Goal: Task Accomplishment & Management: Complete application form

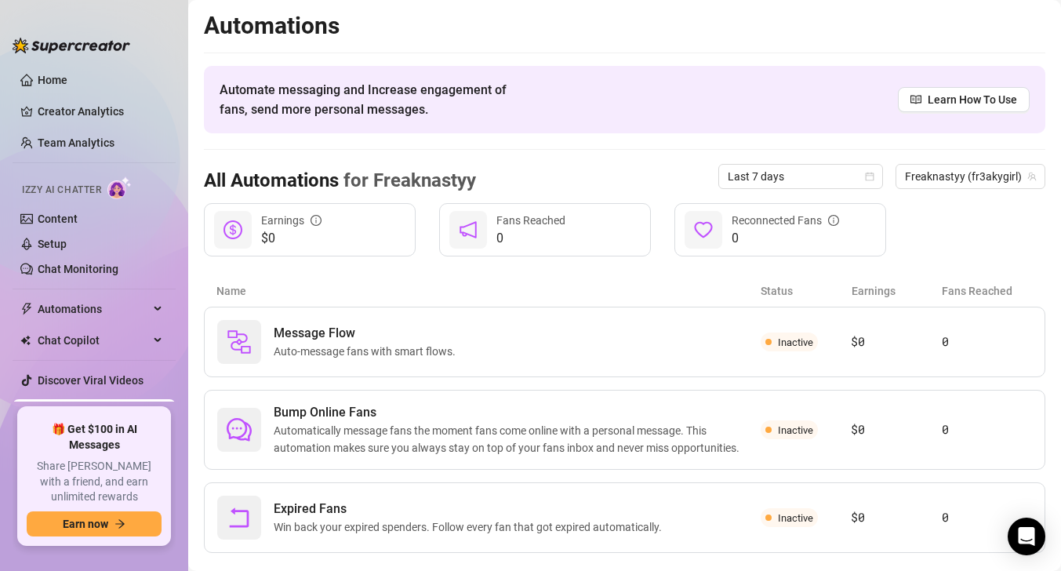
scroll to position [29, 0]
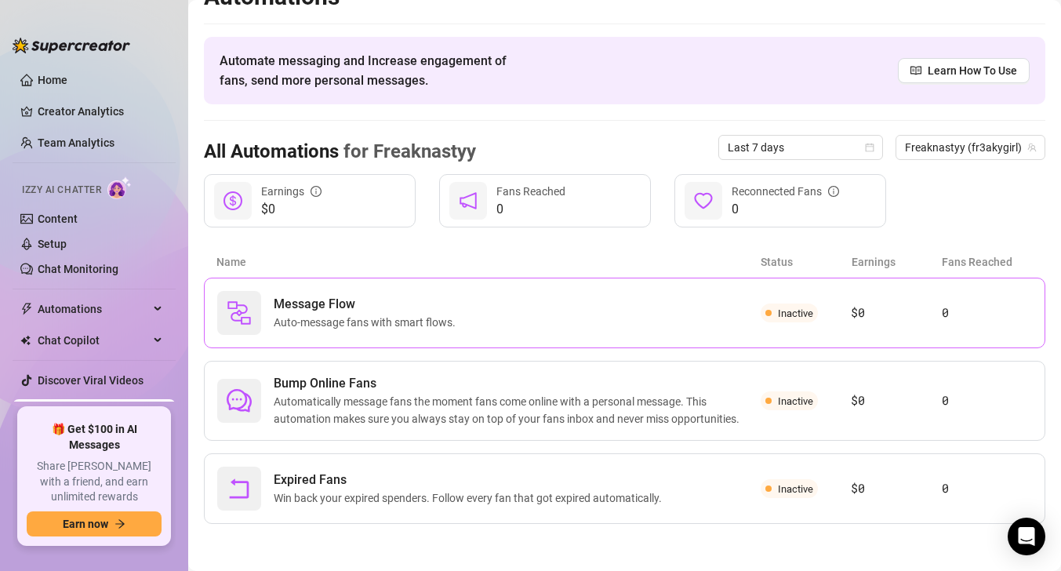
click at [511, 300] on div "Message Flow Auto-message fans with smart flows." at bounding box center [489, 313] width 544 height 44
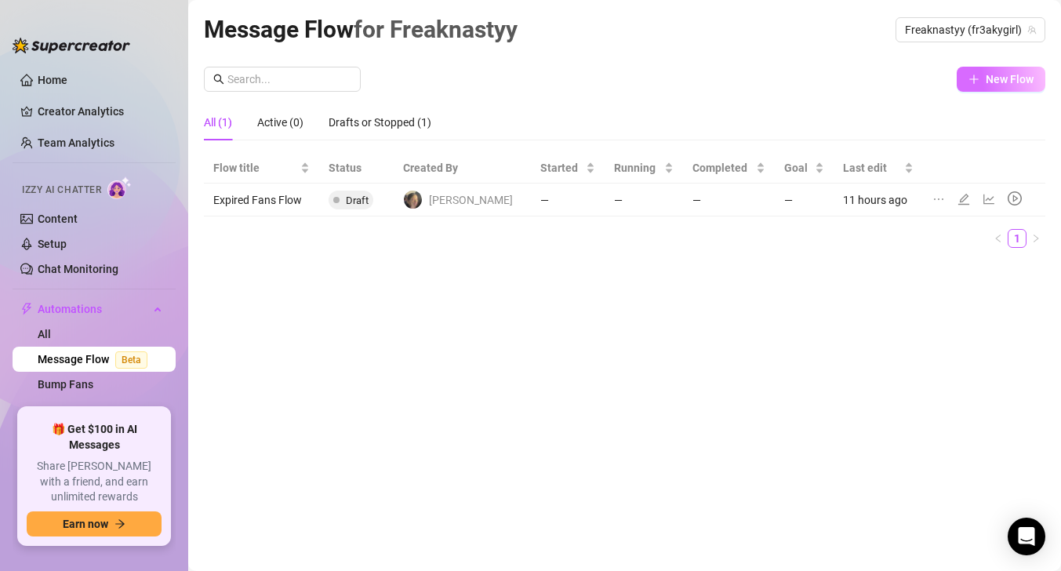
click at [1025, 86] on span "New Flow" at bounding box center [1010, 79] width 48 height 13
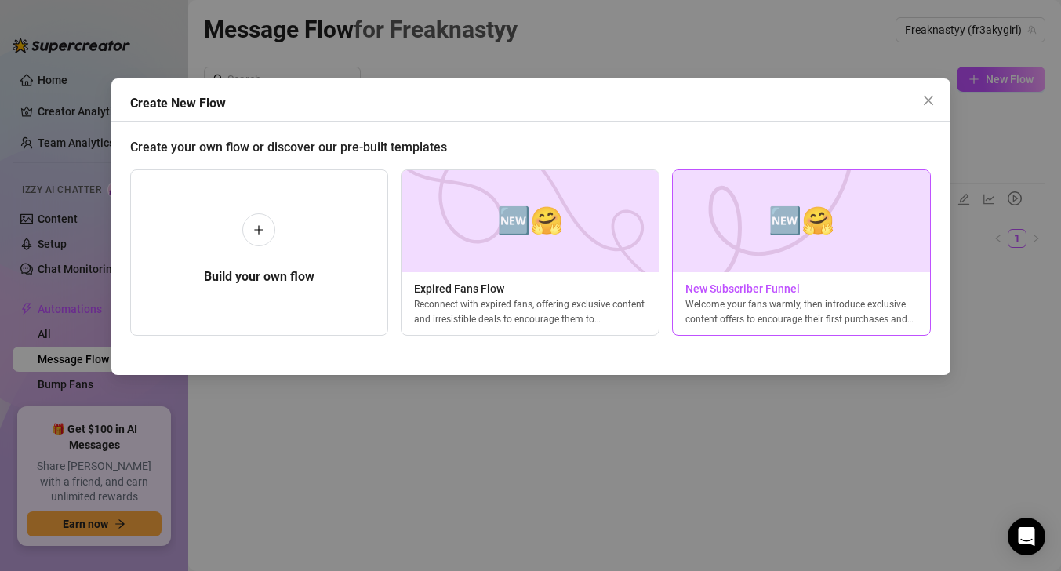
click at [876, 235] on img at bounding box center [801, 221] width 259 height 102
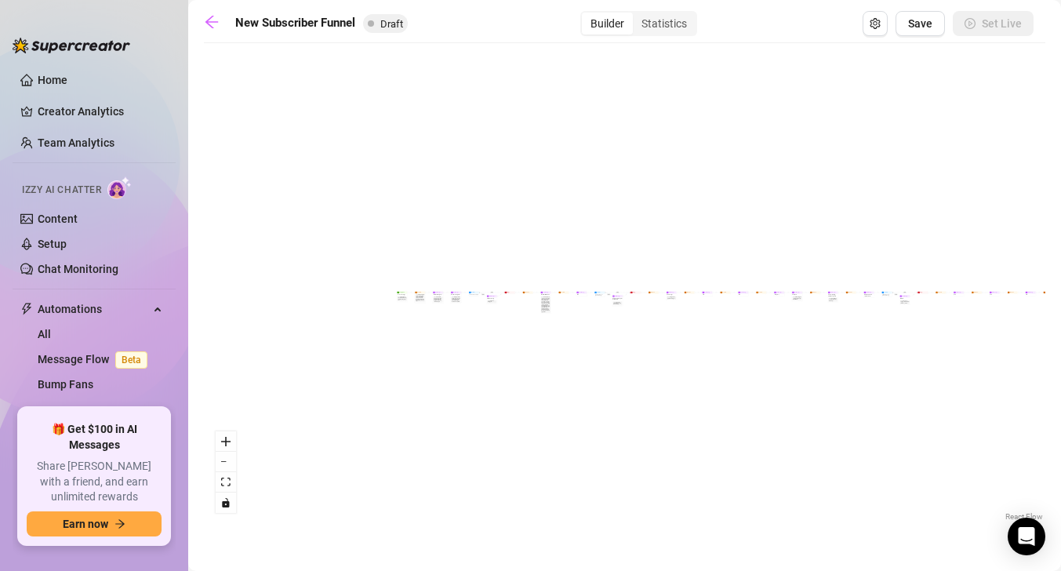
drag, startPoint x: 404, startPoint y: 315, endPoint x: 576, endPoint y: 328, distance: 172.3
click at [576, 328] on div "If True If True If True If False If False If False If True If False Merge Merge…" at bounding box center [625, 288] width 842 height 474
click at [471, 321] on div "If True If True If True If False If False If False If True If False Merge Merge…" at bounding box center [625, 288] width 842 height 474
click at [231, 450] on button "zoom in" at bounding box center [226, 441] width 20 height 20
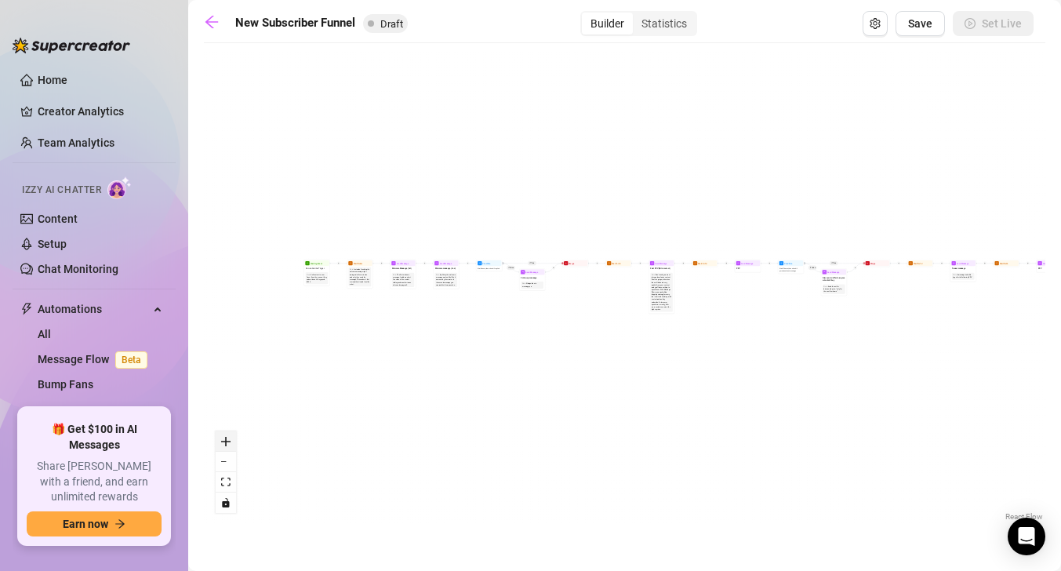
click at [231, 450] on button "zoom in" at bounding box center [226, 441] width 20 height 20
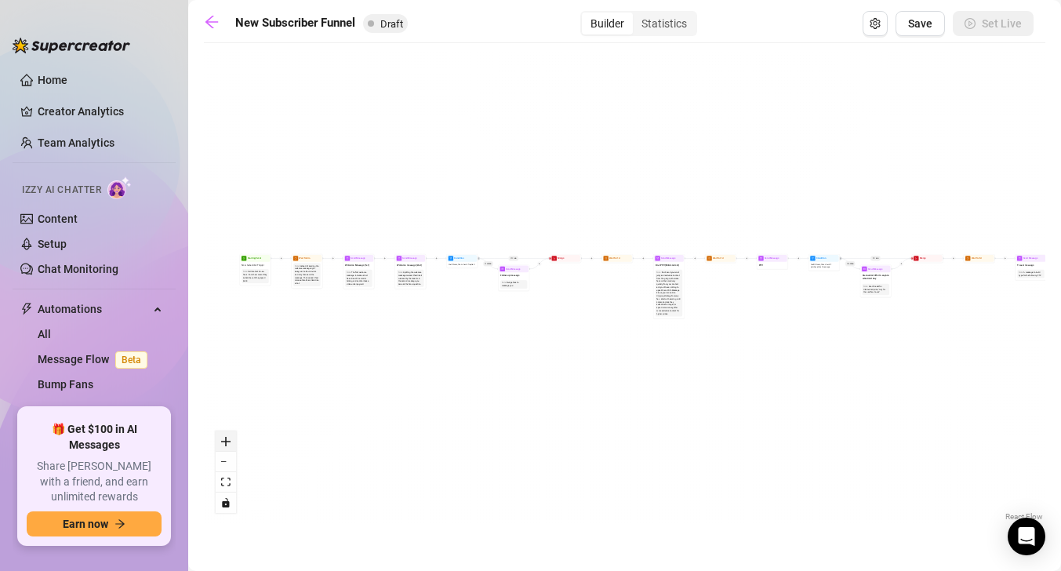
click at [231, 450] on button "zoom in" at bounding box center [226, 441] width 20 height 20
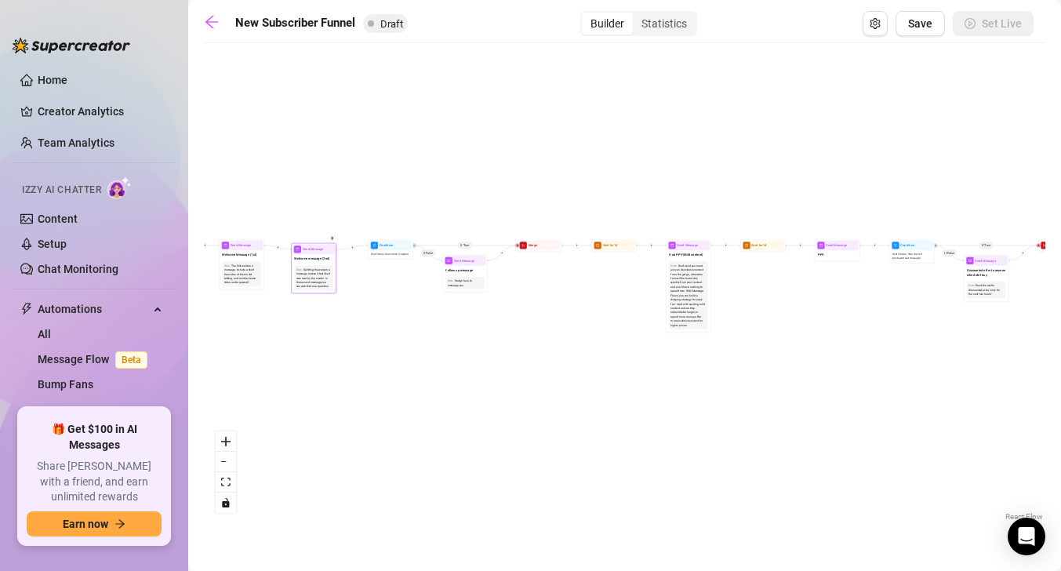
click at [312, 260] on span "Welcome message (2nd)" at bounding box center [311, 259] width 35 height 5
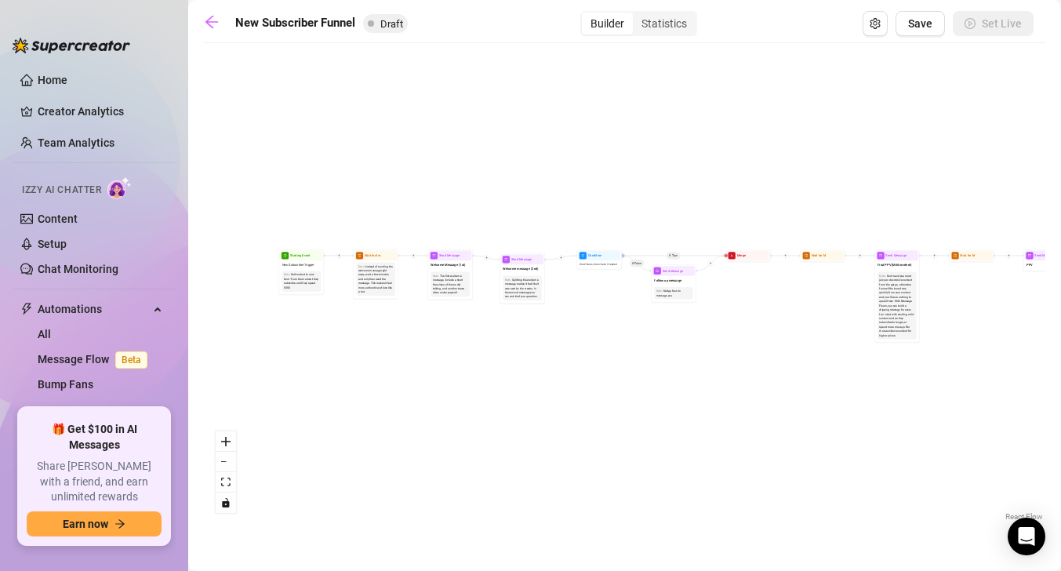
drag, startPoint x: 301, startPoint y: 367, endPoint x: 518, endPoint y: 378, distance: 216.8
click at [518, 378] on div "If True If True If True If False If False If False If True If False Merge Merge…" at bounding box center [625, 288] width 842 height 474
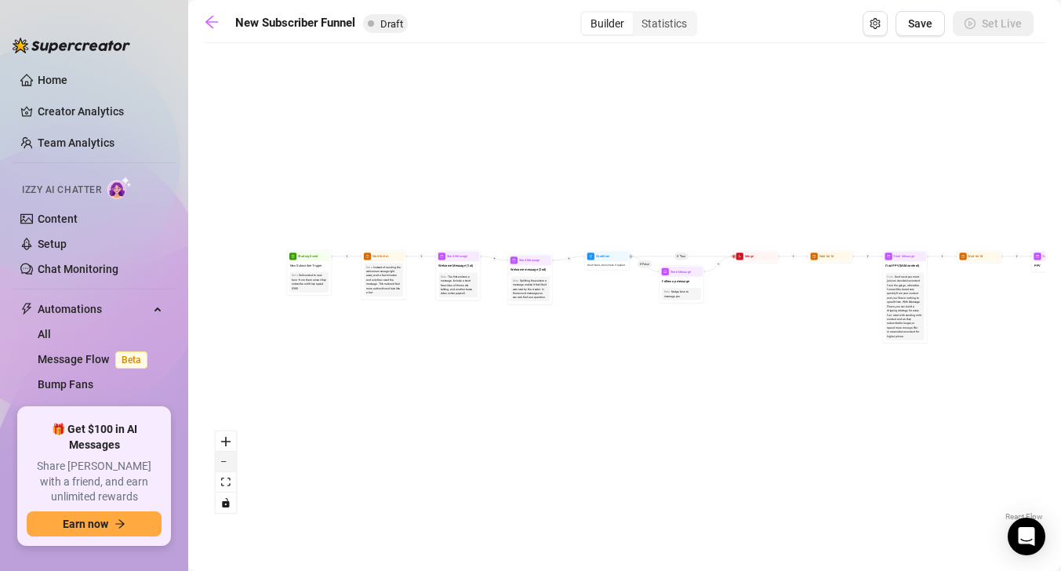
click at [228, 455] on button "zoom out" at bounding box center [226, 462] width 20 height 20
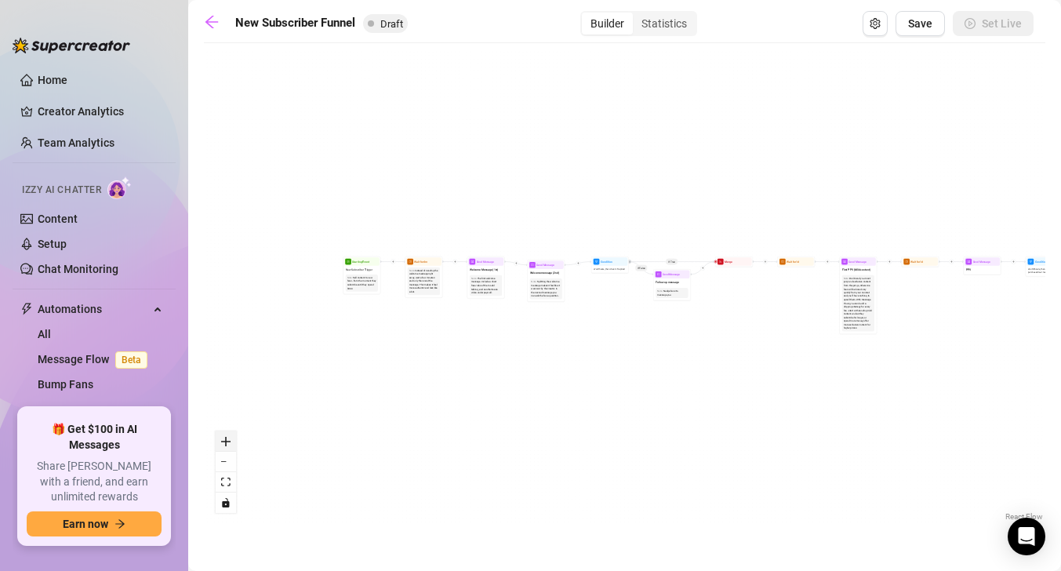
click at [228, 442] on icon "zoom in" at bounding box center [225, 441] width 9 height 9
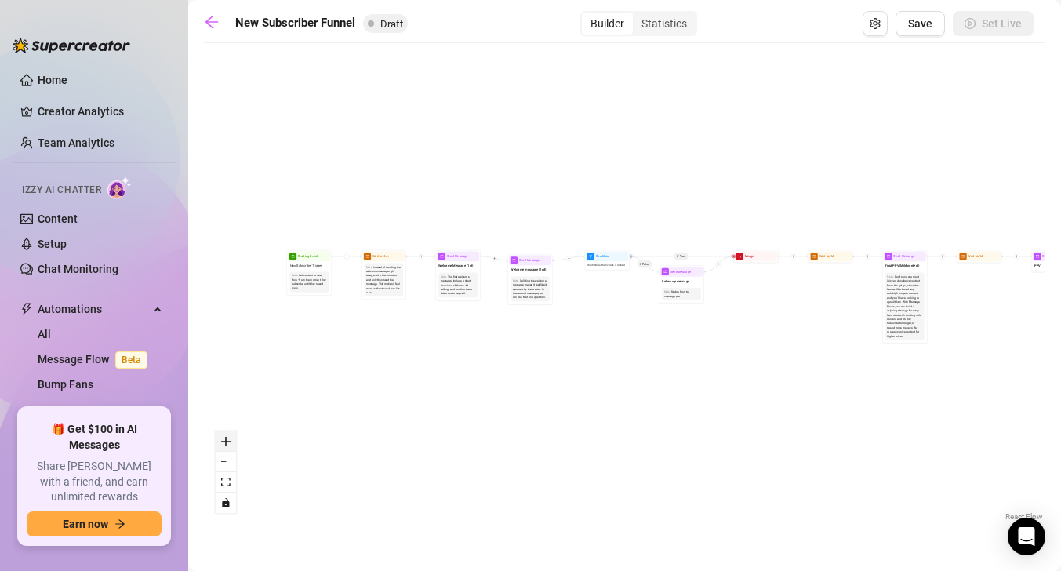
click at [228, 442] on icon "zoom in" at bounding box center [225, 441] width 9 height 9
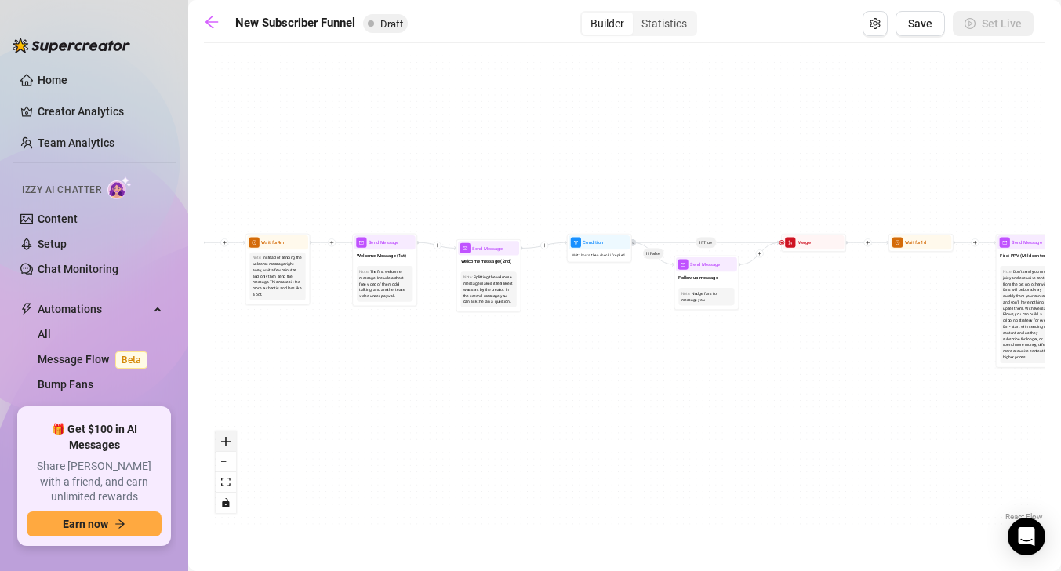
click at [228, 442] on icon "zoom in" at bounding box center [225, 441] width 9 height 9
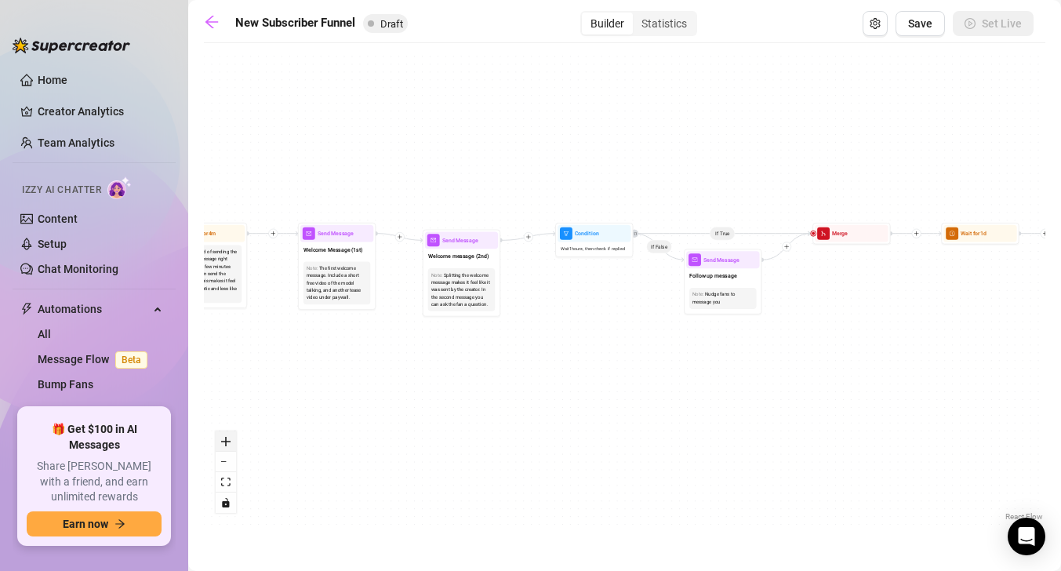
click at [228, 442] on icon "zoom in" at bounding box center [225, 441] width 9 height 9
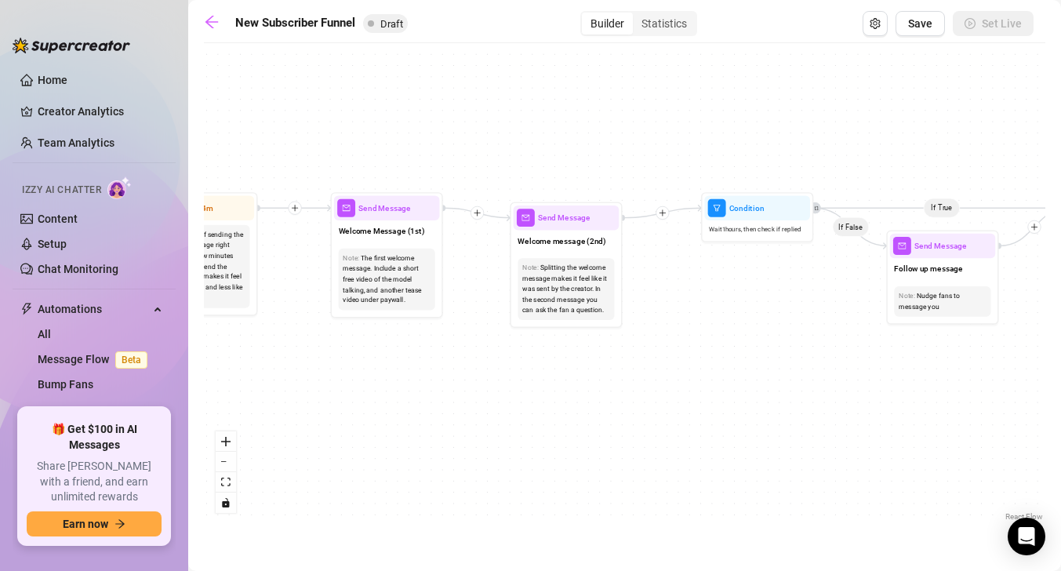
drag, startPoint x: 280, startPoint y: 379, endPoint x: 616, endPoint y: 367, distance: 336.0
click at [616, 367] on div "If True If True If True If False If False If False If True If False Merge Merge…" at bounding box center [625, 288] width 842 height 474
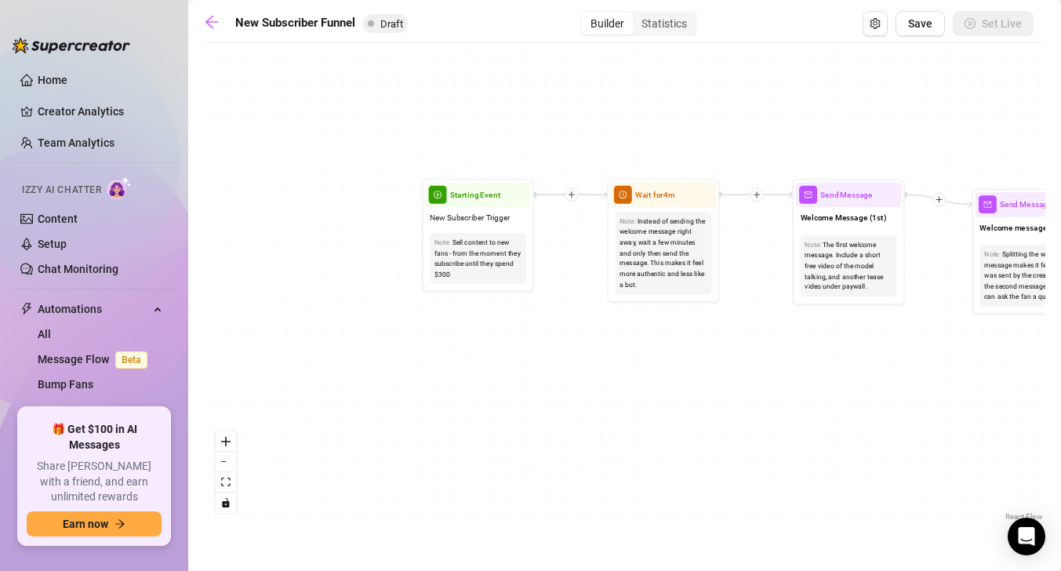
drag, startPoint x: 260, startPoint y: 383, endPoint x: 570, endPoint y: 379, distance: 309.9
click at [570, 379] on div "If True If True If True If False If False If False If True If False Merge Merge…" at bounding box center [625, 288] width 842 height 474
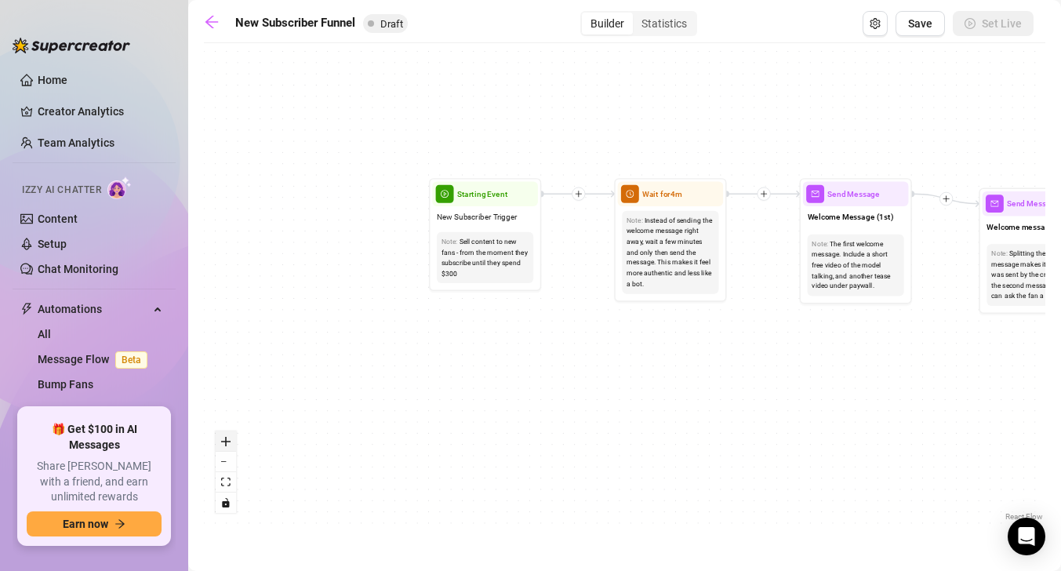
click at [234, 446] on button "zoom in" at bounding box center [226, 441] width 20 height 20
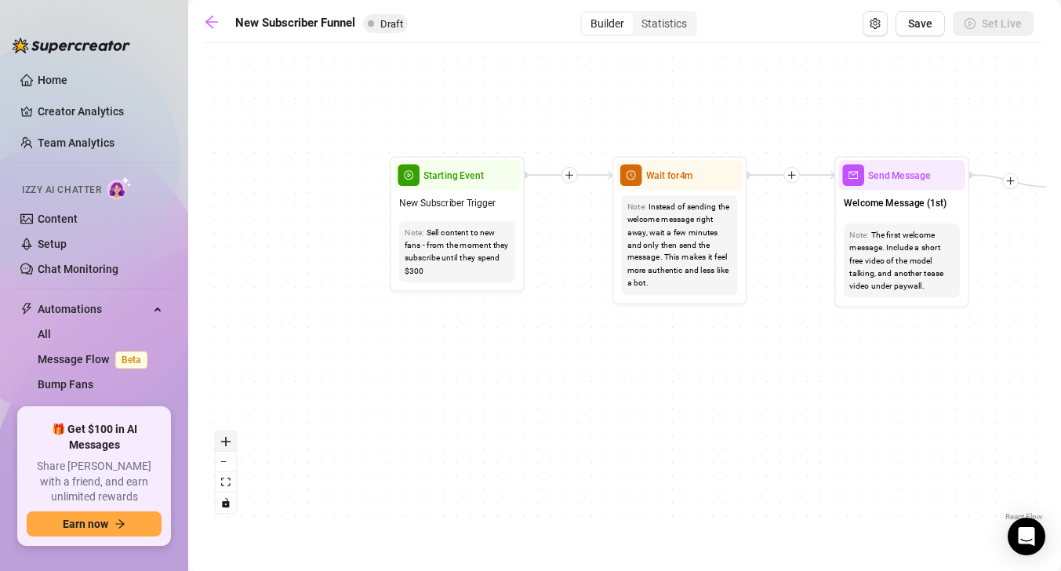
click at [234, 446] on button "zoom in" at bounding box center [226, 441] width 20 height 20
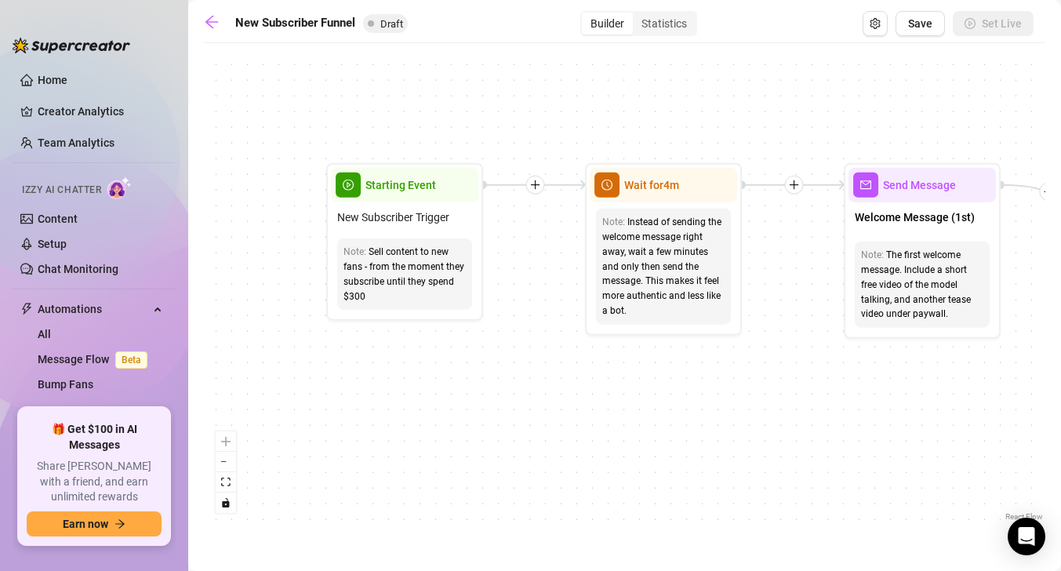
drag, startPoint x: 494, startPoint y: 303, endPoint x: 465, endPoint y: 330, distance: 40.0
click at [465, 330] on div "If True If True If True If False If False If False If True If False Merge Merge…" at bounding box center [625, 288] width 842 height 474
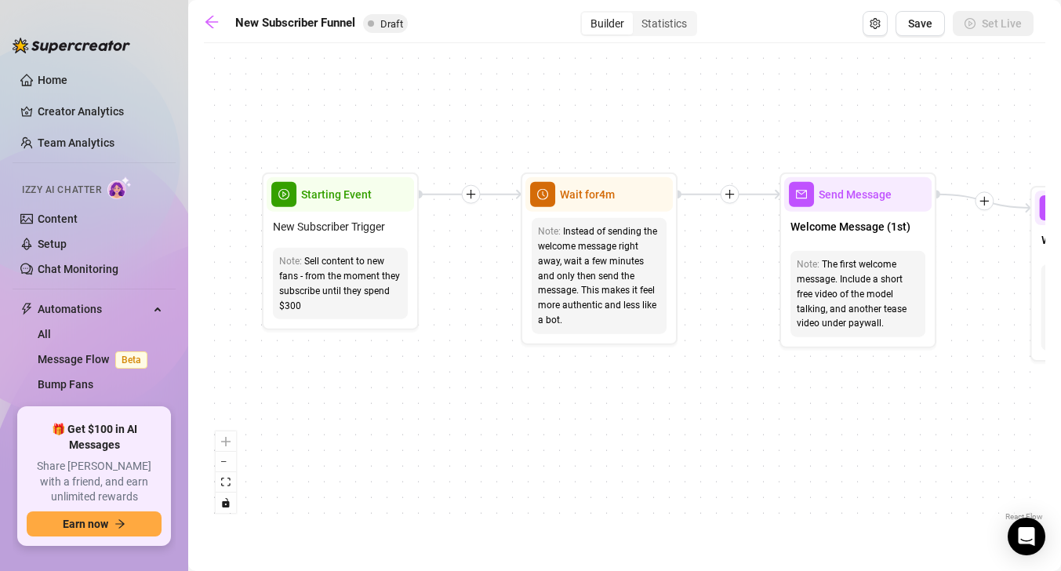
drag, startPoint x: 564, startPoint y: 356, endPoint x: 385, endPoint y: 388, distance: 181.7
click at [385, 388] on div "If True If True If True If False If False If False If True If False Merge Merge…" at bounding box center [625, 288] width 842 height 474
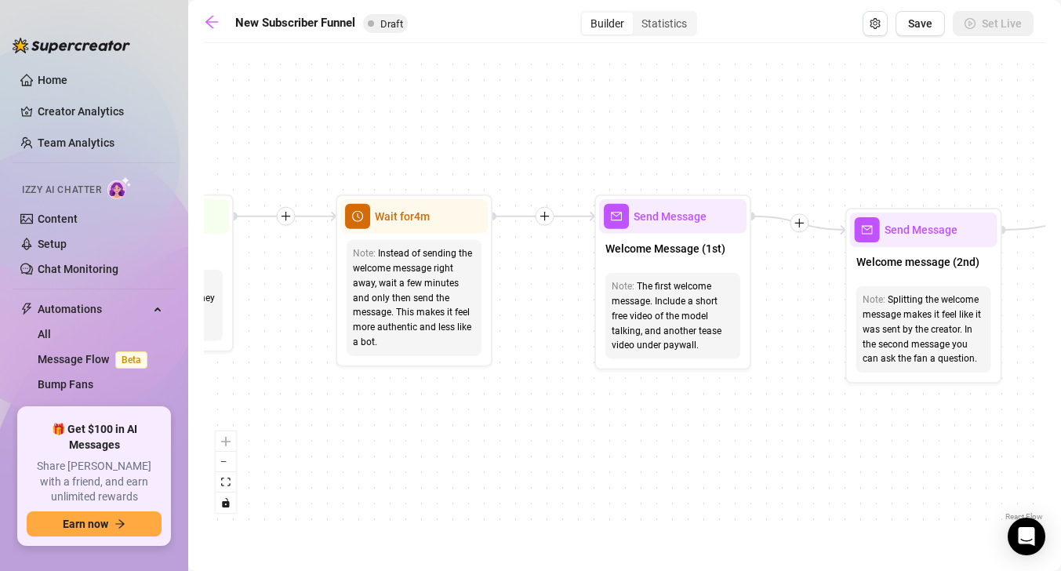
drag, startPoint x: 584, startPoint y: 373, endPoint x: 516, endPoint y: 371, distance: 67.5
click at [516, 371] on div "If True If True If True If False If False If False If True If False Merge Merge…" at bounding box center [625, 288] width 842 height 474
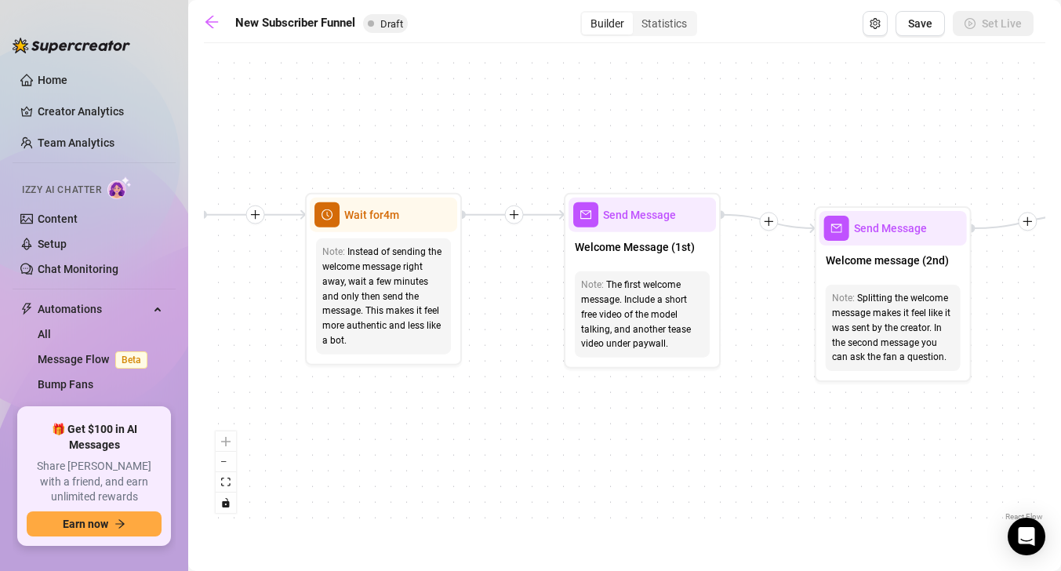
drag, startPoint x: 635, startPoint y: 401, endPoint x: 603, endPoint y: 401, distance: 32.2
click at [603, 401] on div "If True If True If True If False If False If False If True If False Merge Merge…" at bounding box center [625, 288] width 842 height 474
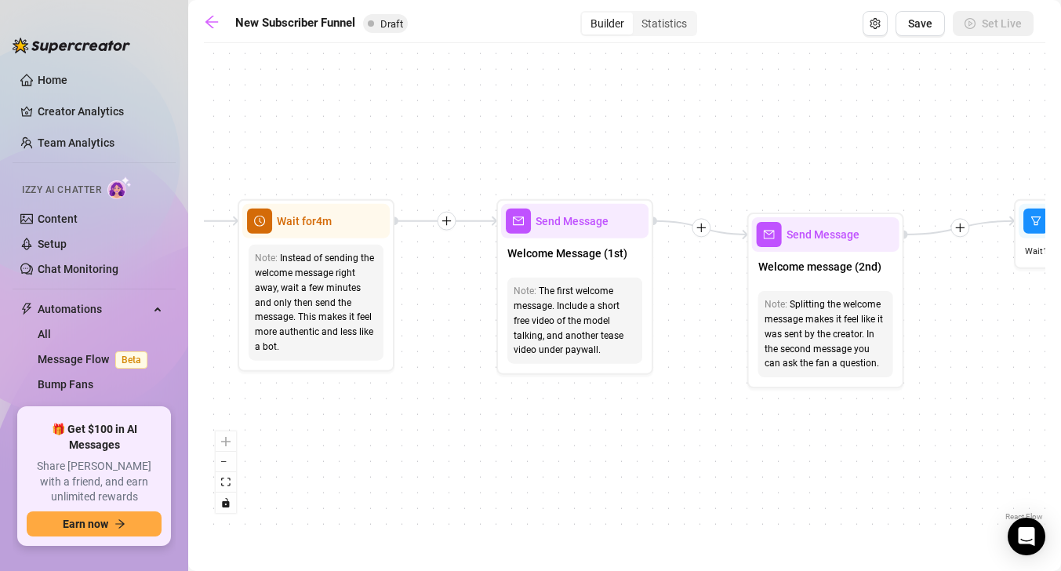
drag, startPoint x: 694, startPoint y: 420, endPoint x: 628, endPoint y: 426, distance: 65.4
click at [628, 426] on div "If True If True If True If False If False If False If True If False Merge Merge…" at bounding box center [625, 288] width 842 height 474
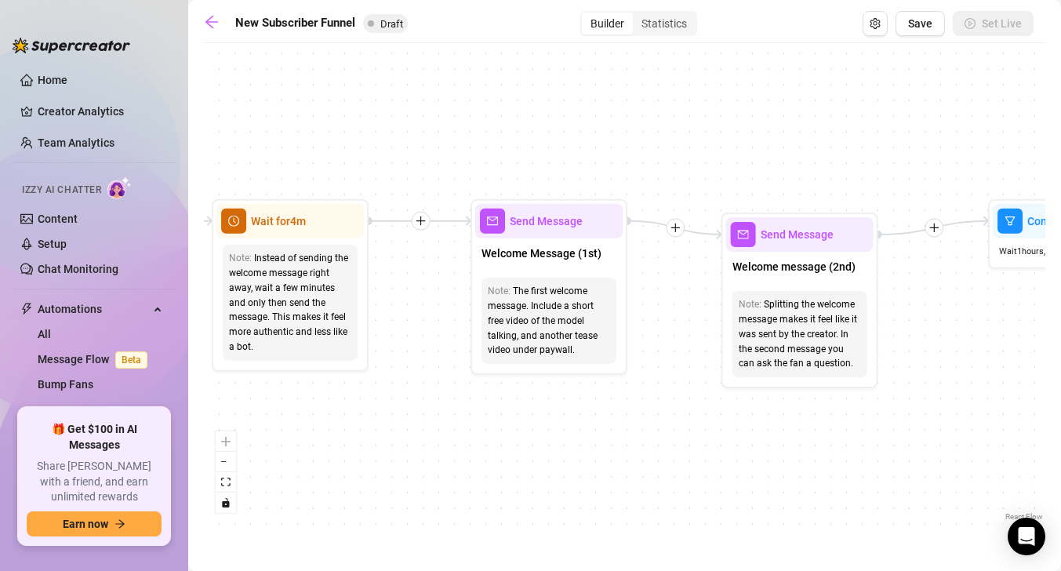
drag, startPoint x: 666, startPoint y: 410, endPoint x: 615, endPoint y: 412, distance: 51.0
click at [615, 412] on div "If True If True If True If False If False If False If True If False Merge Merge…" at bounding box center [625, 288] width 842 height 474
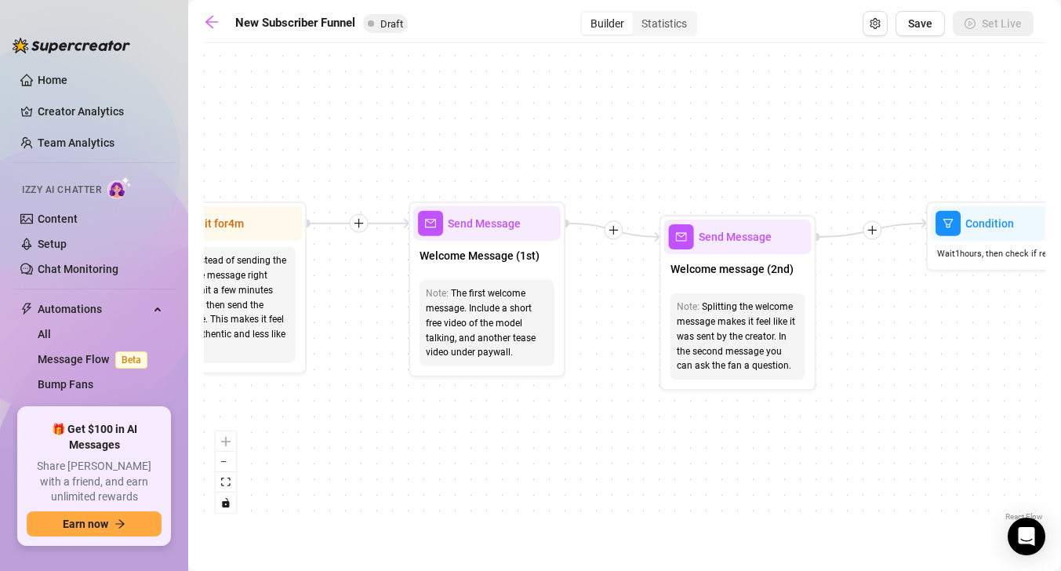
drag, startPoint x: 669, startPoint y: 419, endPoint x: 605, endPoint y: 421, distance: 64.4
click at [605, 421] on div "If True If True If True If False If False If False If True If False Merge Merge…" at bounding box center [625, 288] width 842 height 474
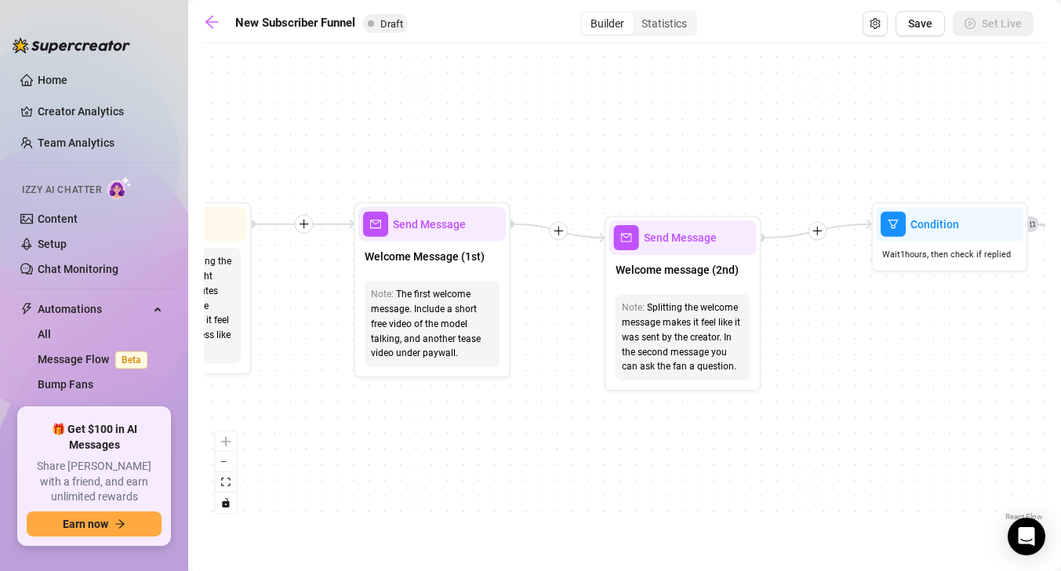
drag, startPoint x: 665, startPoint y: 425, endPoint x: 603, endPoint y: 425, distance: 62.0
click at [603, 425] on div "If True If True If True If False If False If False If True If False Merge Merge…" at bounding box center [625, 288] width 842 height 474
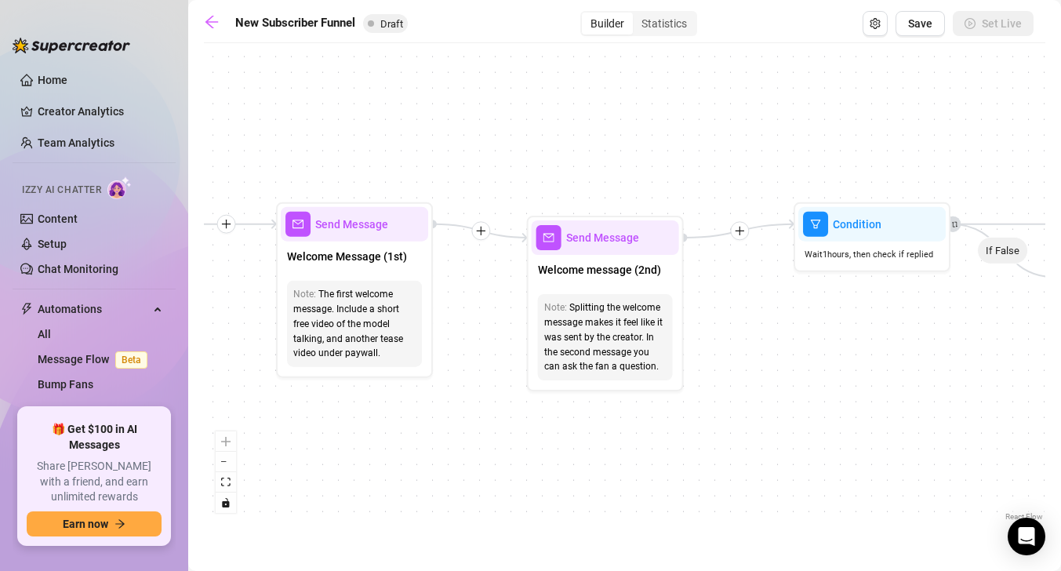
drag, startPoint x: 679, startPoint y: 424, endPoint x: 633, endPoint y: 424, distance: 45.5
click at [633, 424] on div "If True If True If True If False If False If False If True If False Merge Merge…" at bounding box center [625, 288] width 842 height 474
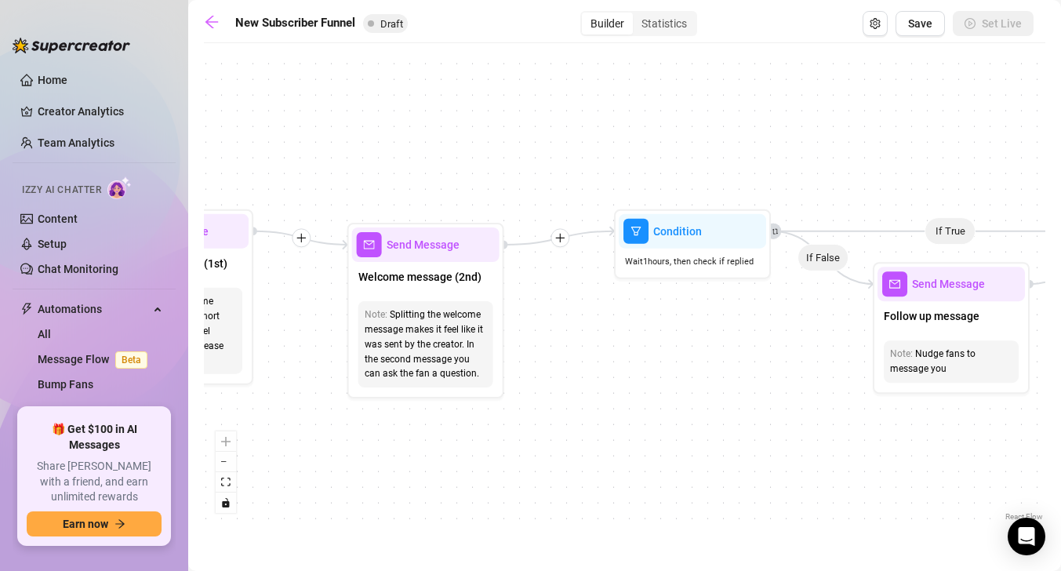
drag, startPoint x: 725, startPoint y: 424, endPoint x: 548, endPoint y: 432, distance: 177.5
click at [548, 432] on div "If True If True If True If False If False If False If True If False Merge Merge…" at bounding box center [625, 288] width 842 height 474
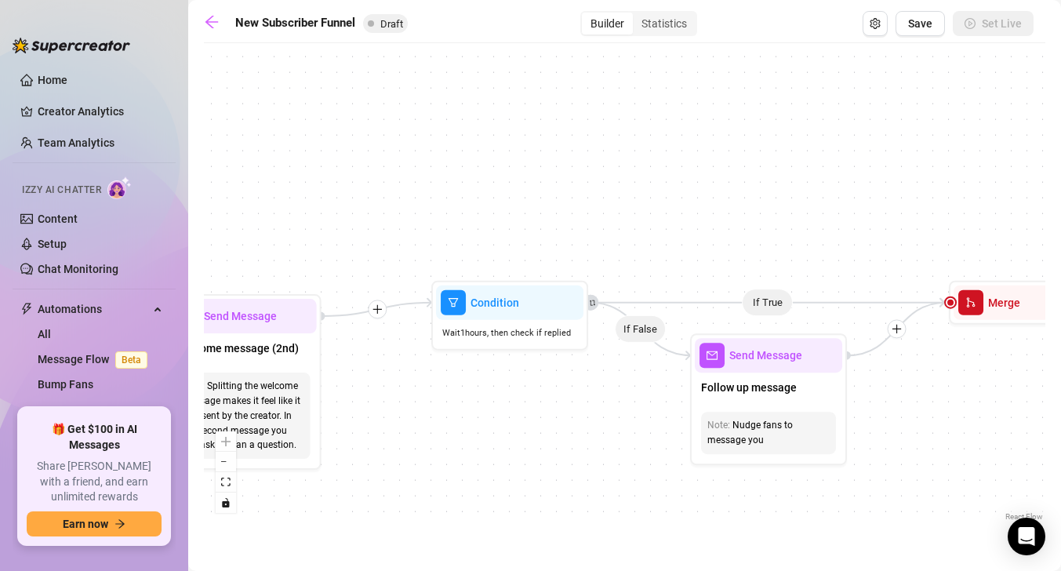
drag, startPoint x: 650, startPoint y: 399, endPoint x: 424, endPoint y: 472, distance: 238.4
click at [424, 472] on div "If True If True If True If False If False If False If True If False Merge Merge…" at bounding box center [625, 288] width 842 height 474
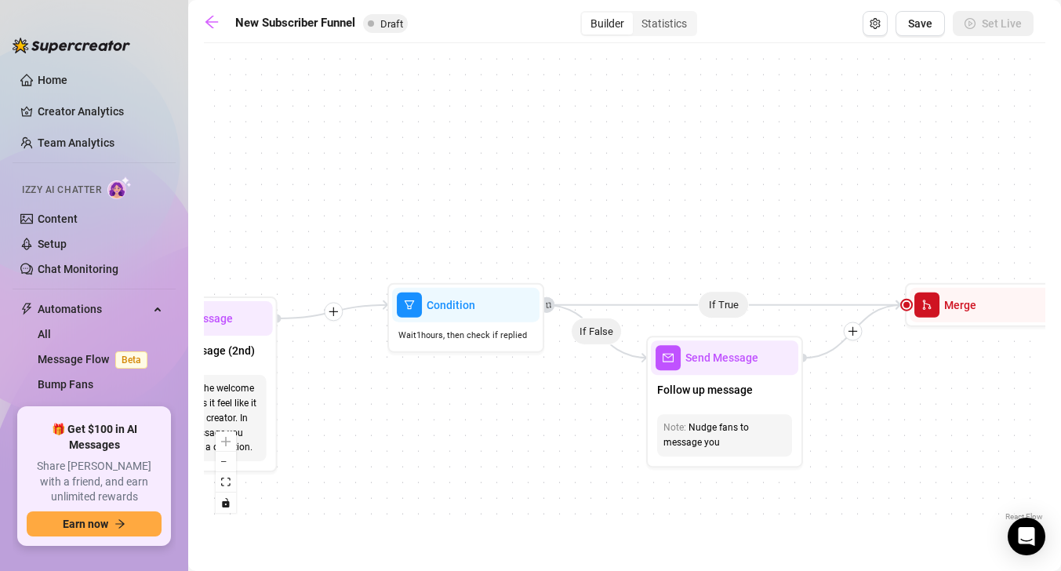
drag, startPoint x: 640, startPoint y: 354, endPoint x: 636, endPoint y: 317, distance: 37.1
click at [636, 317] on div "If True If True If True If False If False If False If True If False Merge Merge…" at bounding box center [625, 288] width 842 height 474
click at [701, 356] on span "Send Message" at bounding box center [723, 356] width 73 height 17
click at [51, 328] on link "All" at bounding box center [44, 334] width 13 height 13
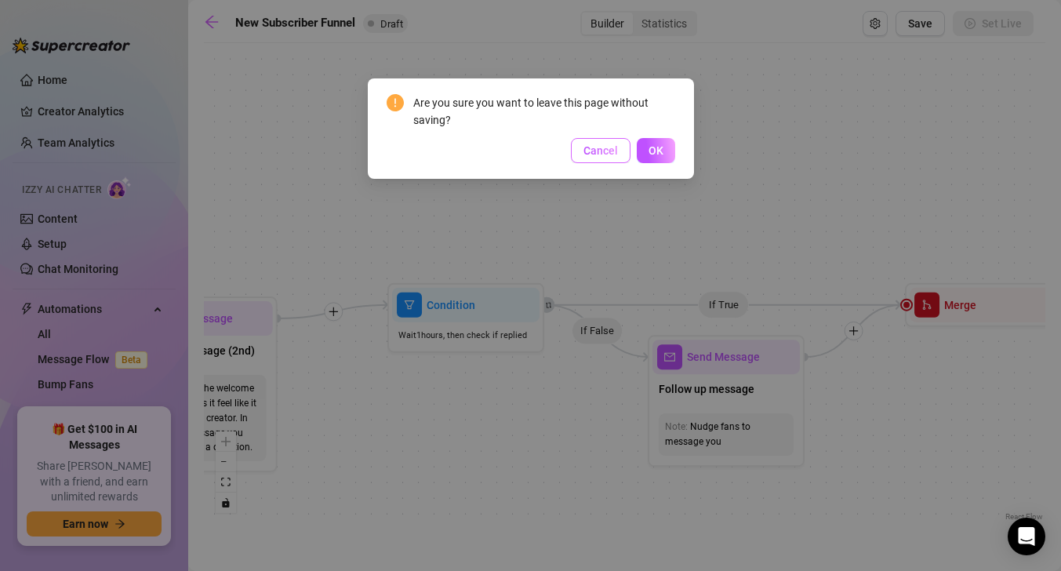
click at [600, 143] on button "Cancel" at bounding box center [601, 150] width 60 height 25
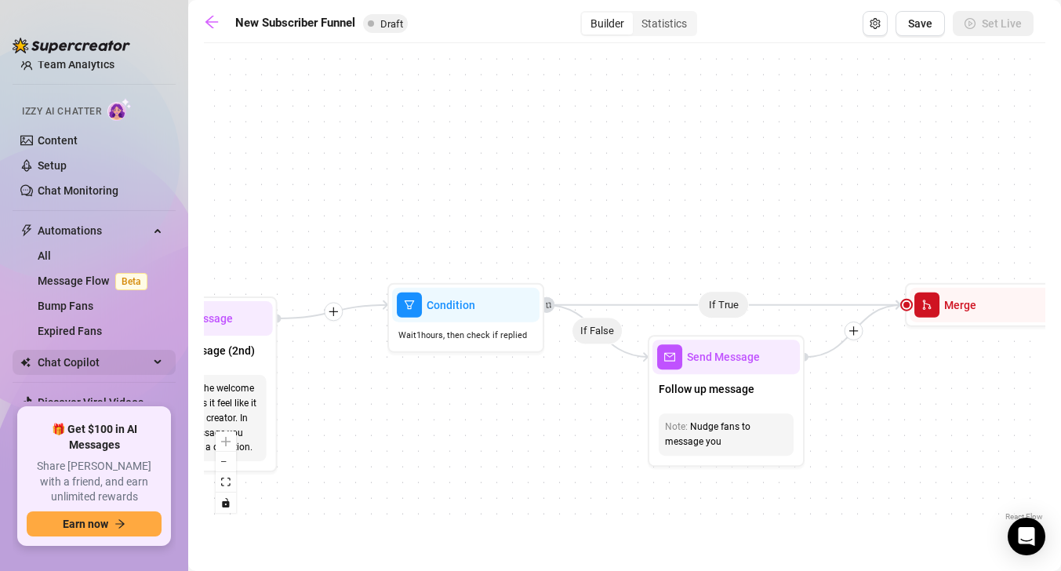
scroll to position [115, 0]
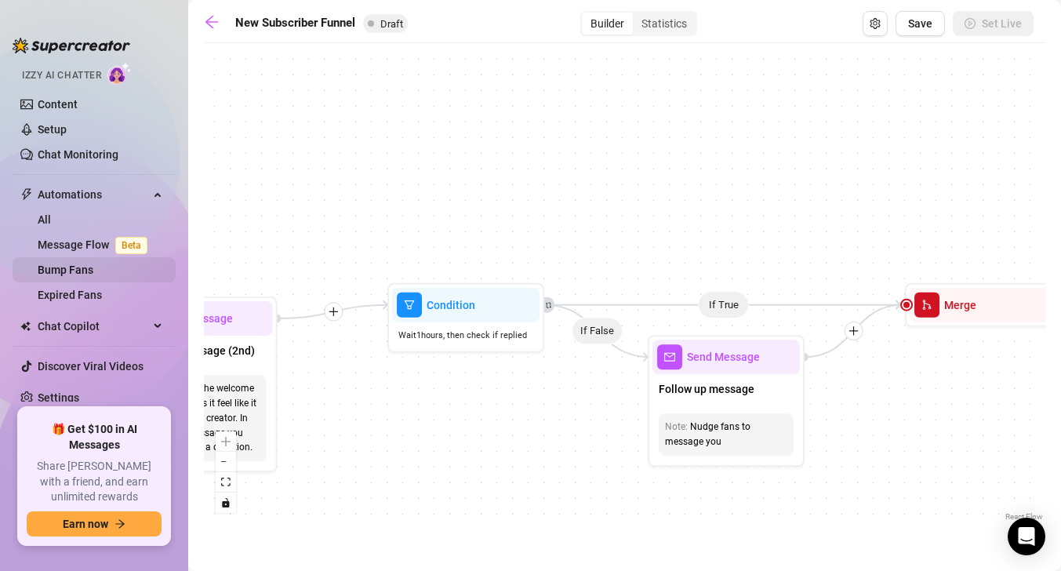
click at [93, 276] on link "Bump Fans" at bounding box center [66, 270] width 56 height 13
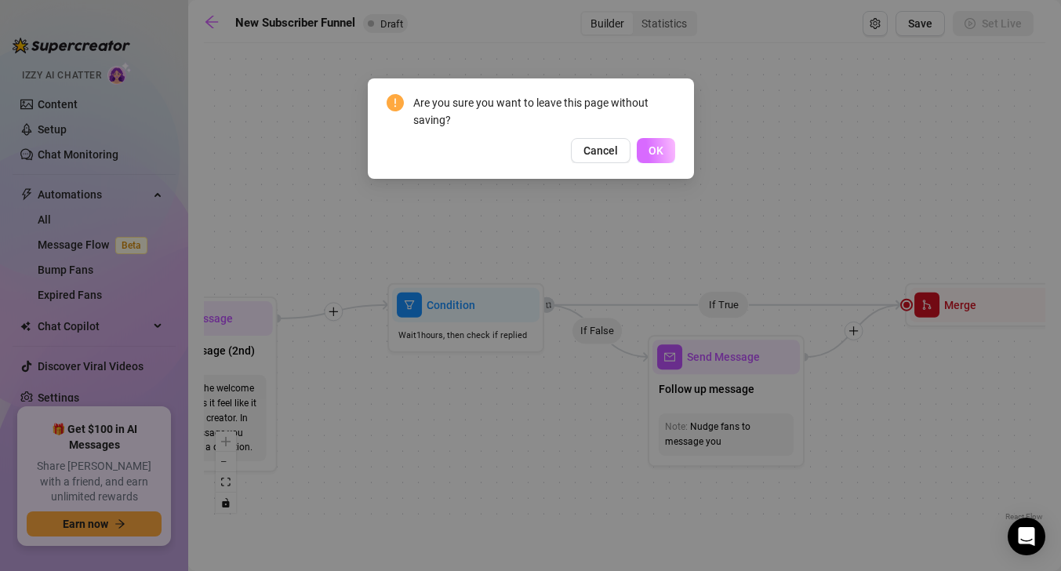
click at [664, 153] on button "OK" at bounding box center [656, 150] width 38 height 25
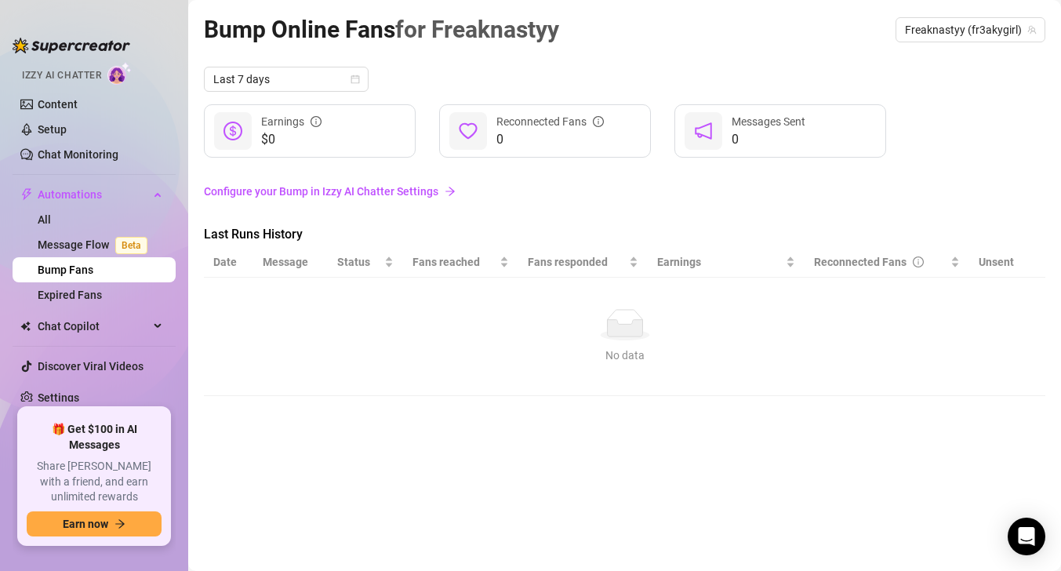
click at [318, 198] on link "Configure your Bump in Izzy AI Chatter Settings" at bounding box center [625, 191] width 842 height 17
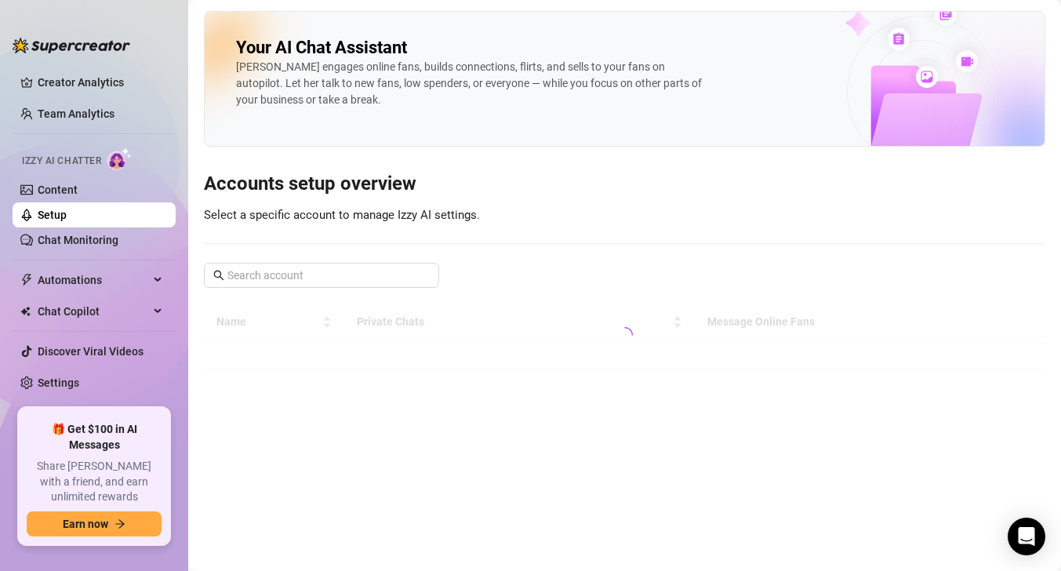
scroll to position [14, 0]
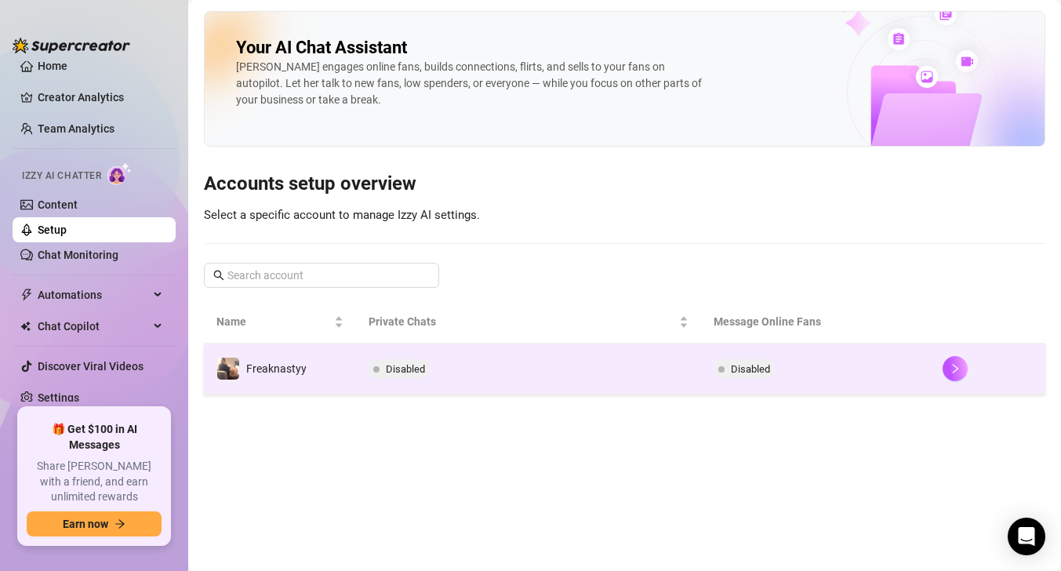
click at [431, 382] on td "Disabled" at bounding box center [528, 369] width 344 height 51
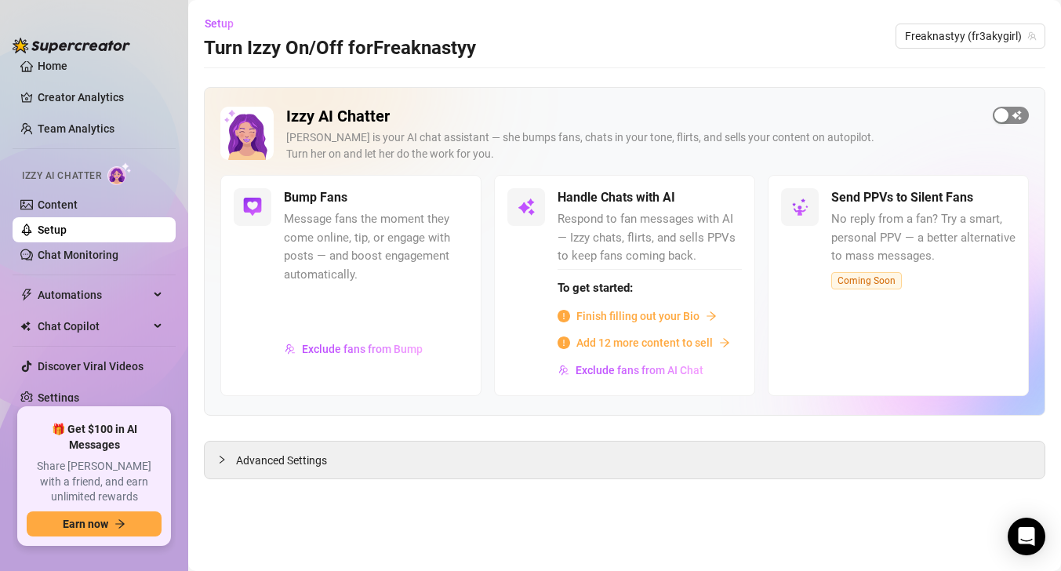
click at [1007, 119] on div "button" at bounding box center [1002, 115] width 14 height 14
click at [718, 197] on div "button" at bounding box center [716, 198] width 14 height 14
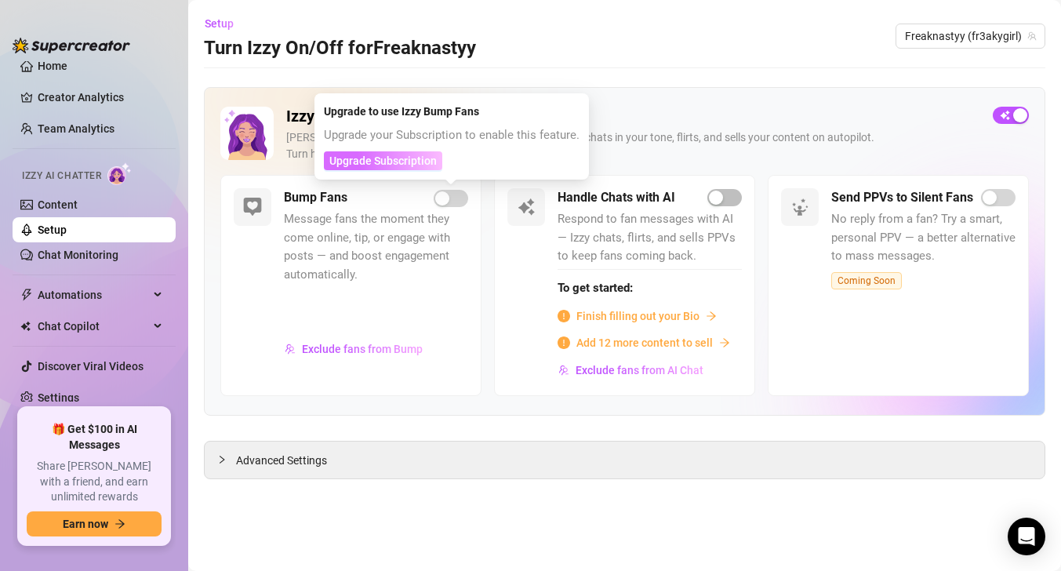
click at [414, 159] on span "Upgrade Subscription" at bounding box center [383, 161] width 107 height 13
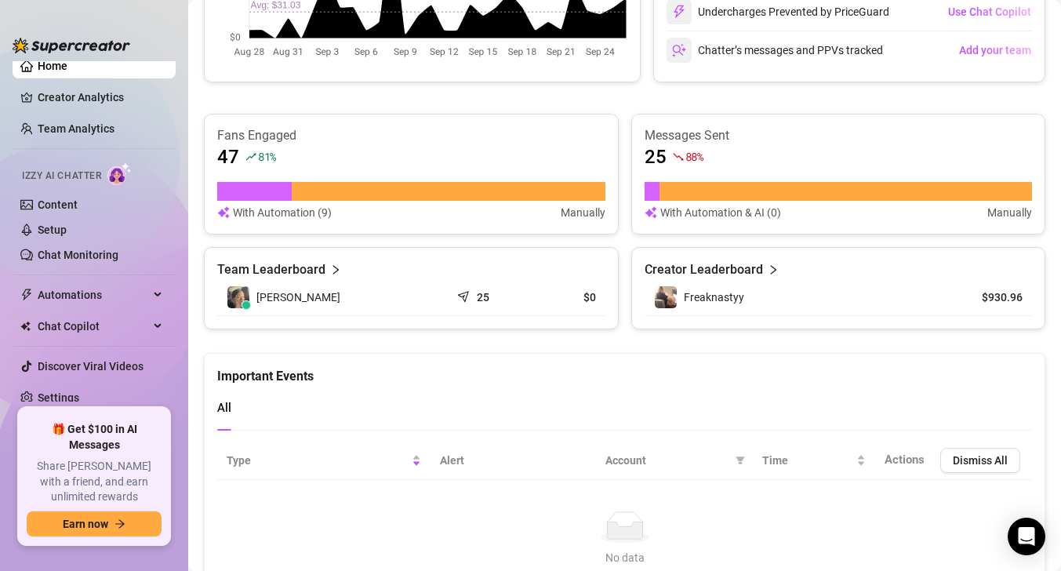
scroll to position [605, 0]
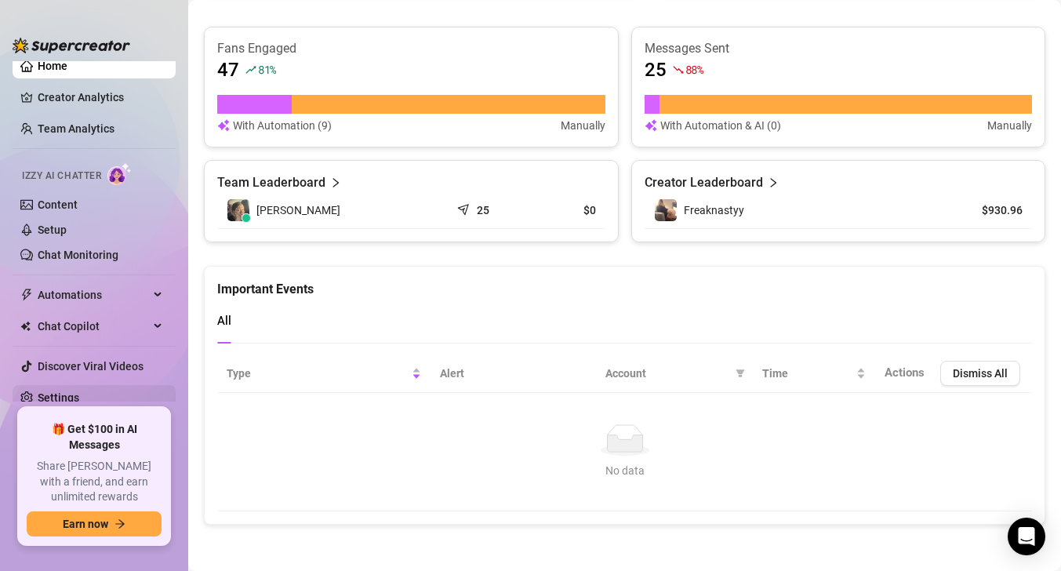
click at [78, 404] on link "Settings" at bounding box center [59, 397] width 42 height 13
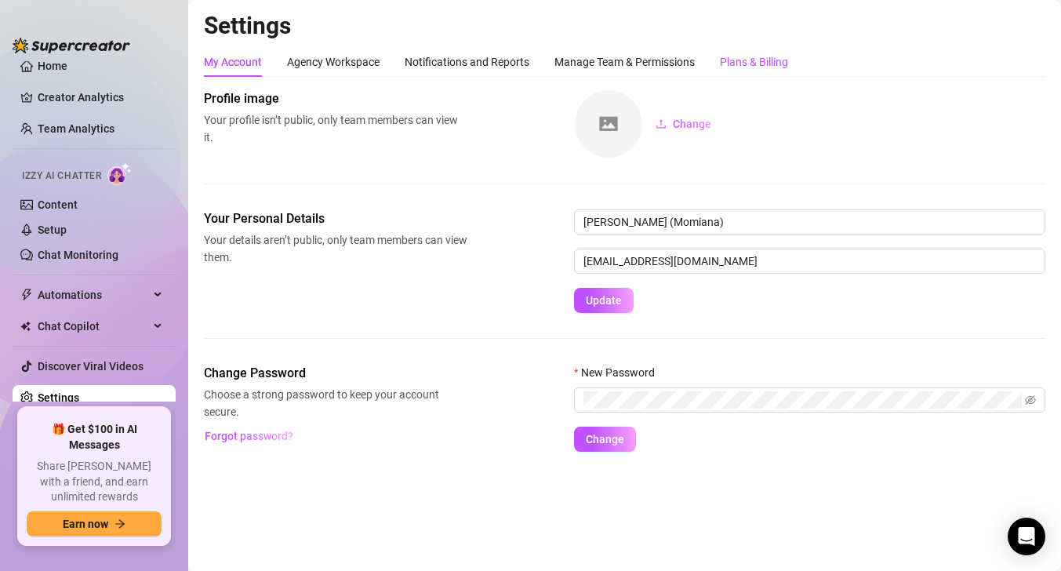
click at [757, 64] on div "Plans & Billing" at bounding box center [754, 61] width 68 height 17
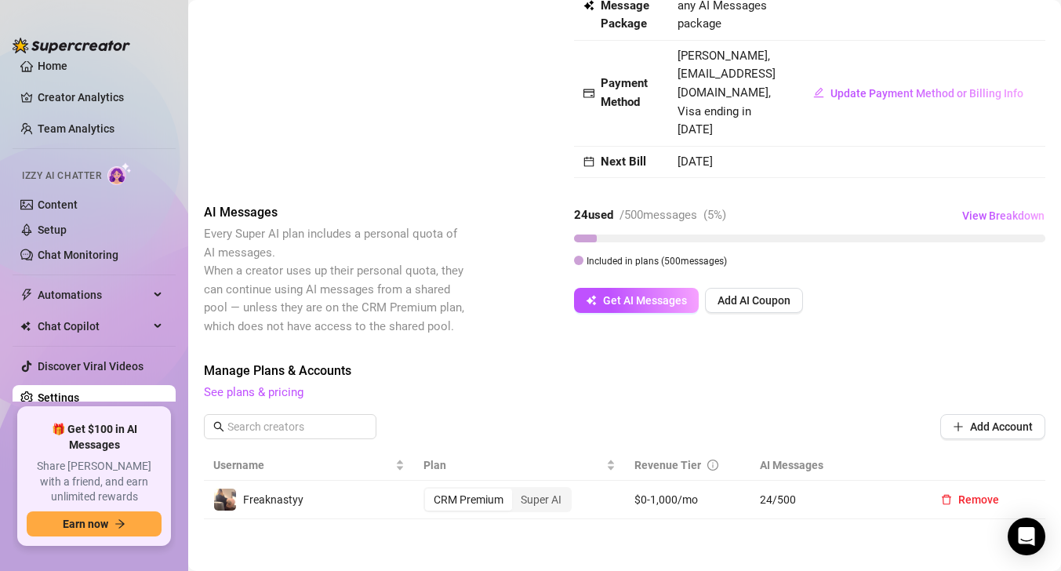
scroll to position [212, 0]
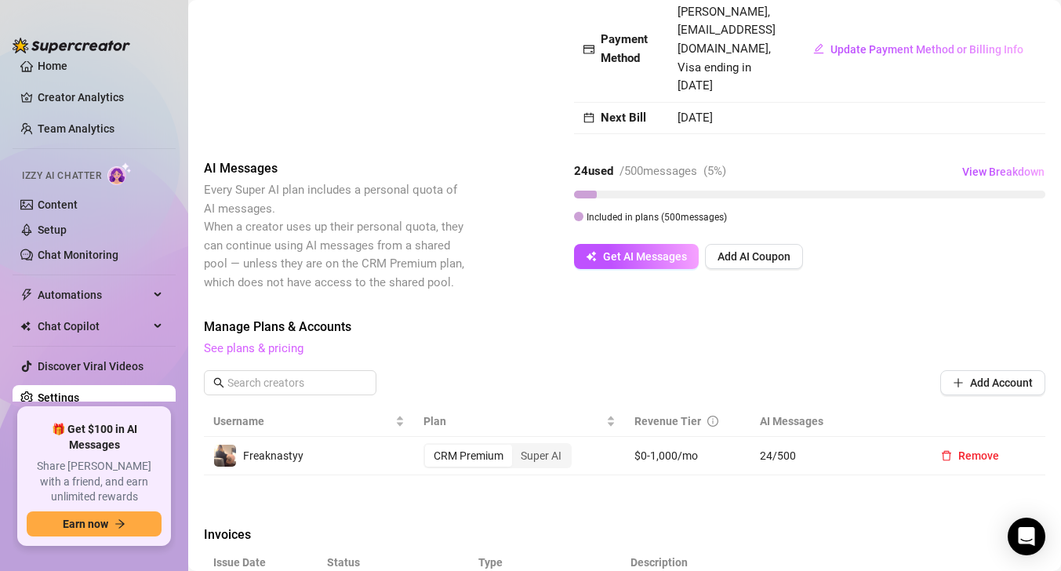
click at [279, 341] on link "See plans & pricing" at bounding box center [254, 348] width 100 height 14
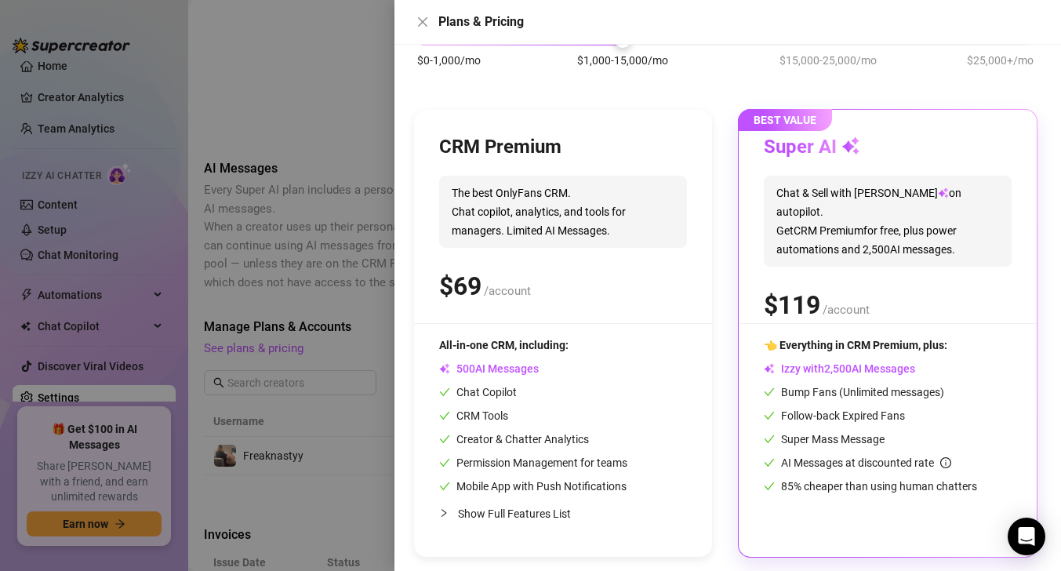
scroll to position [124, 0]
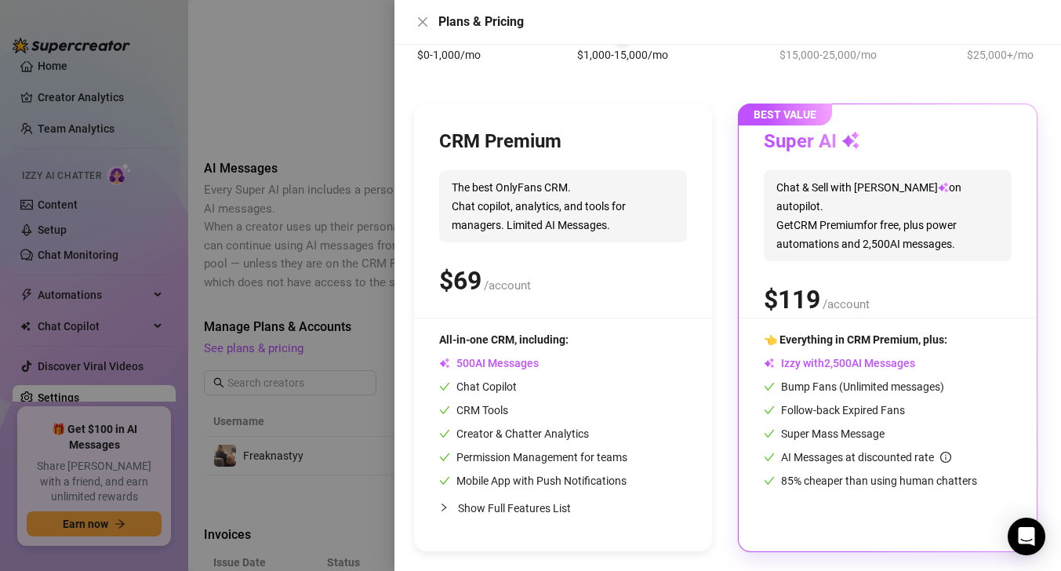
click at [893, 292] on div "$ /account" at bounding box center [888, 299] width 248 height 39
click at [344, 322] on div at bounding box center [530, 285] width 1061 height 571
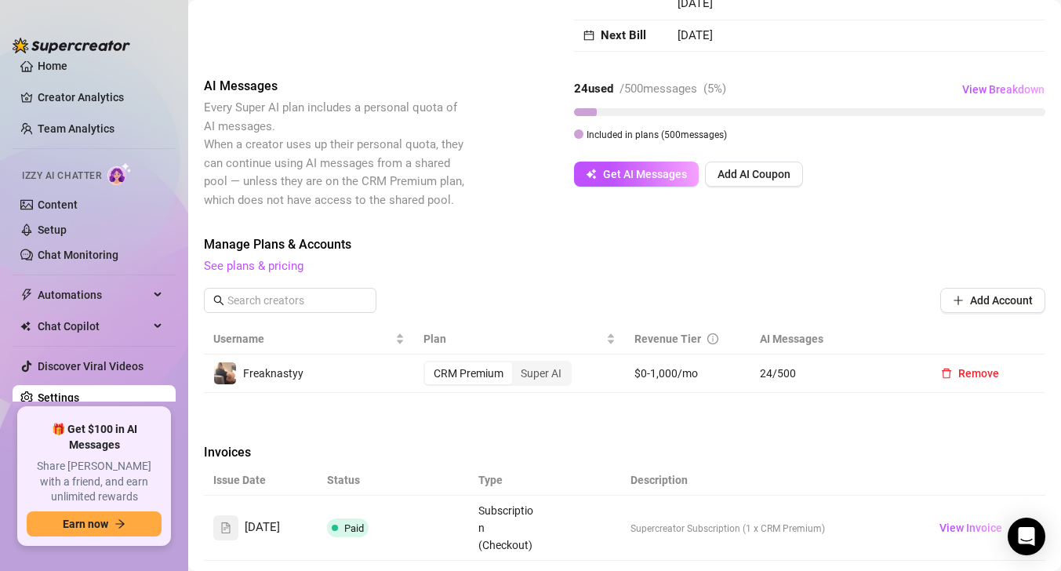
scroll to position [319, 0]
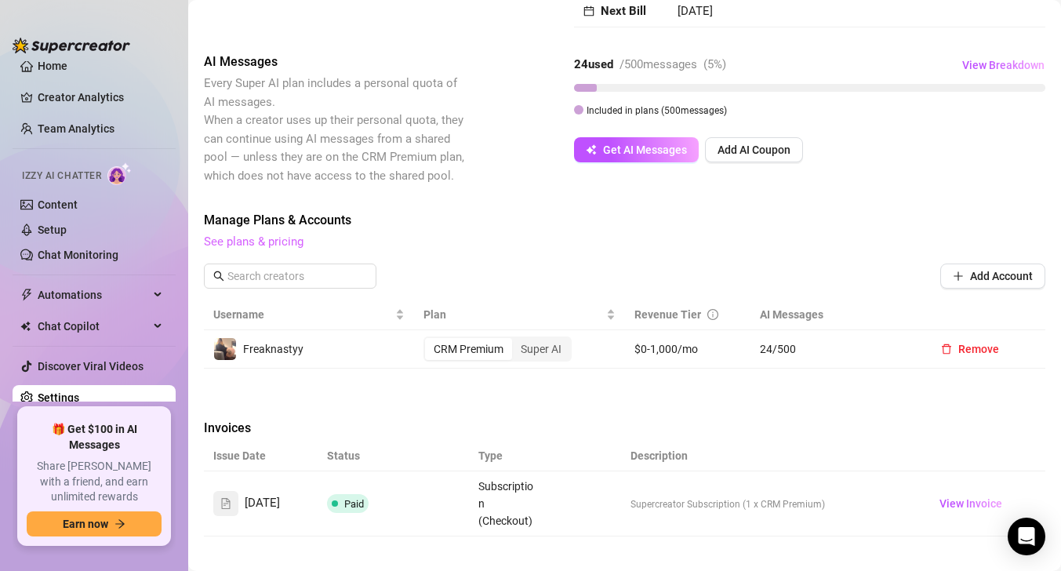
click at [286, 235] on link "See plans & pricing" at bounding box center [254, 242] width 100 height 14
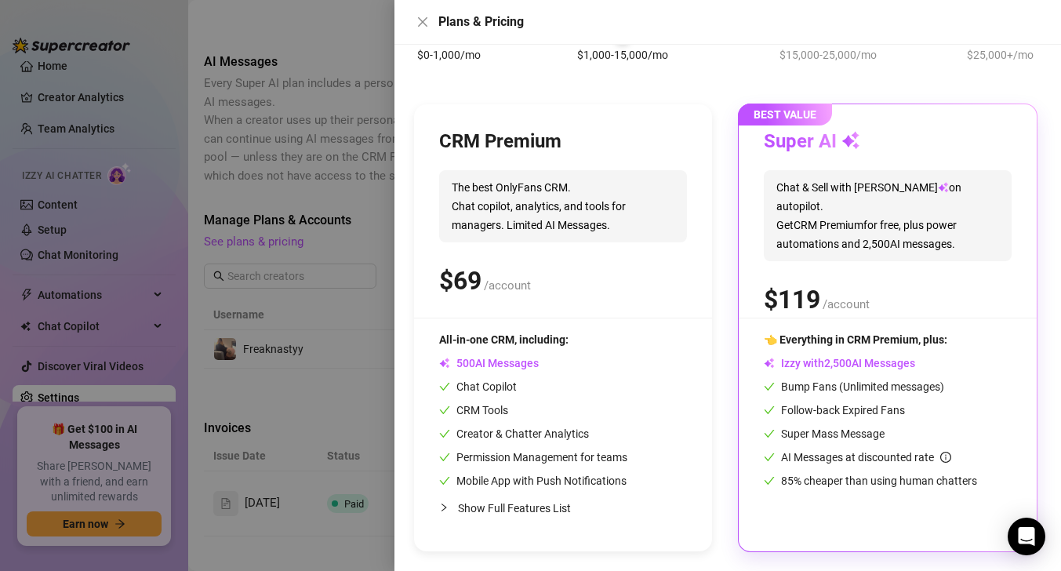
click at [783, 363] on span "Izzy with AI Messages" at bounding box center [839, 363] width 151 height 13
click at [374, 421] on div at bounding box center [530, 285] width 1061 height 571
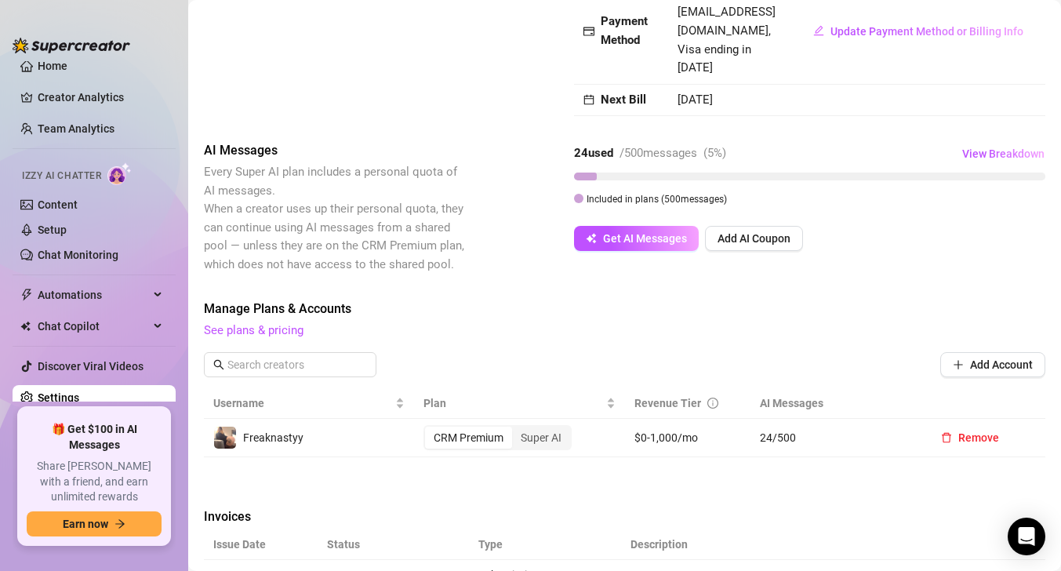
scroll to position [145, 0]
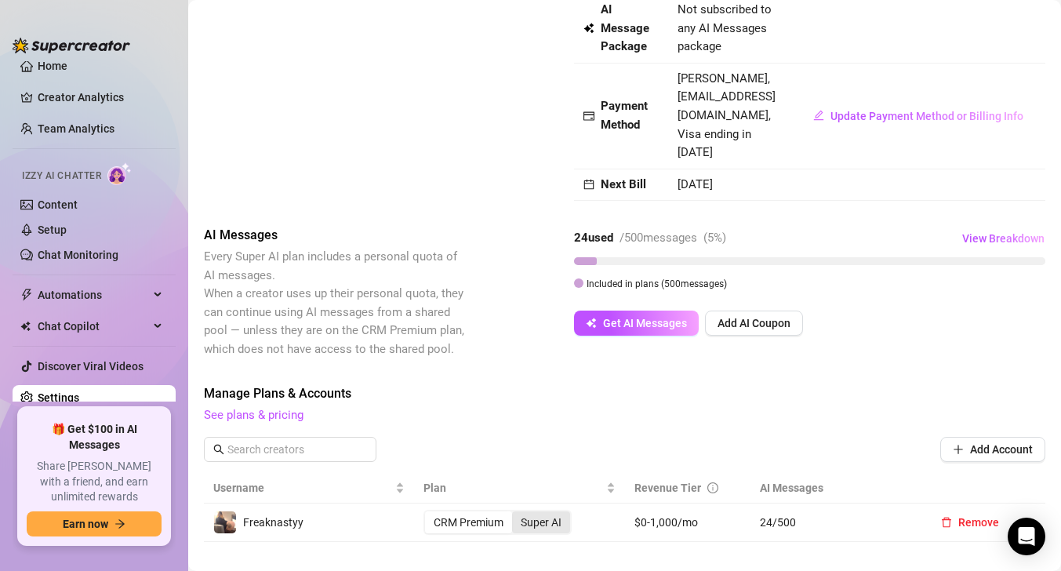
click at [540, 512] on div "Super AI" at bounding box center [541, 523] width 58 height 22
click at [516, 514] on input "Super AI" at bounding box center [516, 514] width 0 height 0
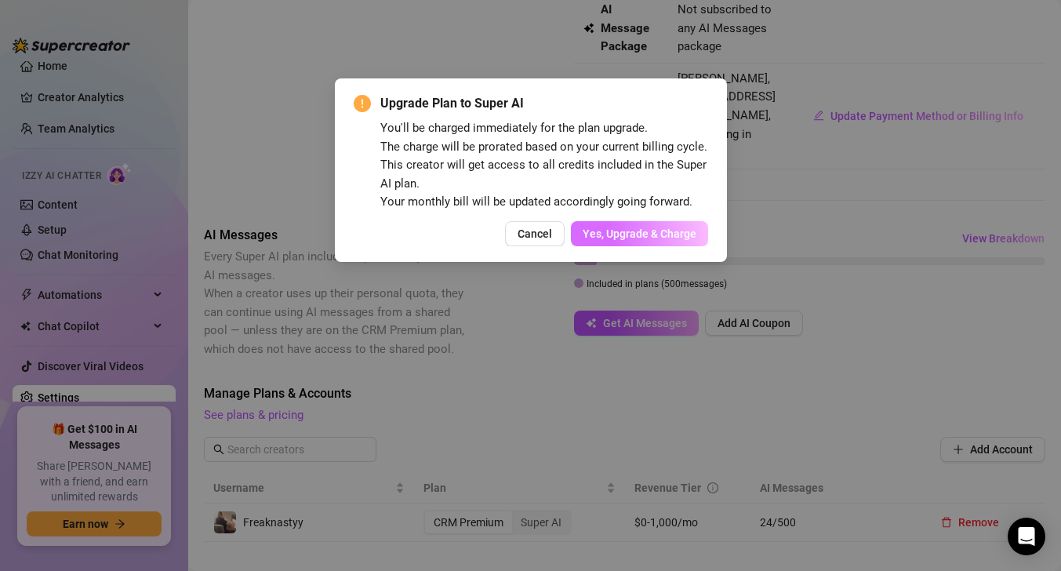
click at [616, 235] on span "Yes, Upgrade & Charge" at bounding box center [640, 234] width 114 height 13
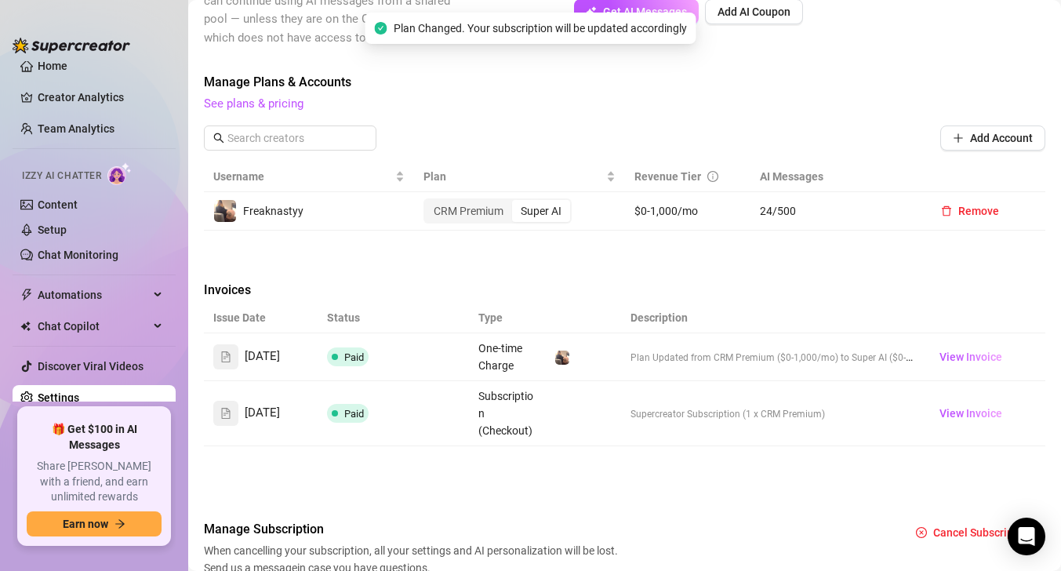
scroll to position [454, 0]
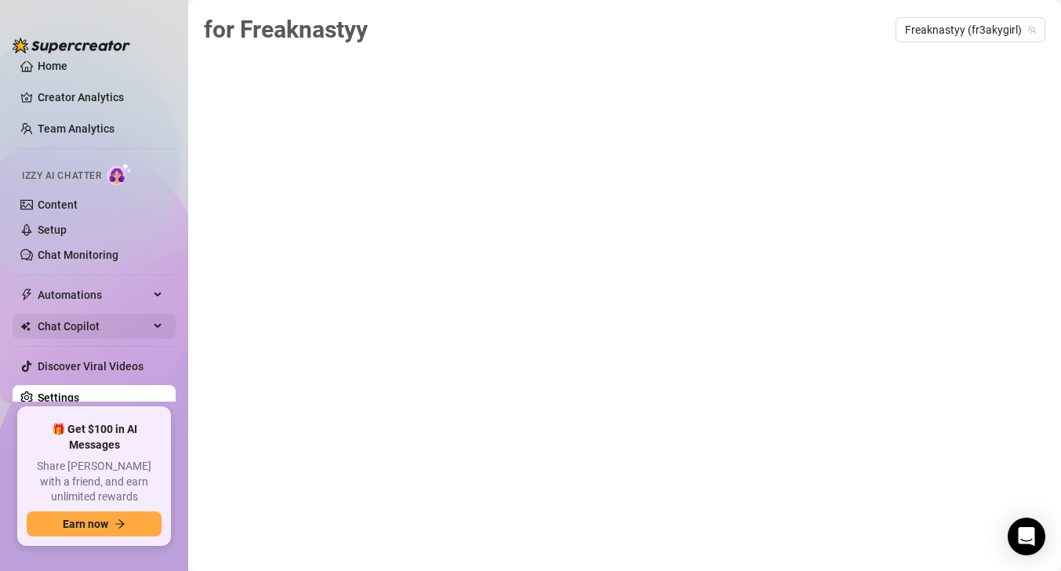
click at [126, 332] on span "Chat Copilot" at bounding box center [93, 326] width 111 height 25
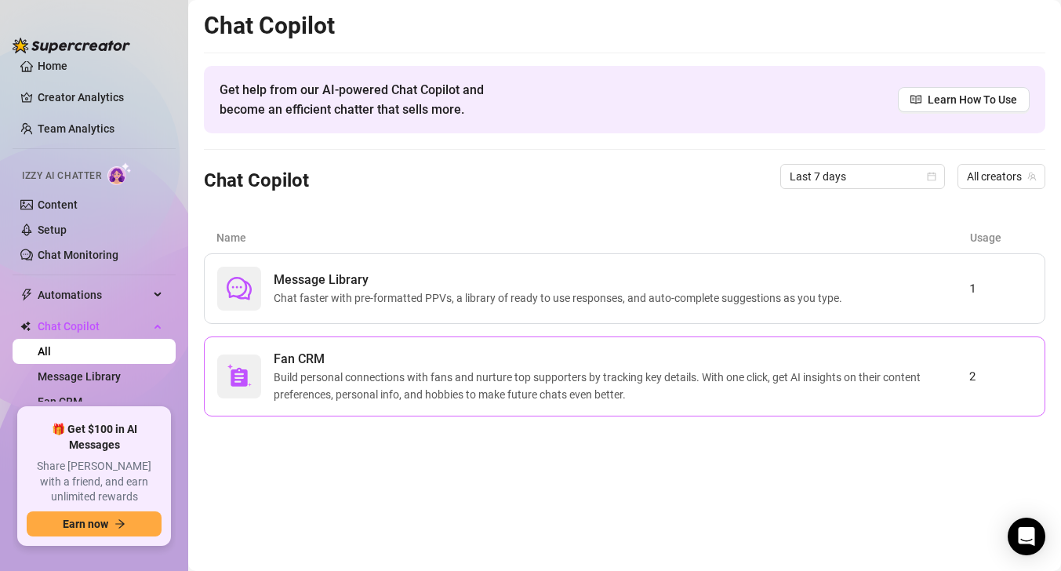
click at [564, 396] on span "Build personal connections with fans and nurture top supporters by tracking key…" at bounding box center [622, 386] width 696 height 35
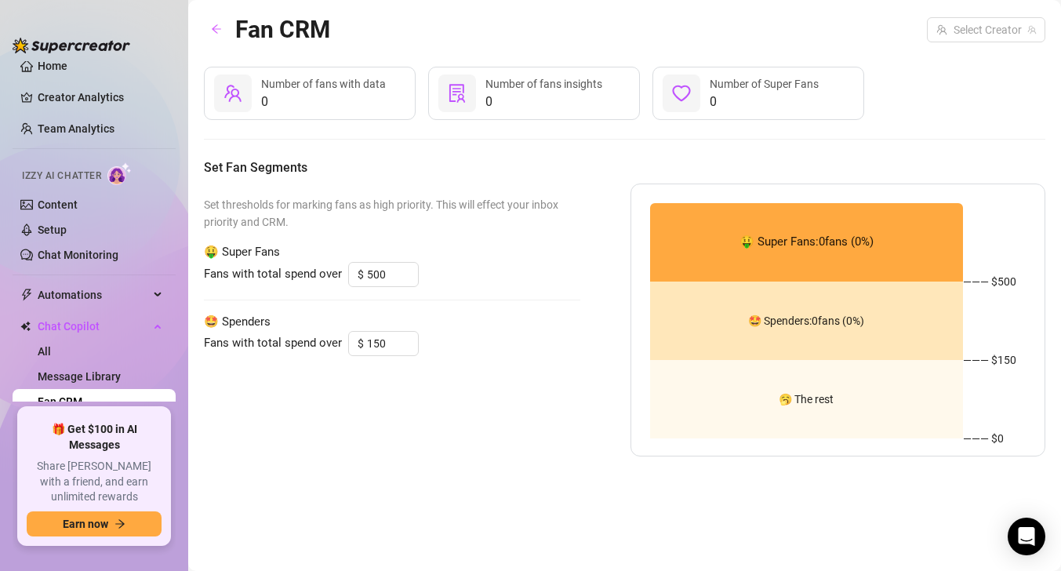
click at [217, 44] on div "Fan CRM" at bounding box center [267, 29] width 126 height 37
click at [217, 37] on button "button" at bounding box center [216, 29] width 25 height 25
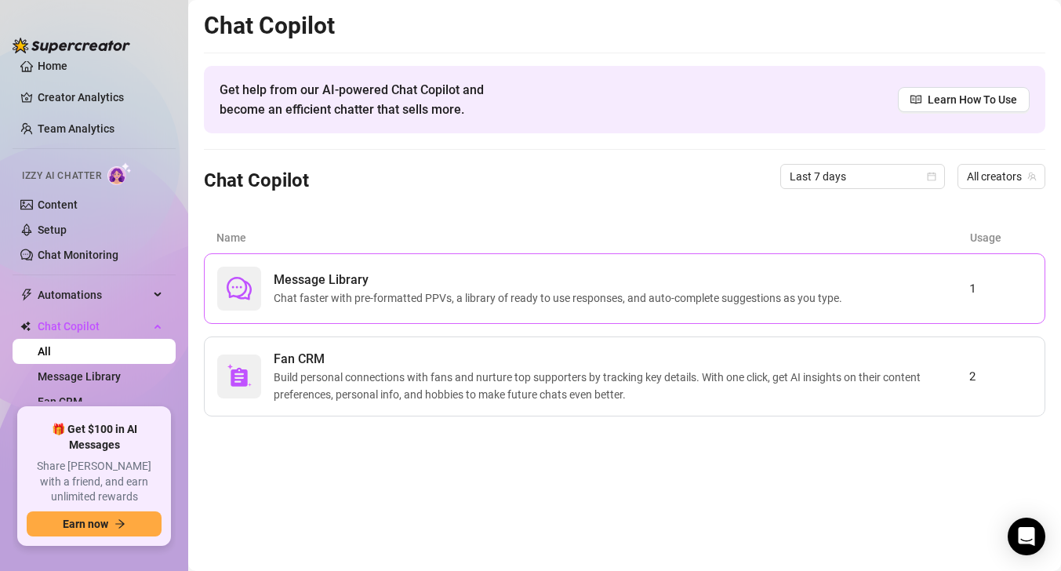
click at [876, 317] on div "Message Library Chat faster with pre-formatted PPVs, a library of ready to use …" at bounding box center [625, 288] width 842 height 71
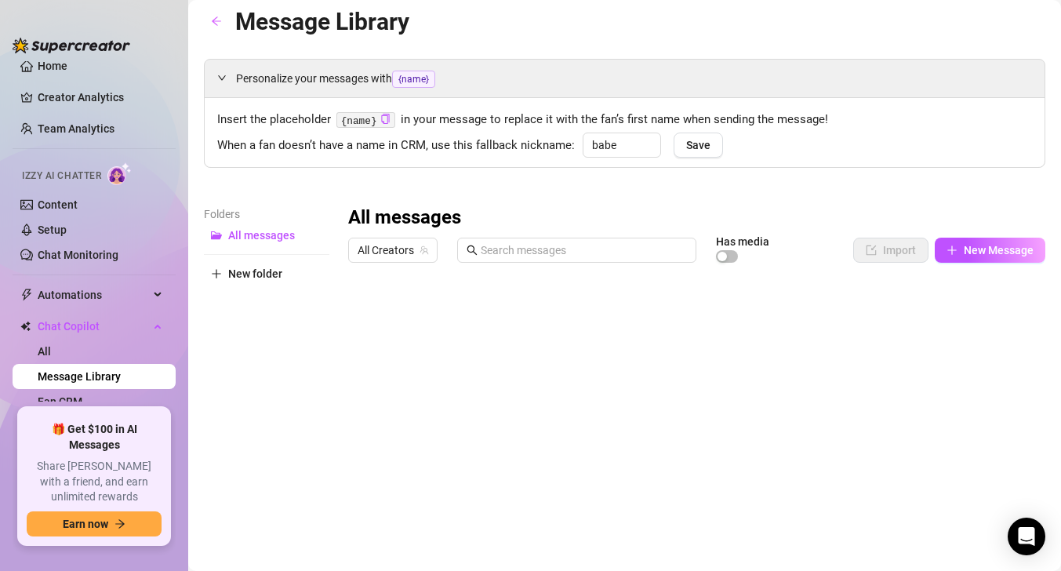
scroll to position [9, 0]
click at [51, 347] on link "All" at bounding box center [44, 351] width 13 height 13
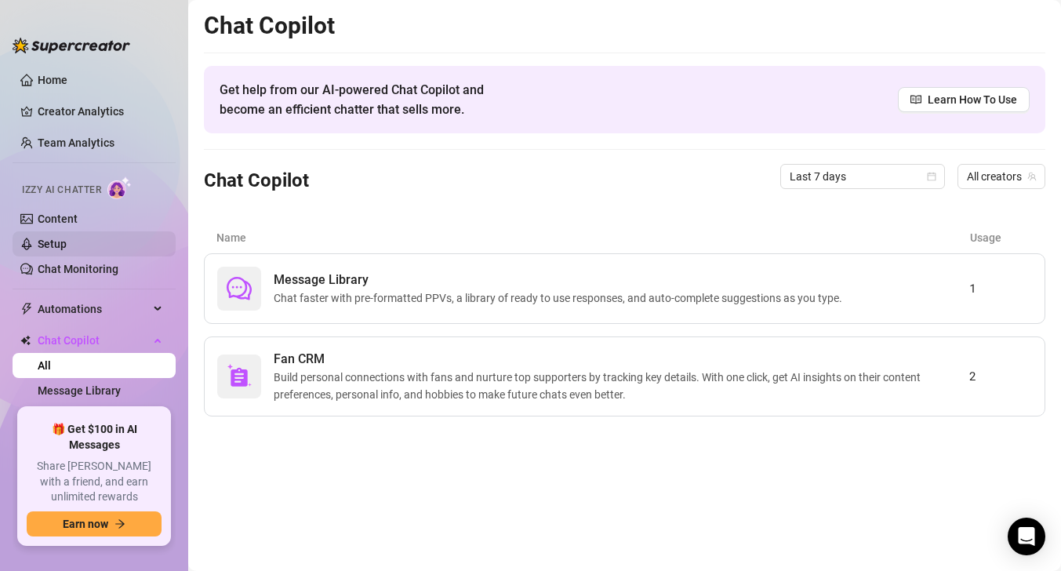
click at [67, 240] on link "Setup" at bounding box center [52, 244] width 29 height 13
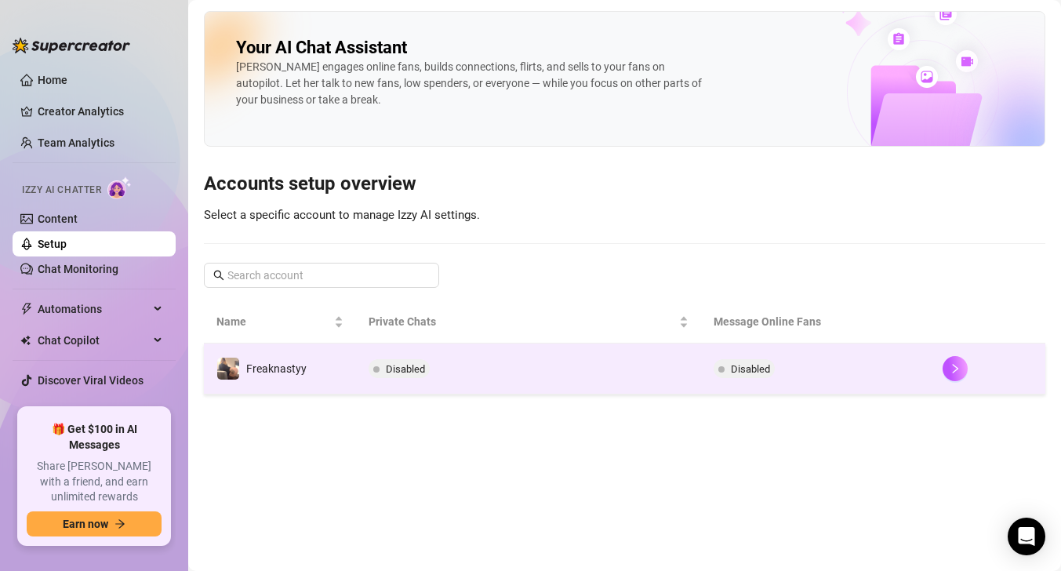
click at [488, 367] on td "Disabled" at bounding box center [528, 369] width 344 height 51
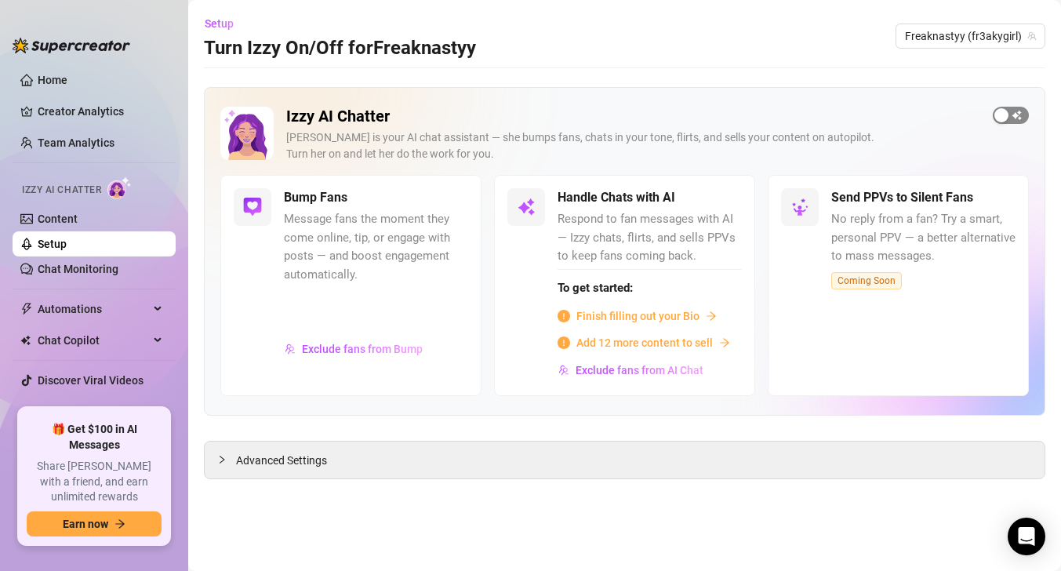
click at [1018, 115] on span "button" at bounding box center [1011, 115] width 36 height 17
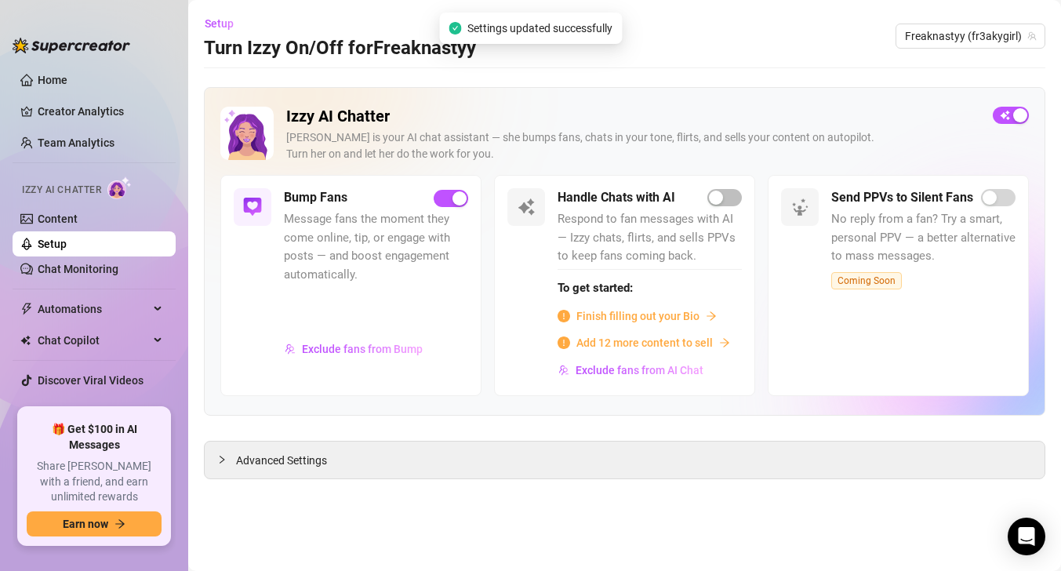
click at [723, 207] on div "Handle Chats with AI Respond to fan messages with AI — Izzy chats, flirts, and …" at bounding box center [650, 285] width 184 height 194
click at [723, 195] on button "button" at bounding box center [725, 197] width 35 height 17
click at [682, 318] on span "Finish filling out your Bio" at bounding box center [638, 316] width 123 height 17
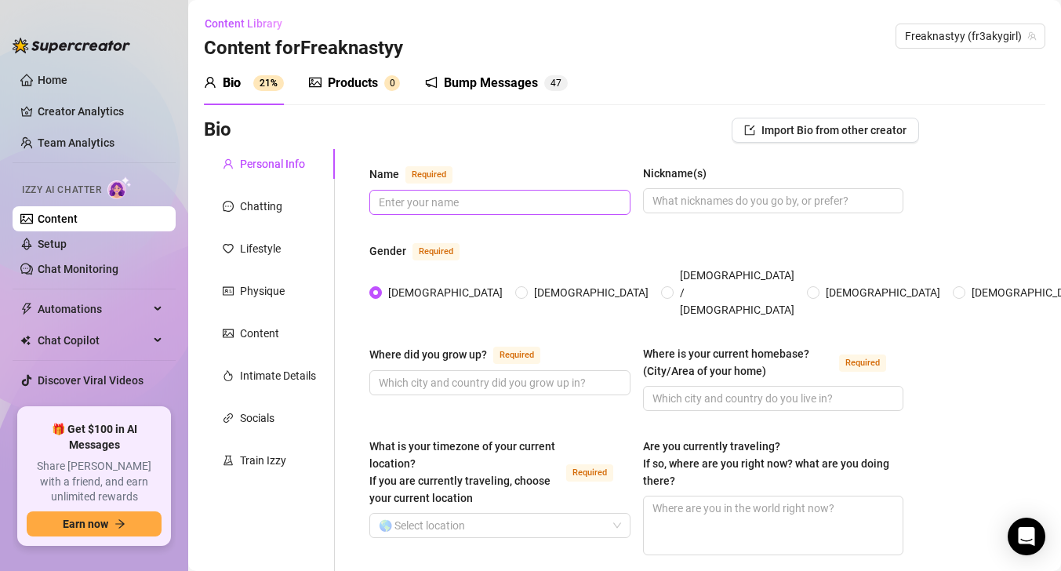
click at [511, 190] on span at bounding box center [500, 202] width 261 height 25
type input "freaknasty"
click at [661, 196] on input "Nickname(s)" at bounding box center [772, 200] width 239 height 17
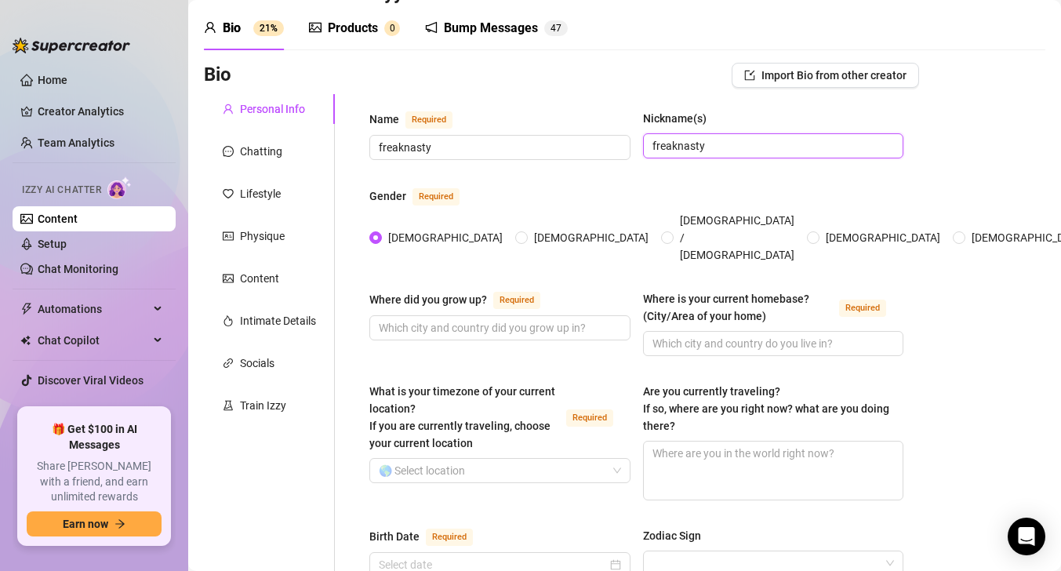
scroll to position [122, 0]
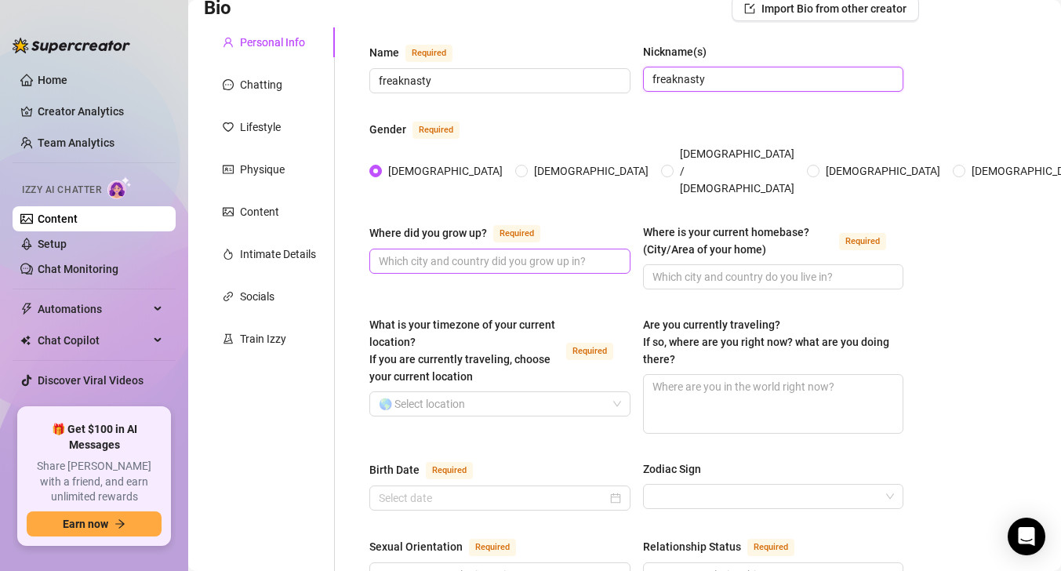
type input "freaknasty"
click at [556, 253] on input "Where did you grow up? Required" at bounding box center [498, 261] width 239 height 17
type input "s"
type input "[US_STATE]"
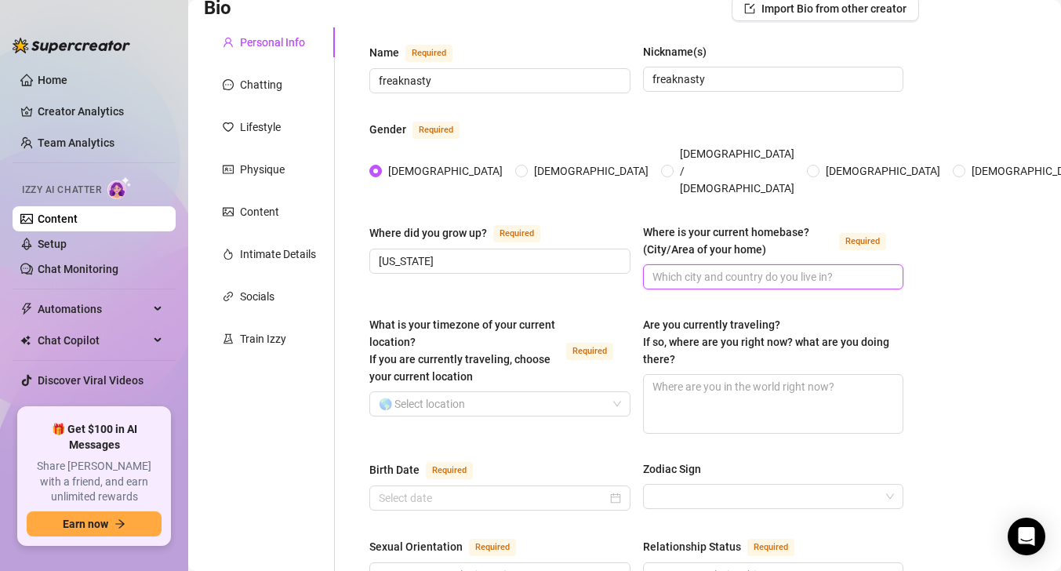
click at [762, 268] on input "Where is your current homebase? (City/Area of your home) Required" at bounding box center [772, 276] width 239 height 17
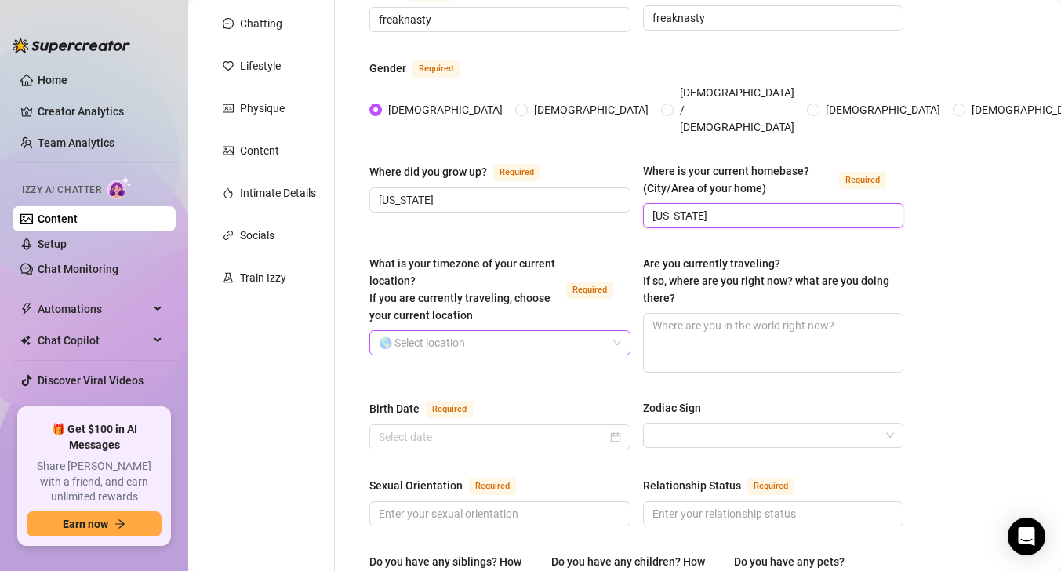
type input "[US_STATE]"
click at [583, 331] on input "What is your timezone of your current location? If you are currently traveling,…" at bounding box center [493, 343] width 228 height 24
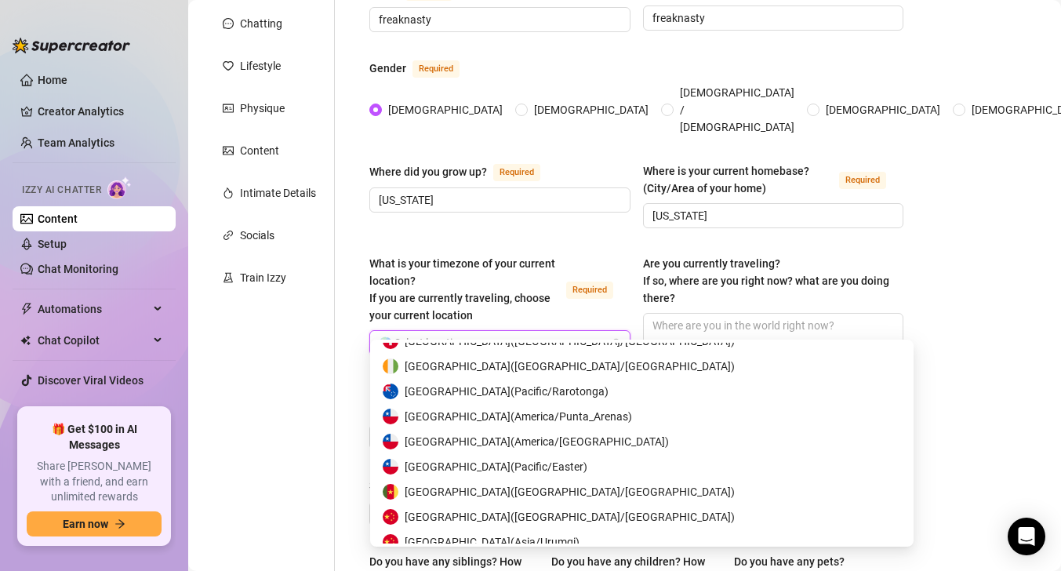
scroll to position [1906, 0]
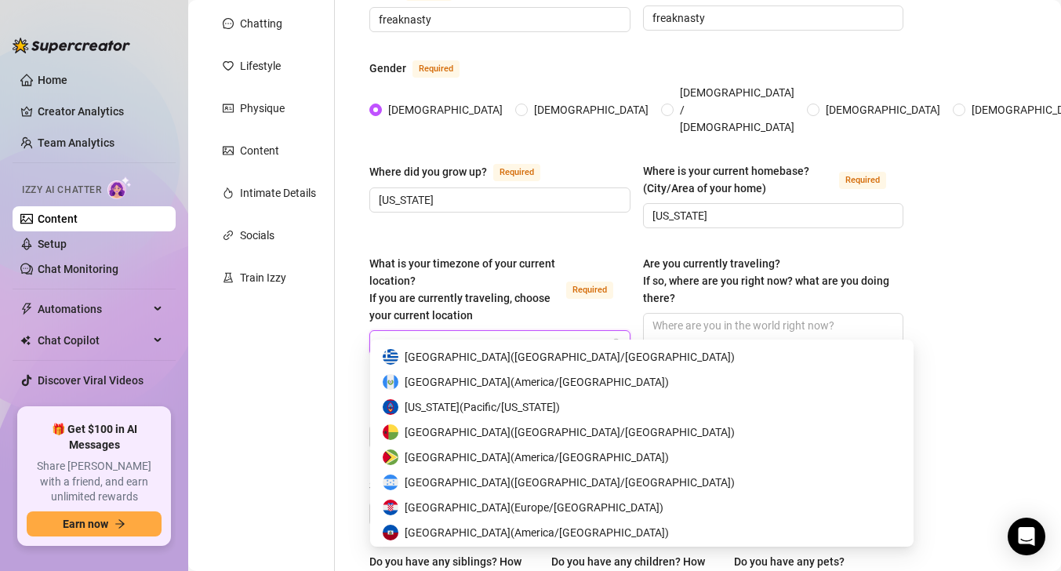
type input "un"
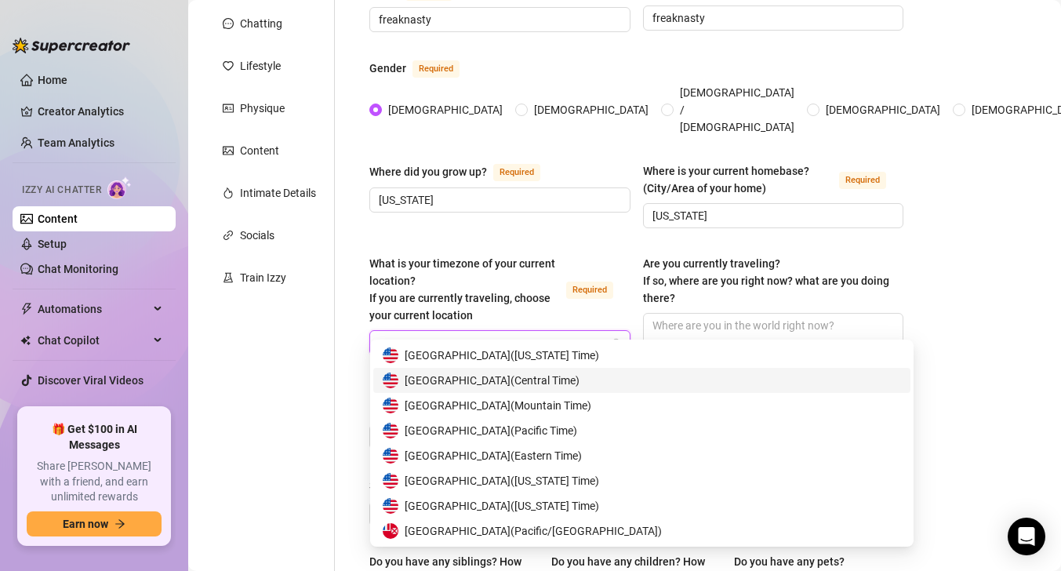
click at [513, 378] on span "[GEOGRAPHIC_DATA] ( Central Time )" at bounding box center [492, 380] width 175 height 17
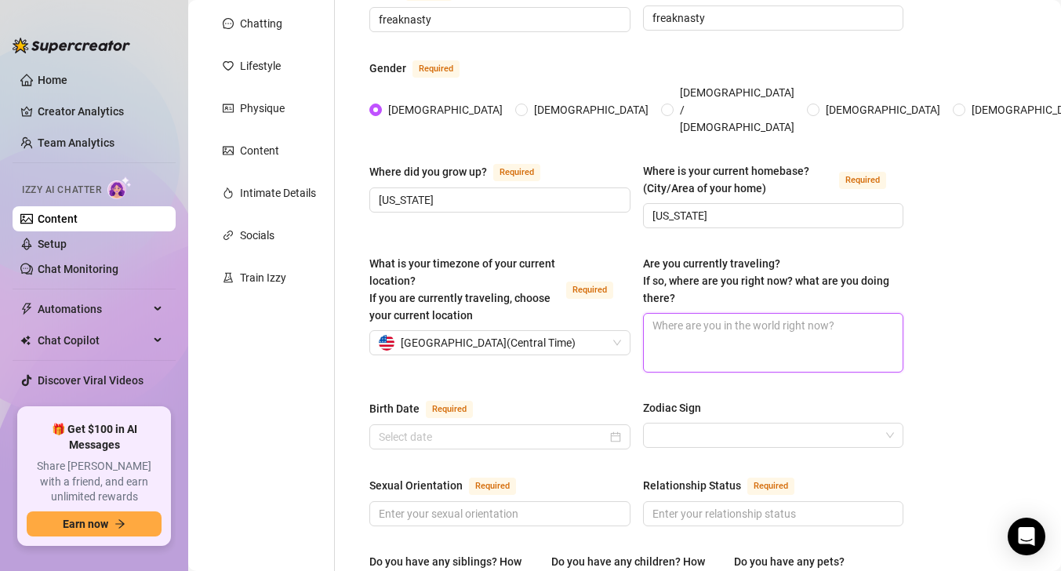
click at [669, 314] on textarea "Are you currently traveling? If so, where are you right now? what are you doing…" at bounding box center [774, 343] width 260 height 58
type textarea "n"
type textarea "no"
type textarea "no im"
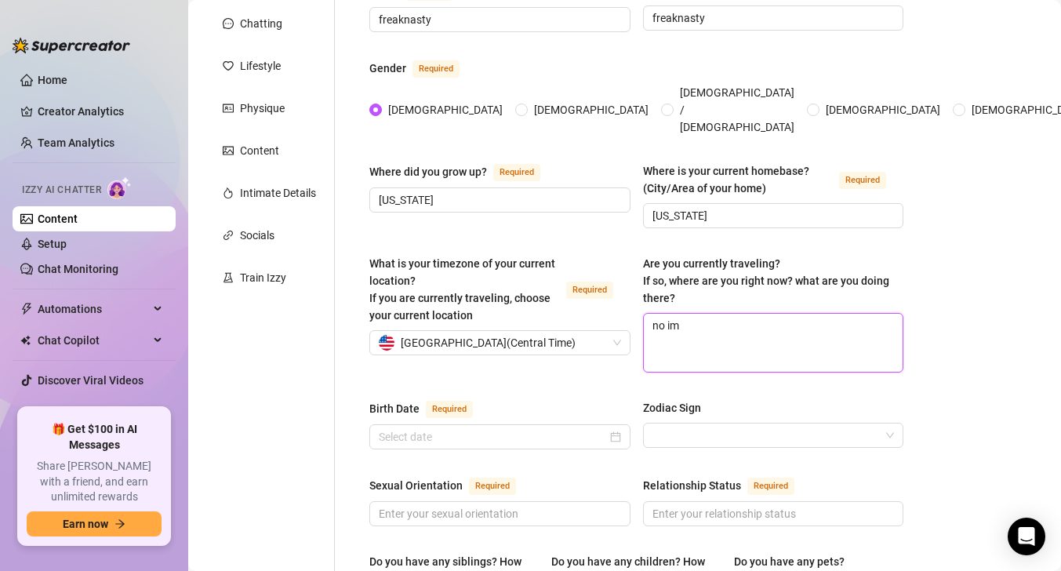
type textarea "no im"
type textarea "no im n"
type textarea "no im no"
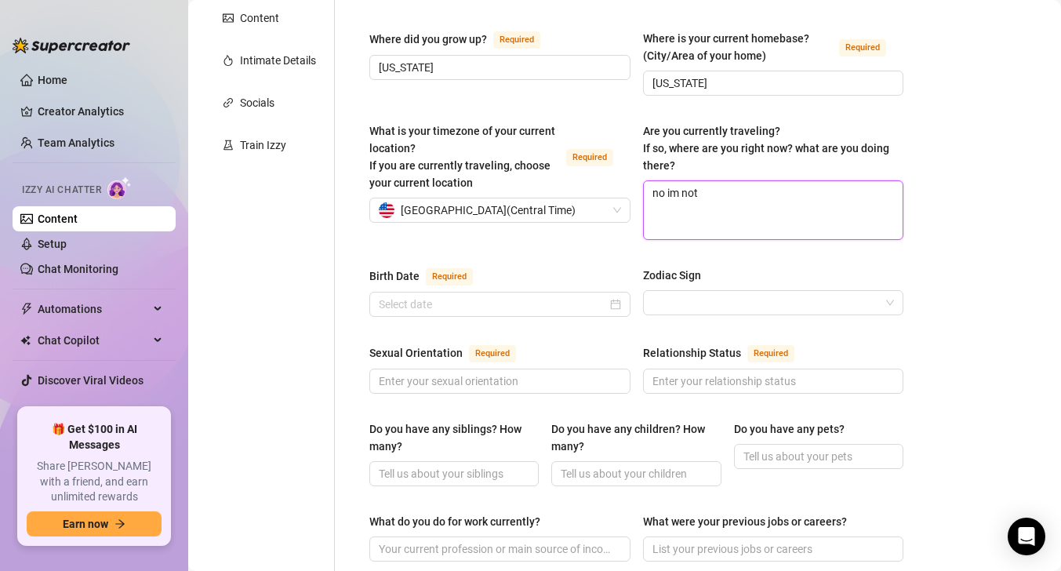
scroll to position [334, 0]
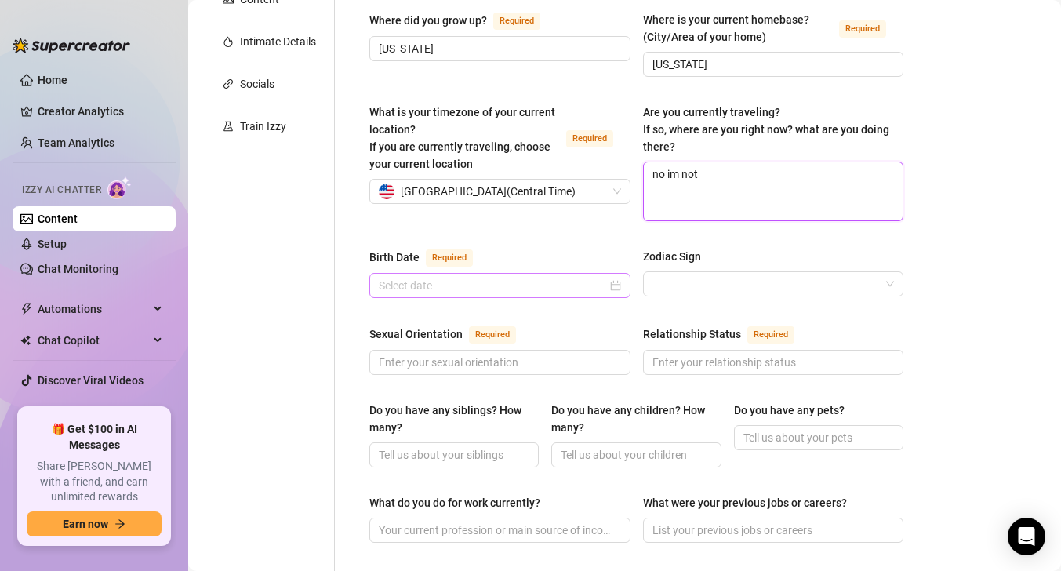
type textarea "no im not"
click at [597, 277] on input "Birth Date Required" at bounding box center [493, 285] width 228 height 17
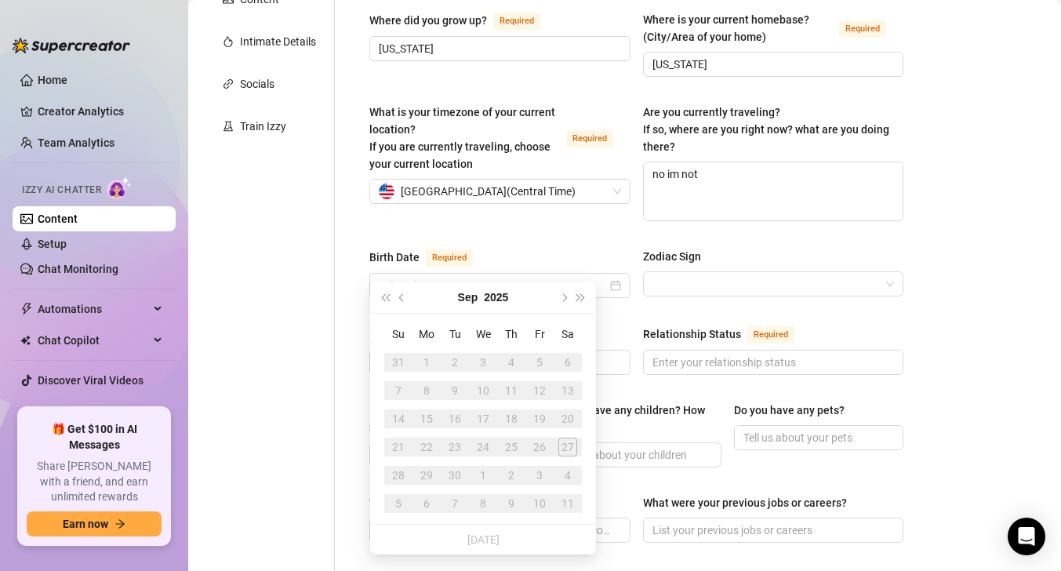
click at [399, 452] on div "21" at bounding box center [398, 447] width 19 height 19
click at [566, 455] on div "27" at bounding box center [568, 447] width 19 height 19
click at [566, 454] on div "27" at bounding box center [568, 447] width 19 height 19
click at [551, 277] on input "Birth Date Required" at bounding box center [493, 285] width 228 height 17
type input "[DATE]"
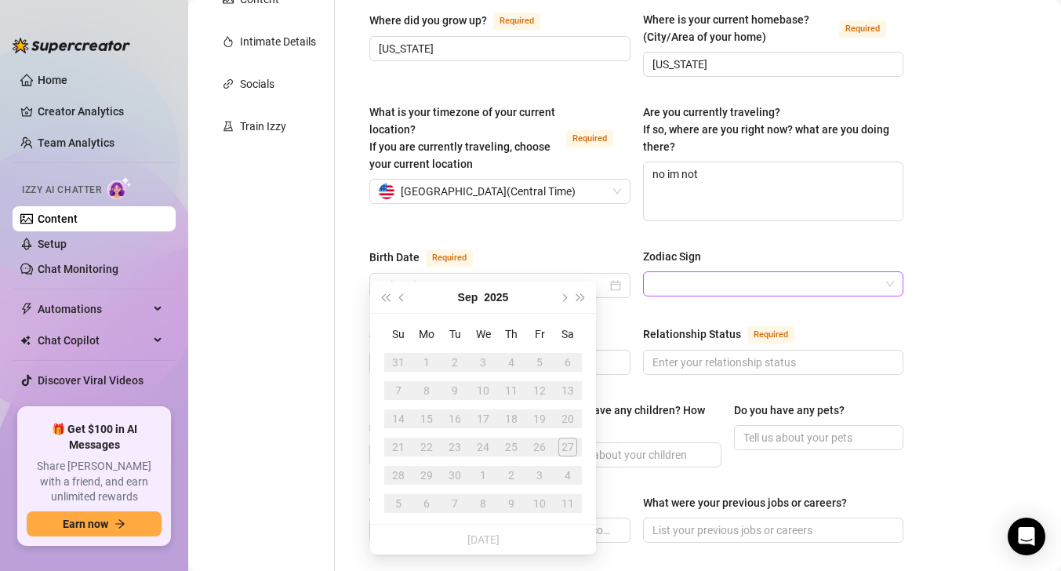
click at [726, 272] on input "Zodiac Sign" at bounding box center [767, 284] width 228 height 24
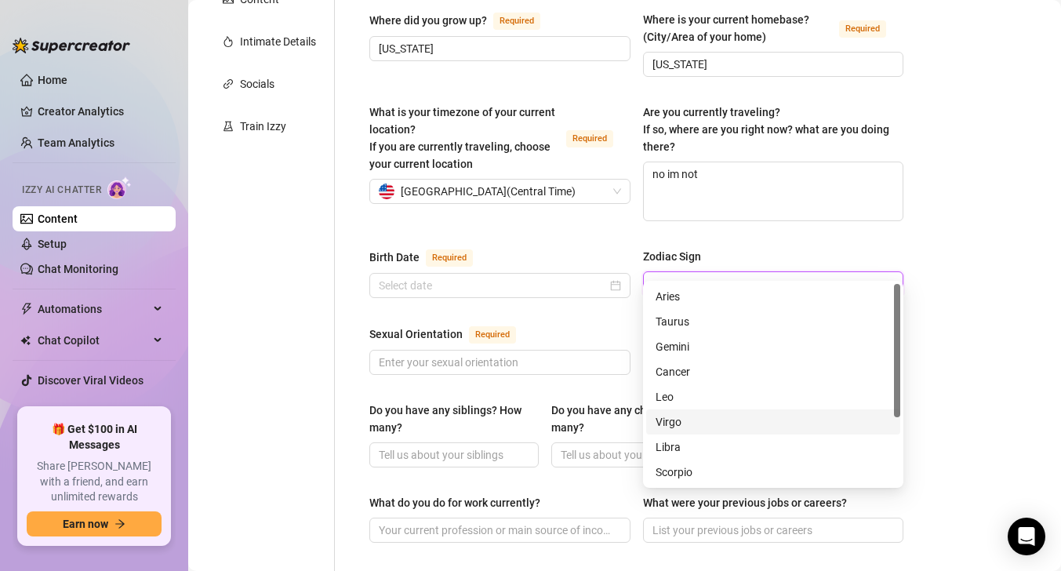
click at [714, 424] on div "Virgo" at bounding box center [773, 421] width 235 height 17
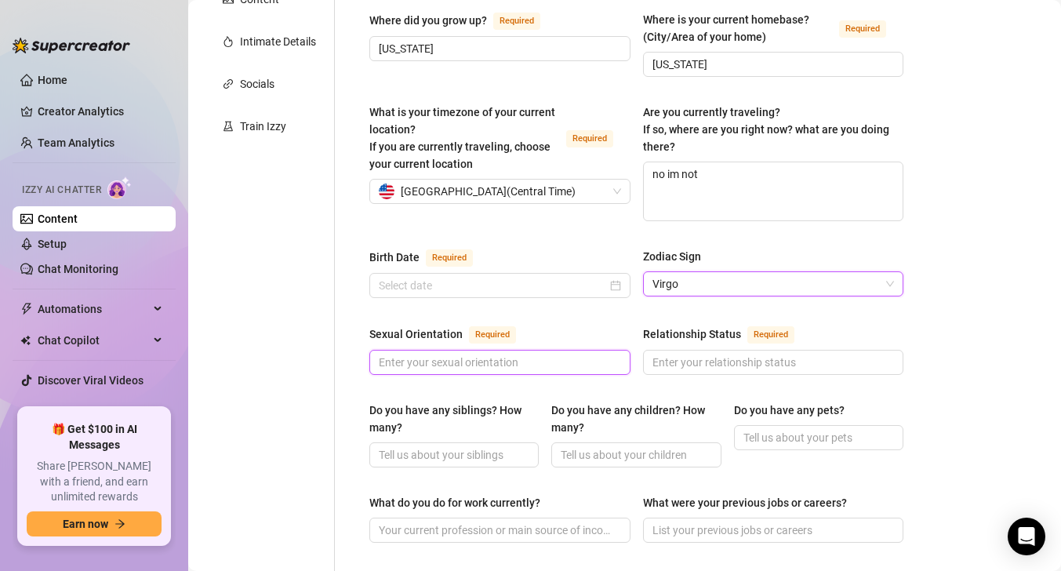
click at [546, 354] on input "Sexual Orientation Required" at bounding box center [498, 362] width 239 height 17
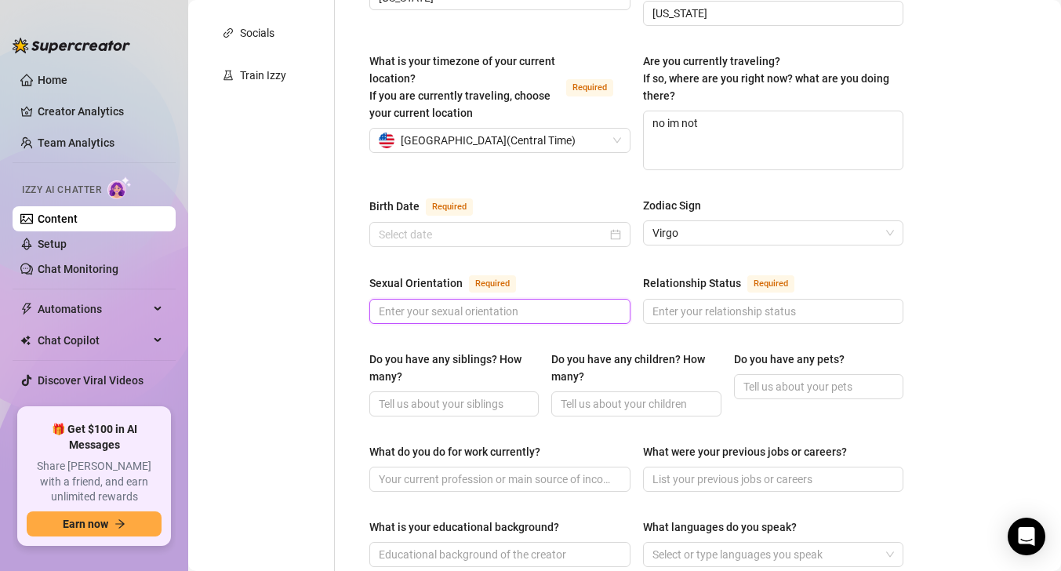
scroll to position [395, 0]
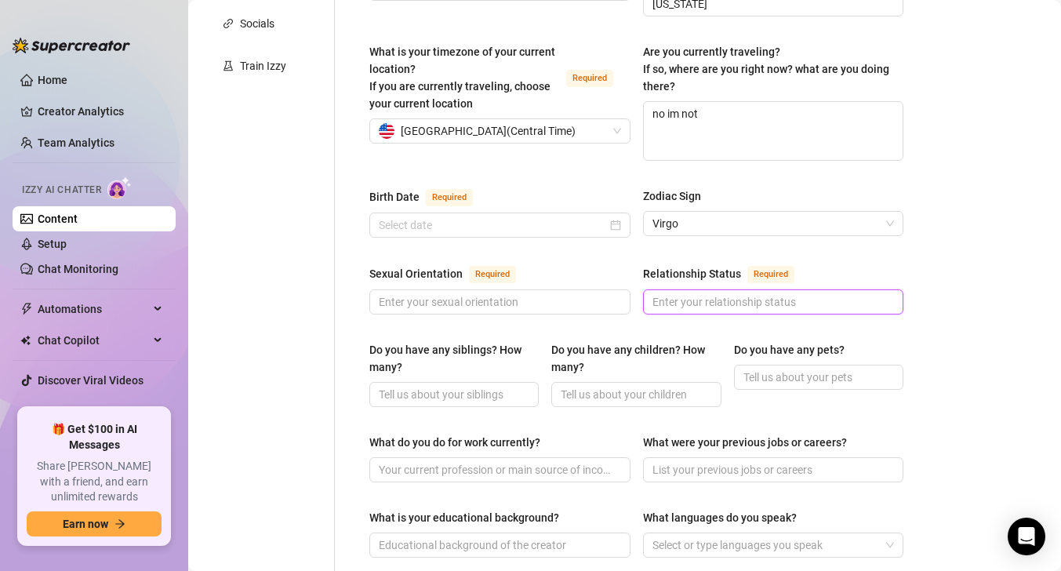
click at [673, 293] on input "Relationship Status Required" at bounding box center [772, 301] width 239 height 17
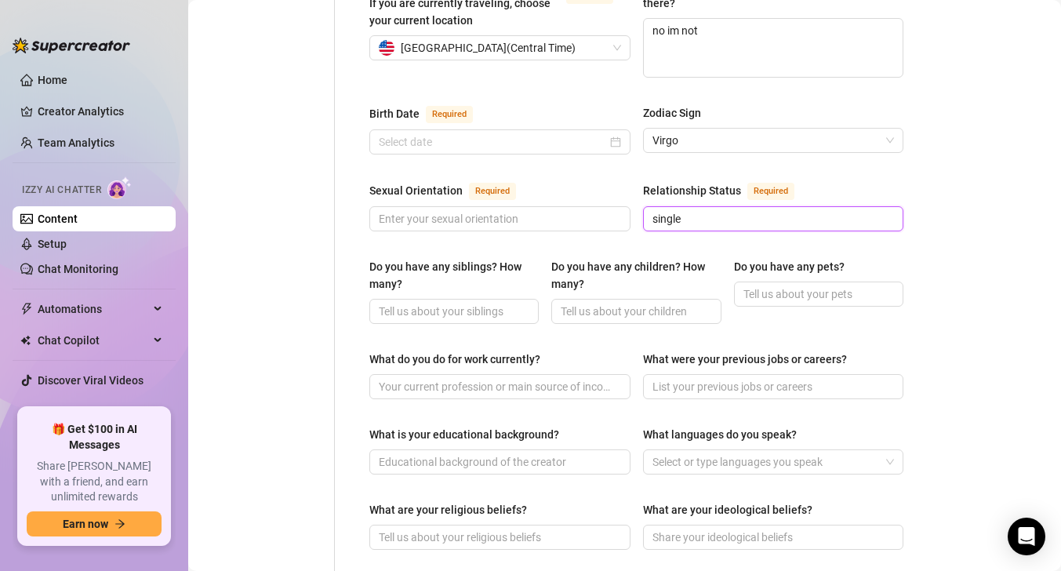
scroll to position [490, 0]
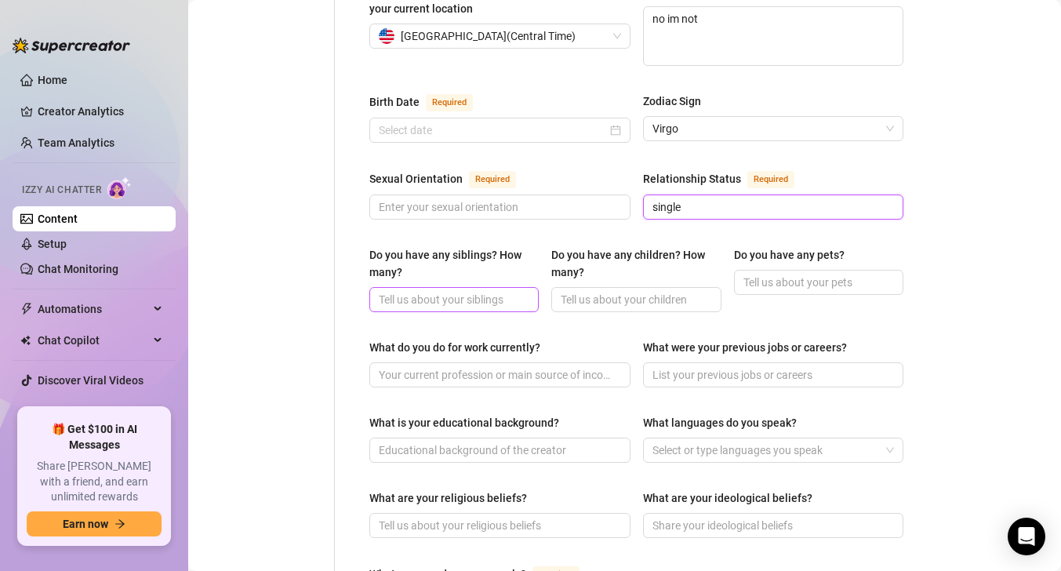
type input "single"
click at [482, 291] on input "Do you have any siblings? How many?" at bounding box center [452, 299] width 147 height 17
type input "no"
click at [565, 287] on span at bounding box center [636, 299] width 169 height 25
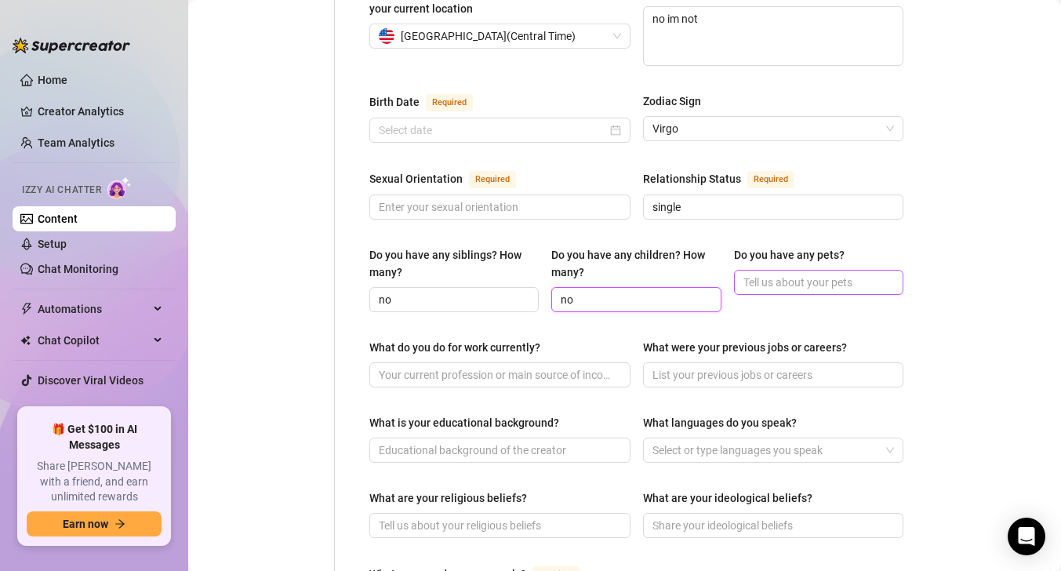
type input "no"
click at [757, 274] on input "Do you have any pets?" at bounding box center [817, 282] width 147 height 17
type input "no"
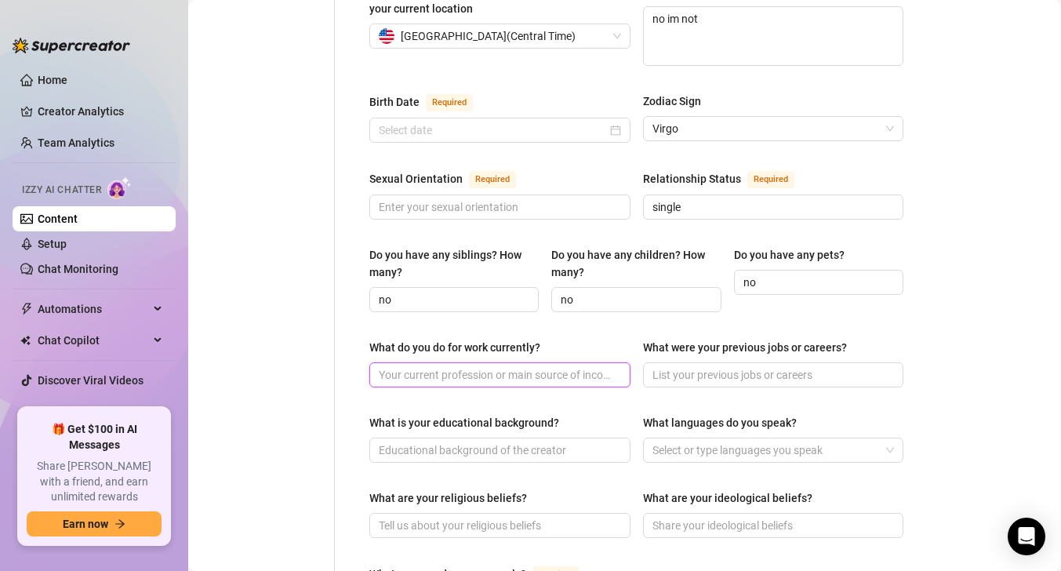
click at [571, 366] on input "What do you do for work currently?" at bounding box center [498, 374] width 239 height 17
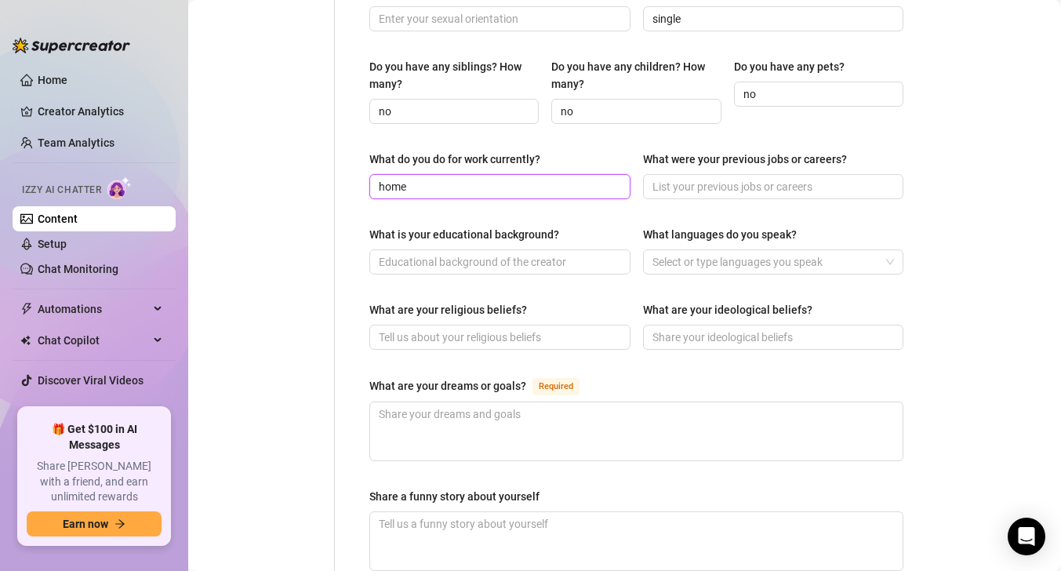
scroll to position [633, 0]
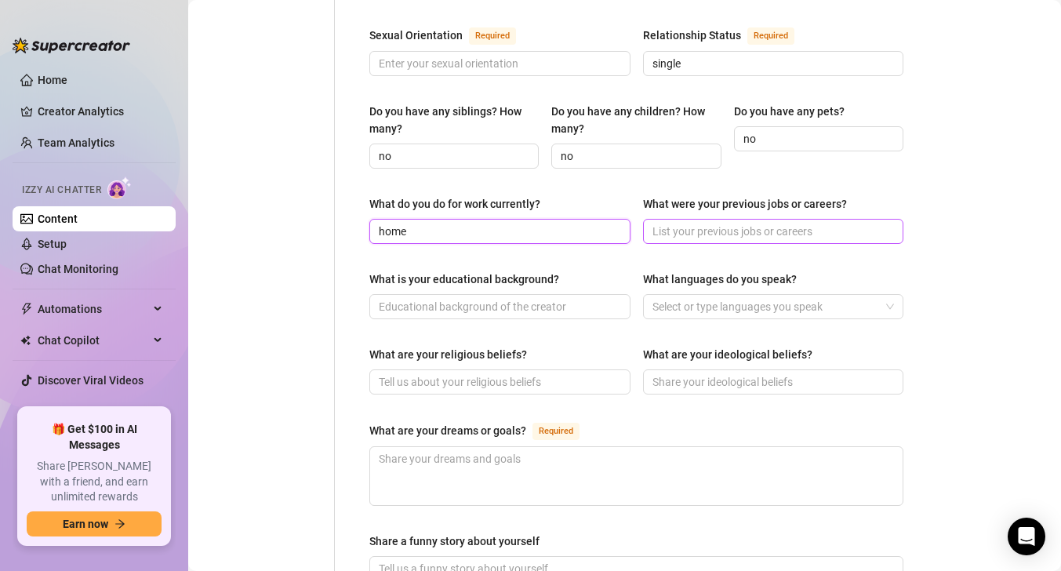
type input "home"
click at [704, 223] on input "What were your previous jobs or careers?" at bounding box center [772, 231] width 239 height 17
type input "s"
click at [821, 296] on div at bounding box center [765, 307] width 239 height 22
type input "panda express"
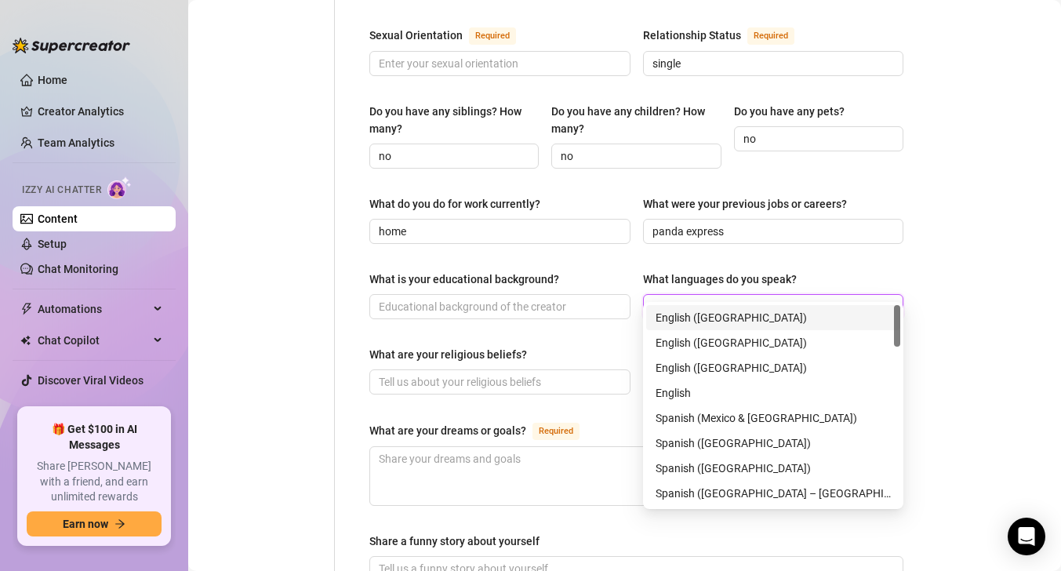
click at [766, 326] on div "English ([GEOGRAPHIC_DATA])" at bounding box center [773, 317] width 254 height 25
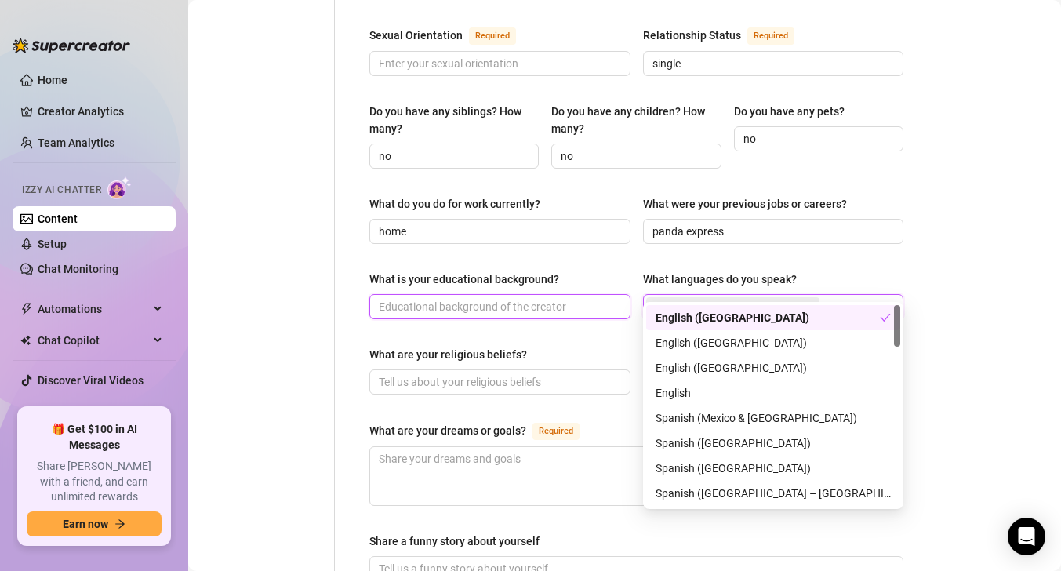
click at [543, 298] on input "What is your educational background?" at bounding box center [498, 306] width 239 height 17
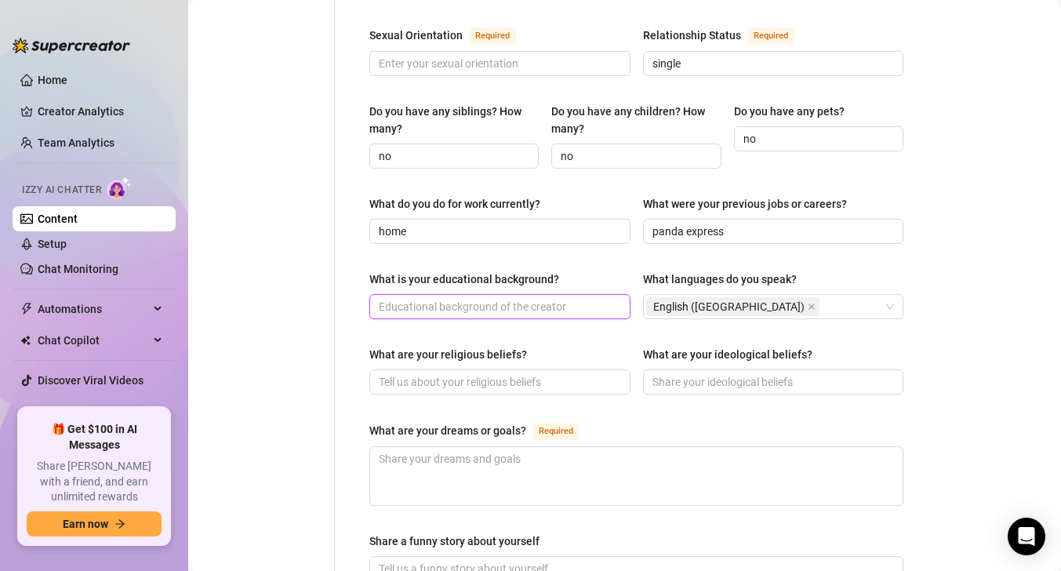
scroll to position [657, 0]
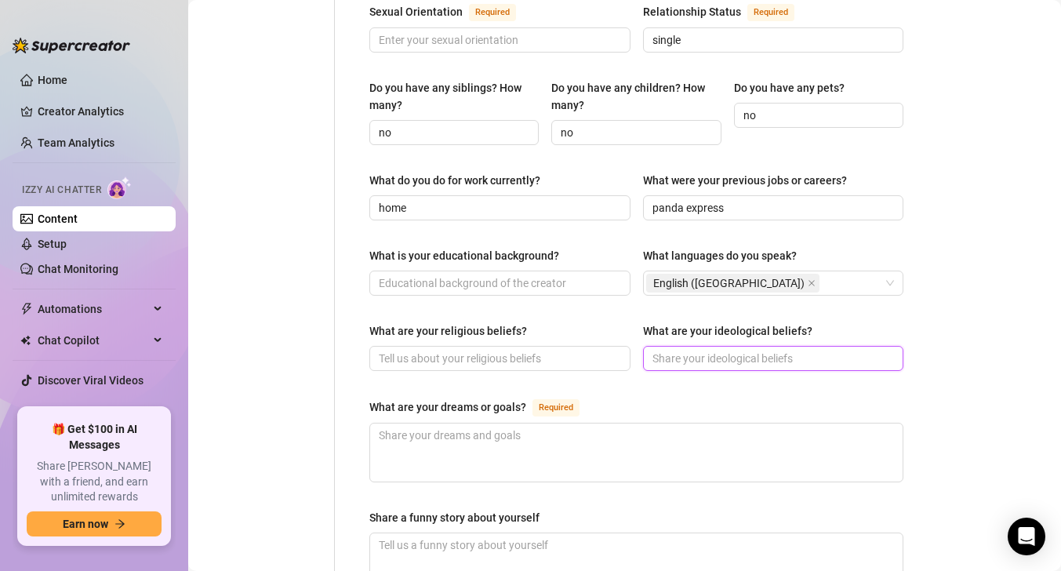
click at [661, 350] on input "What are your ideological beliefs?" at bounding box center [772, 358] width 239 height 17
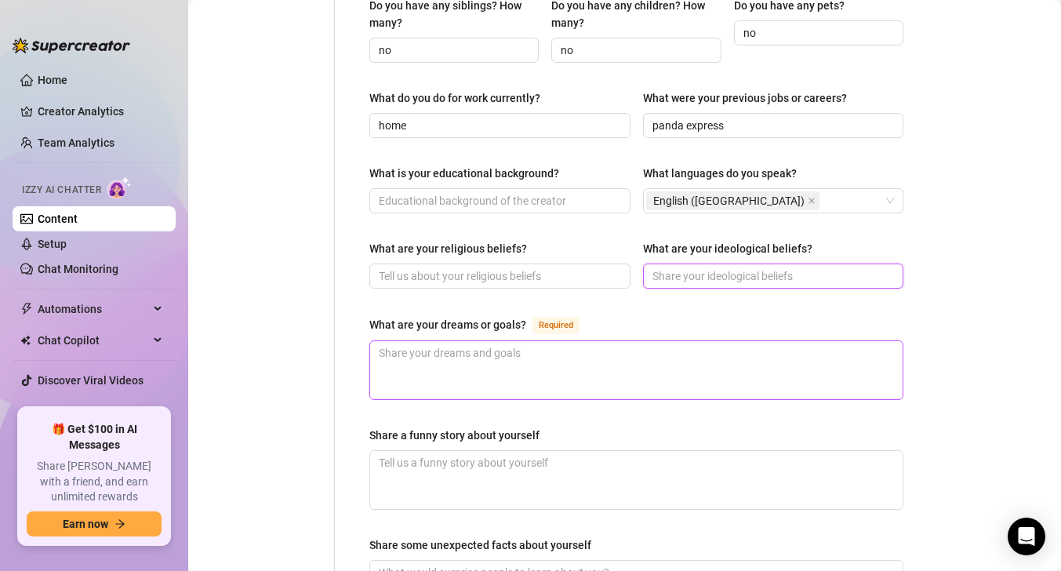
scroll to position [756, 0]
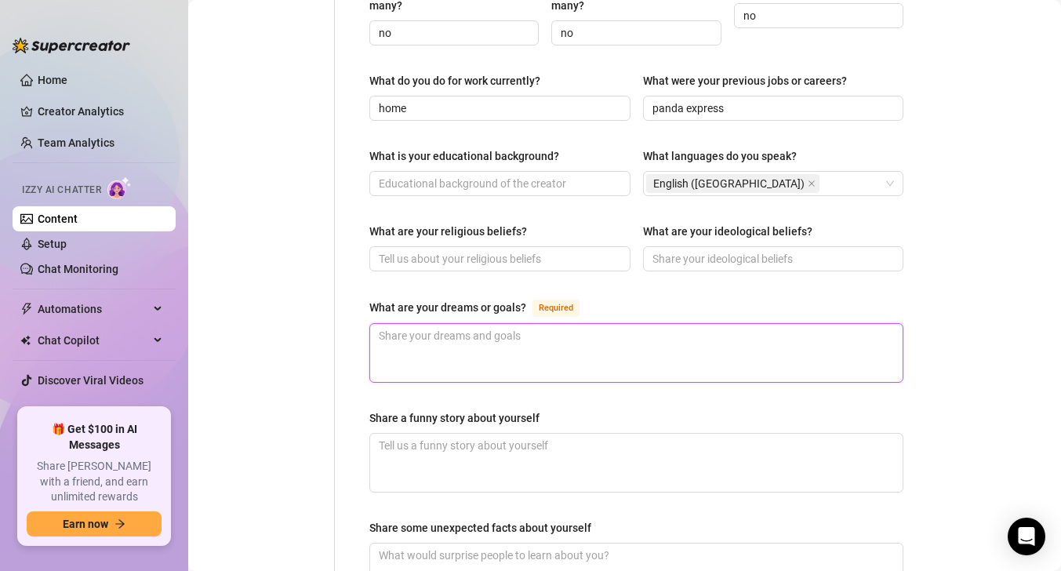
click at [581, 329] on textarea "What are your dreams or goals? Required" at bounding box center [636, 353] width 533 height 58
type textarea "t"
type textarea "to"
type textarea "to f"
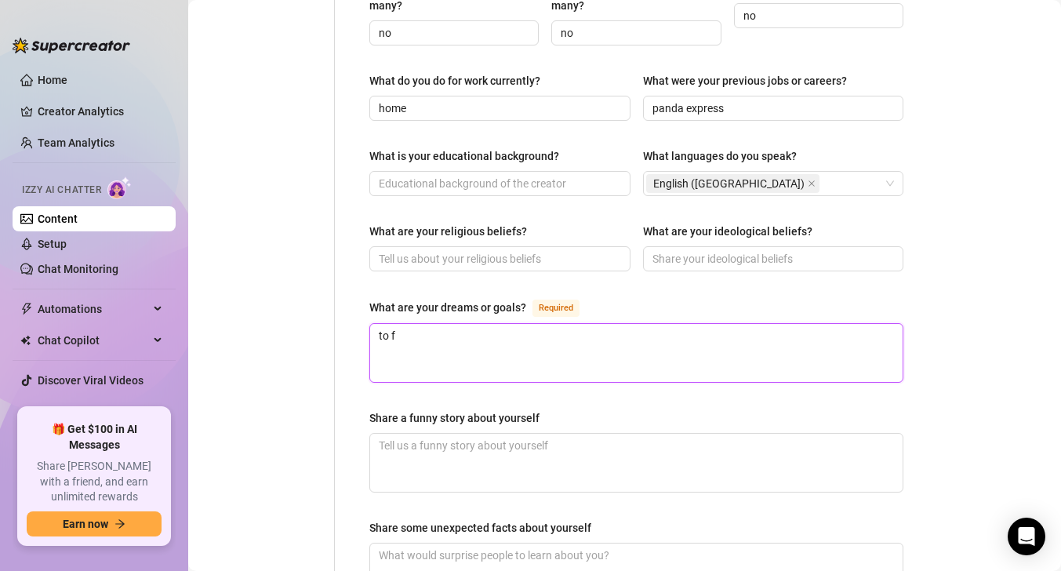
type textarea "to fu"
type textarea "to ful"
type textarea "to full"
type textarea "to fullf"
type textarea "to fullfi"
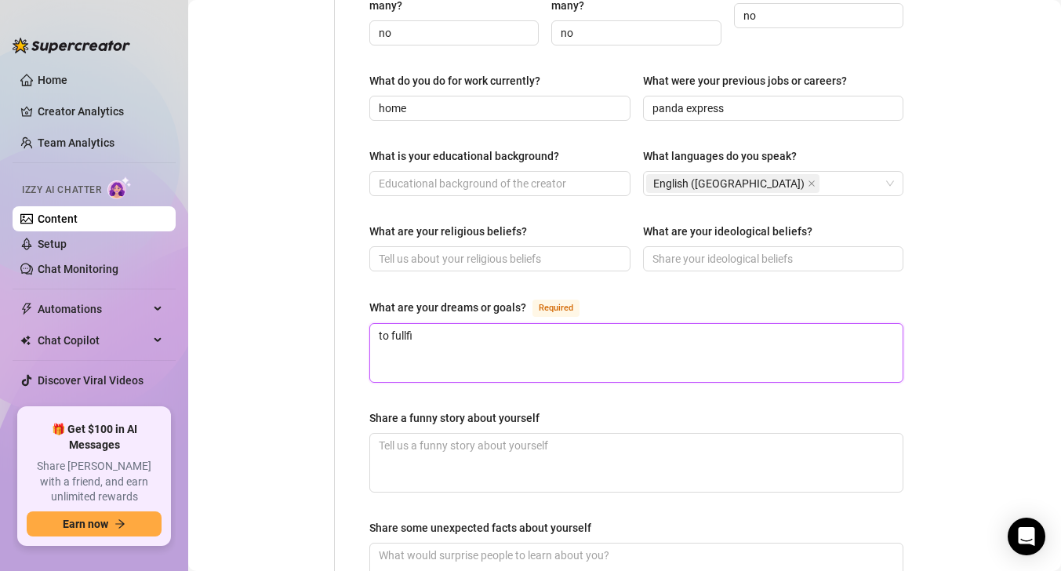
type textarea "to fullfil"
type textarea "to fullfill"
type textarea "to fullfill p"
type textarea "to fullfill pe"
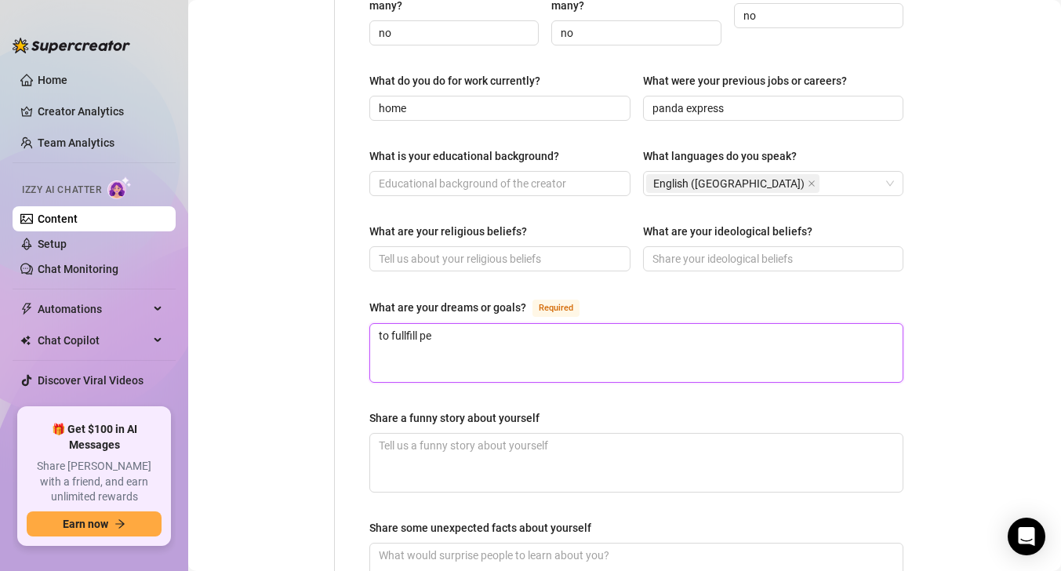
type textarea "to fullfill peo"
type textarea "to fullfill peop"
type textarea "to fullfill peopl"
type textarea "to fullfill people"
type textarea "to fullfill peoples"
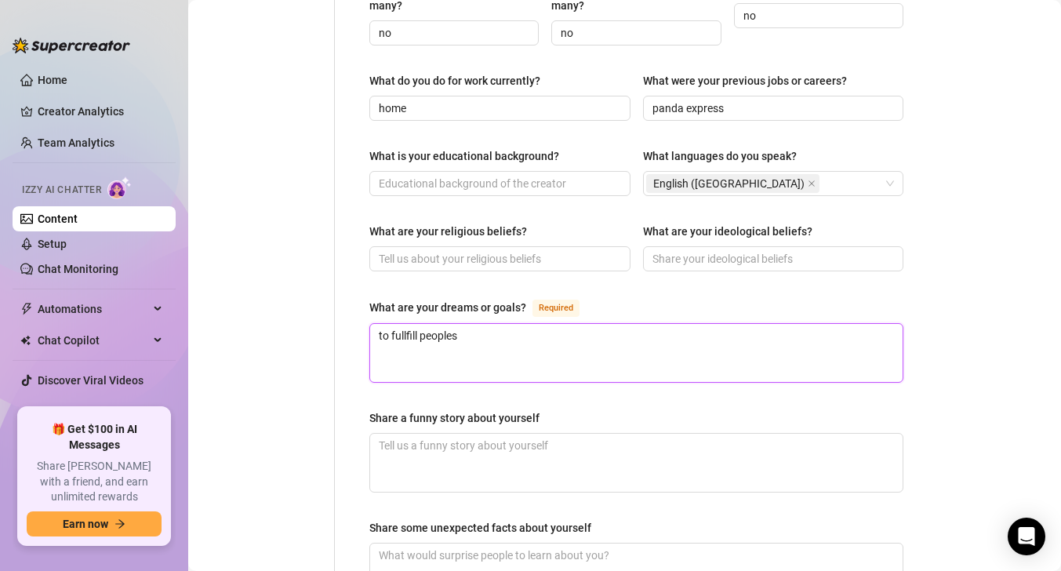
type textarea "to fullfill peoples"
type textarea "to fullfill peoples f"
type textarea "to fullfill peoples fa"
type textarea "to fullfill peoples fan"
type textarea "to fullfill peoples [PERSON_NAME]"
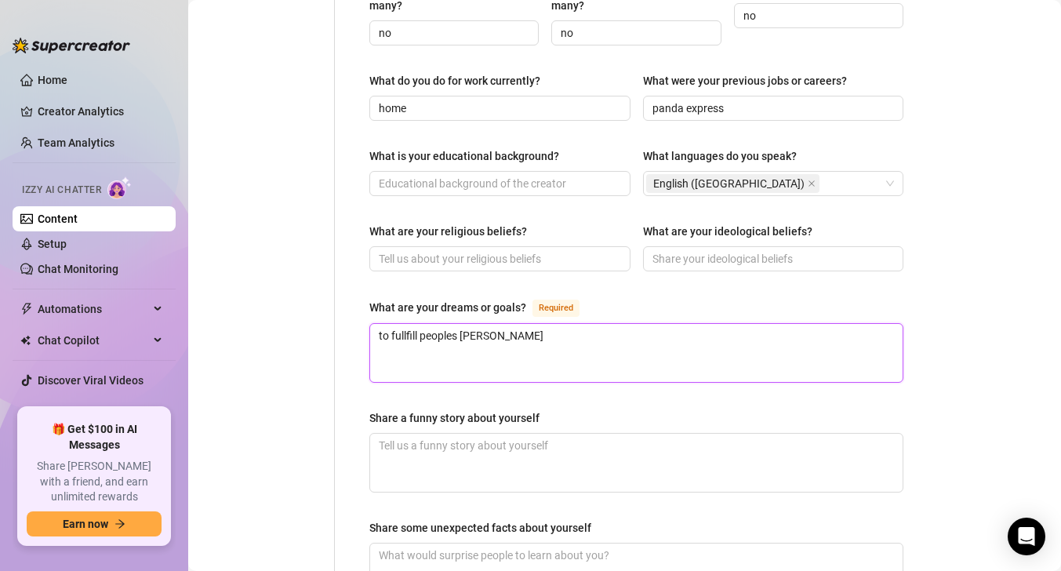
type textarea "to fullfill peoples fanti"
type textarea "to fullfill peoples fantic"
type textarea "to fullfill peoples fantici"
type textarea "to fullfill peoples fanticie"
type textarea "to fullfill peoples fanticies"
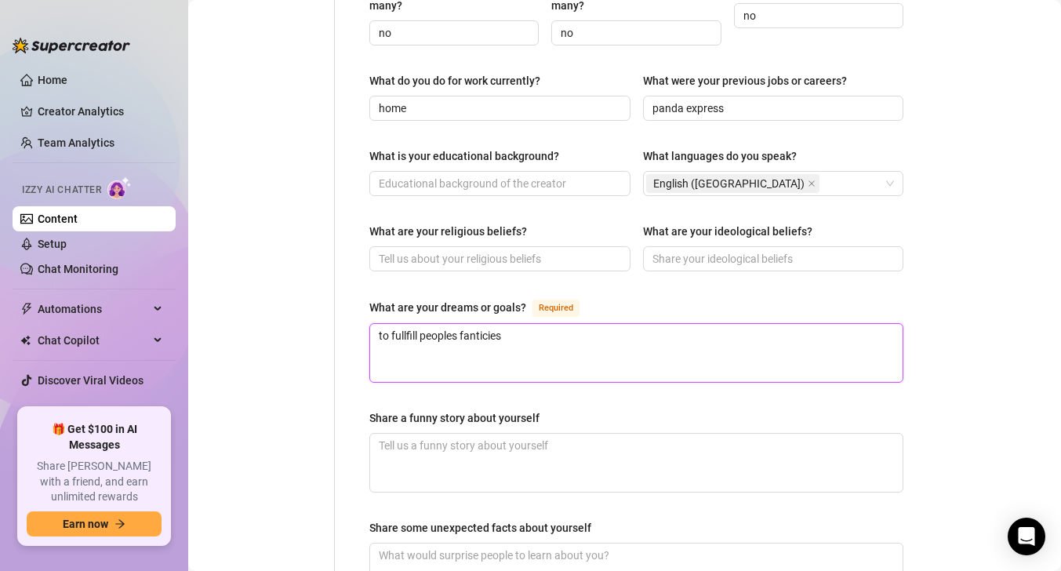
scroll to position [767, 0]
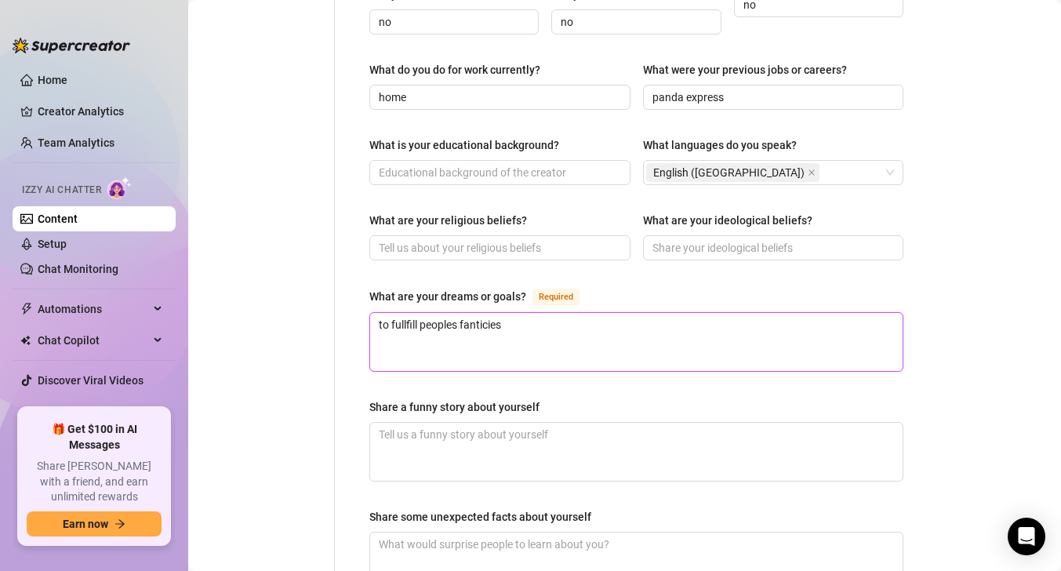
type textarea "to fullfill peoples fanticie"
type textarea "to fullfill peoples fantici"
type textarea "to fullfill peoples fantic"
type textarea "to fullfill peoples fanti"
type textarea "to fullfill peoples fantis"
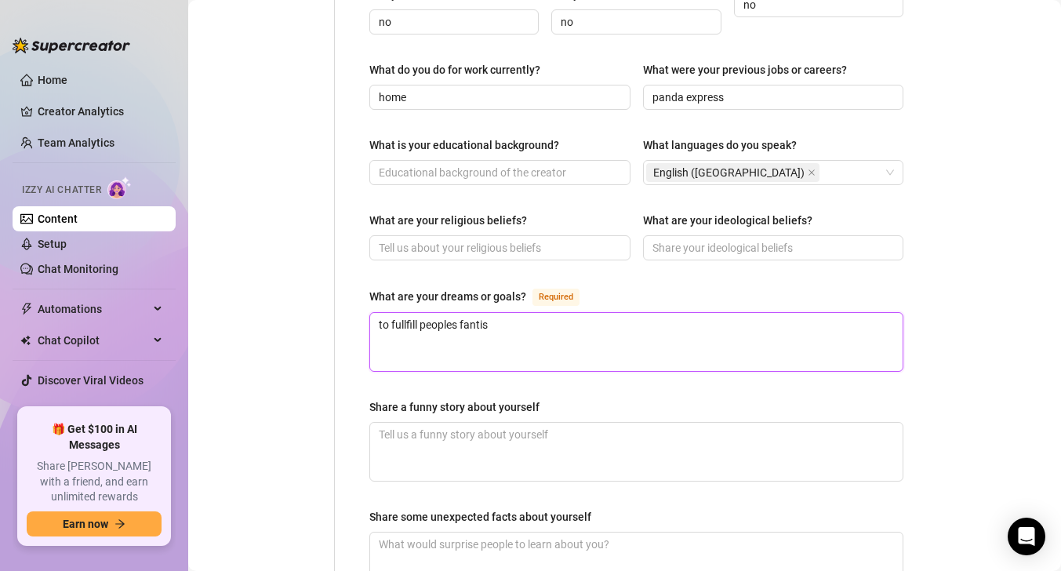
type textarea "to fullfill peoples fantisi"
type textarea "to fullfill peoples fantisie"
type textarea "to fullfill peoples fantisies"
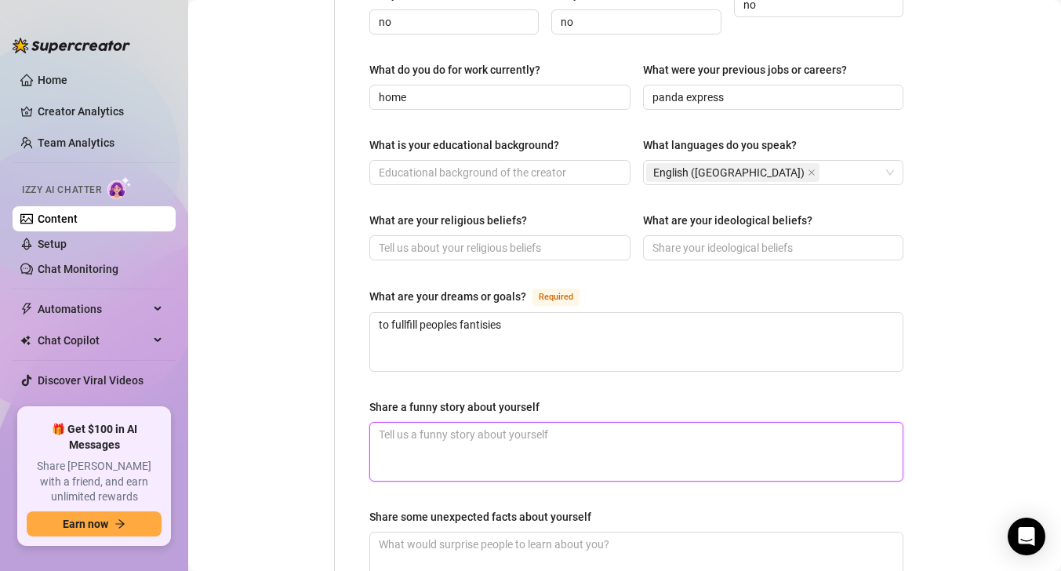
click at [708, 423] on textarea "Share a funny story about yourself" at bounding box center [636, 452] width 533 height 58
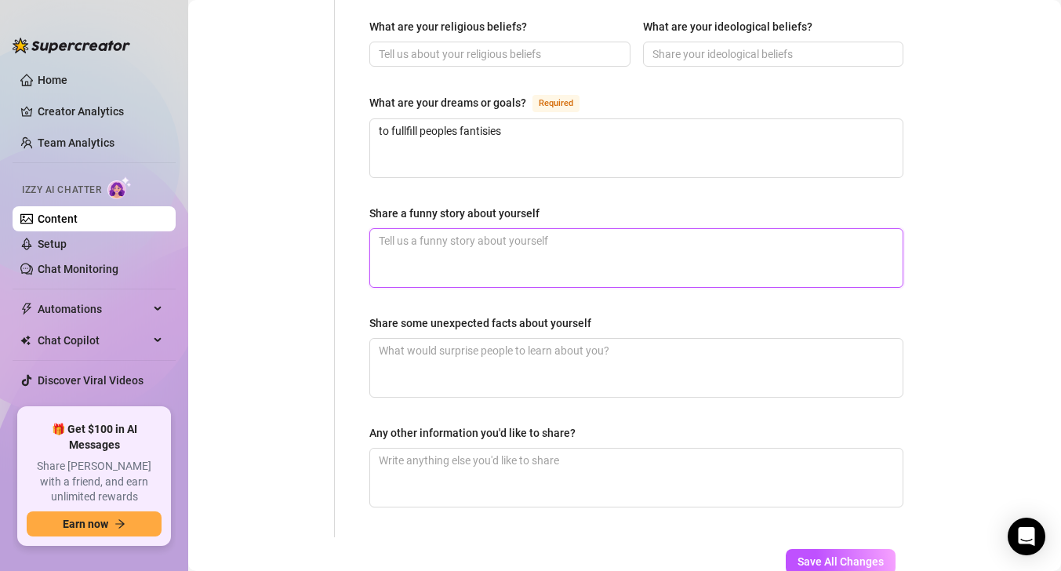
scroll to position [967, 0]
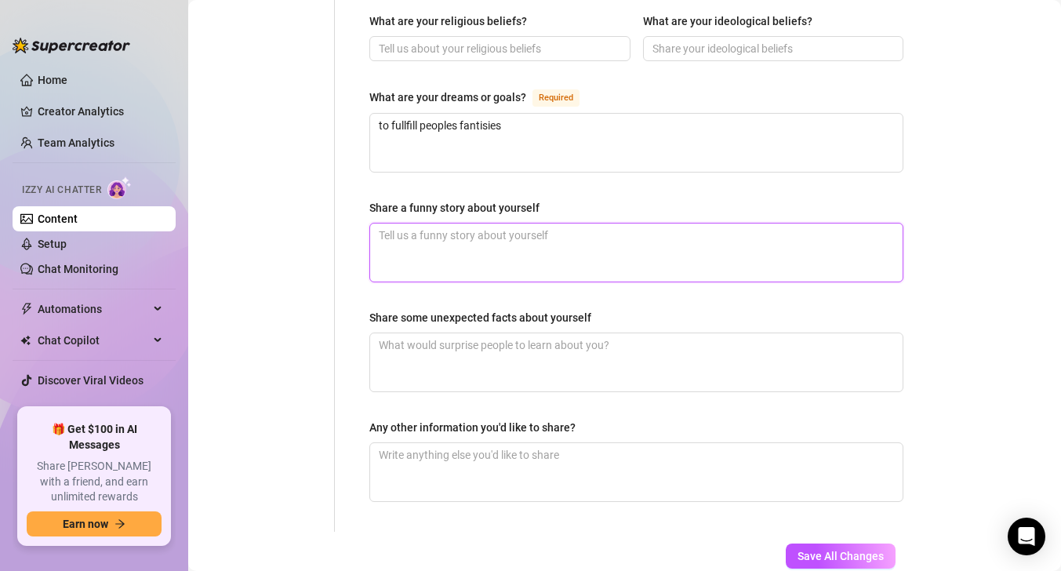
type textarea "i"
type textarea "id"
type textarea "idk"
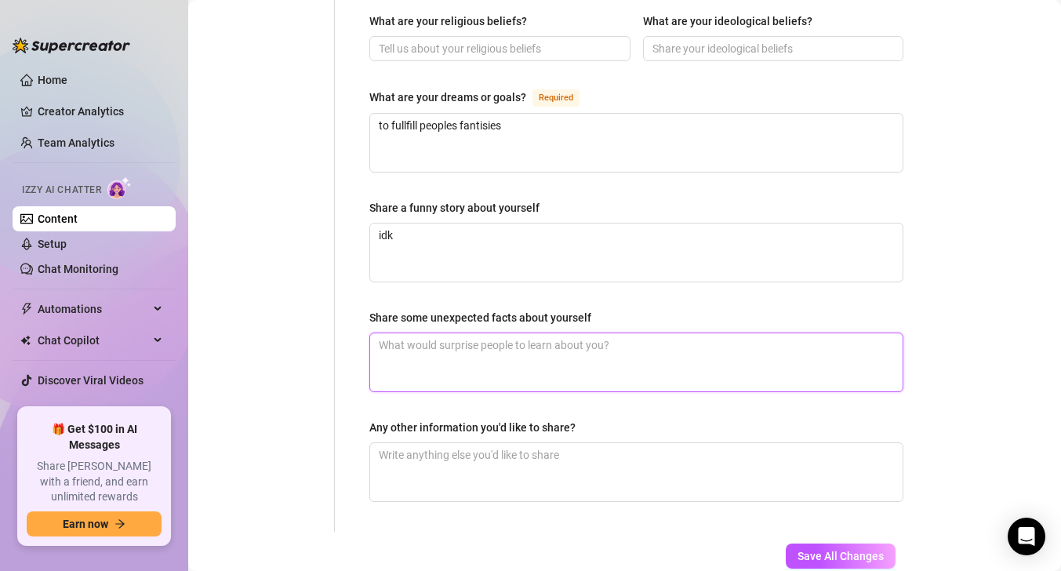
click at [578, 333] on textarea "Share some unexpected facts about yourself" at bounding box center [636, 362] width 533 height 58
type textarea "f"
type textarea "fr"
type textarea "fre"
type textarea "frea"
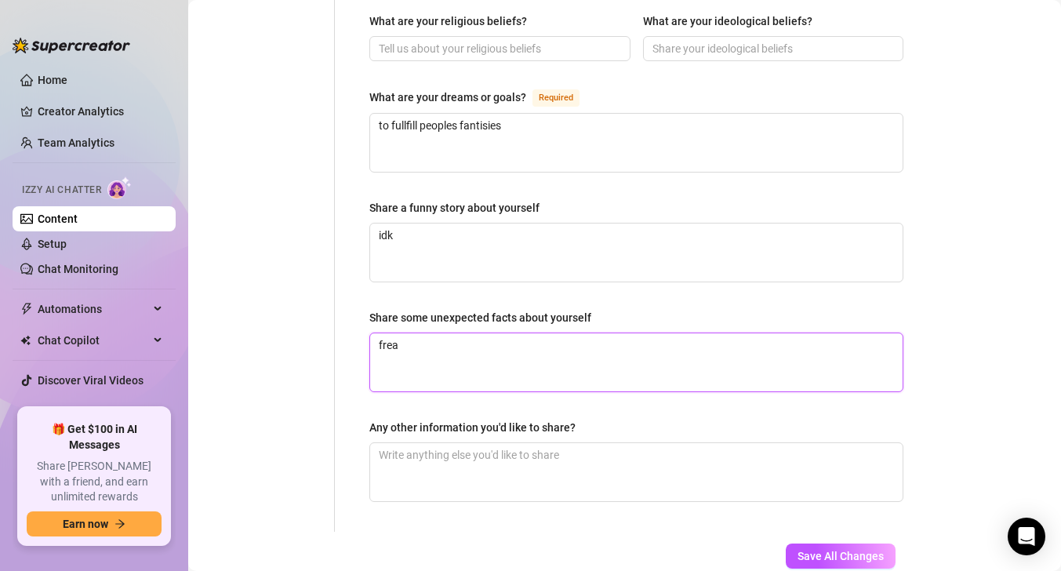
type textarea "freak"
type textarea "freaky"
type textarea "freaky n"
type textarea "freaky na"
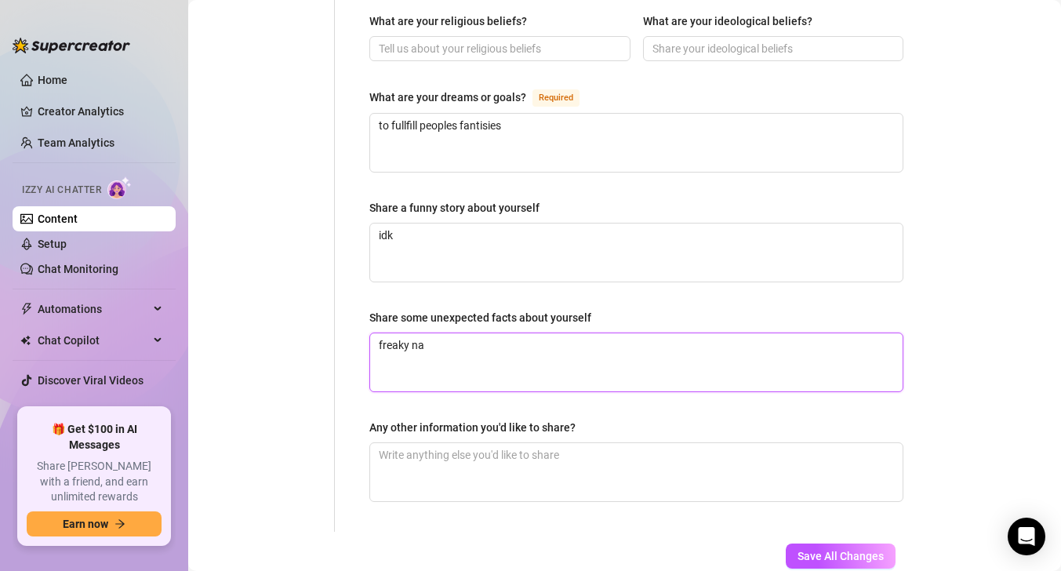
type textarea "freaky nas"
type textarea "freaky nast"
type textarea "freaky nasty"
type textarea "freaky nasty s"
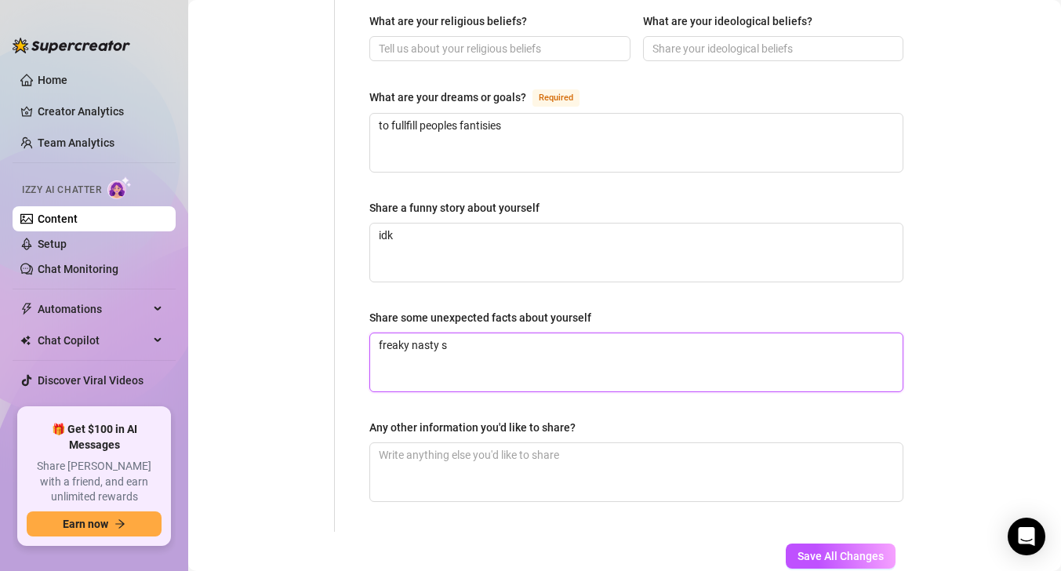
type textarea "freaky nasty sp"
type textarea "freaky nasty spo"
type textarea "freaky nasty spon"
type textarea "freaky nasty spont"
type textarea "freaky nasty sponta"
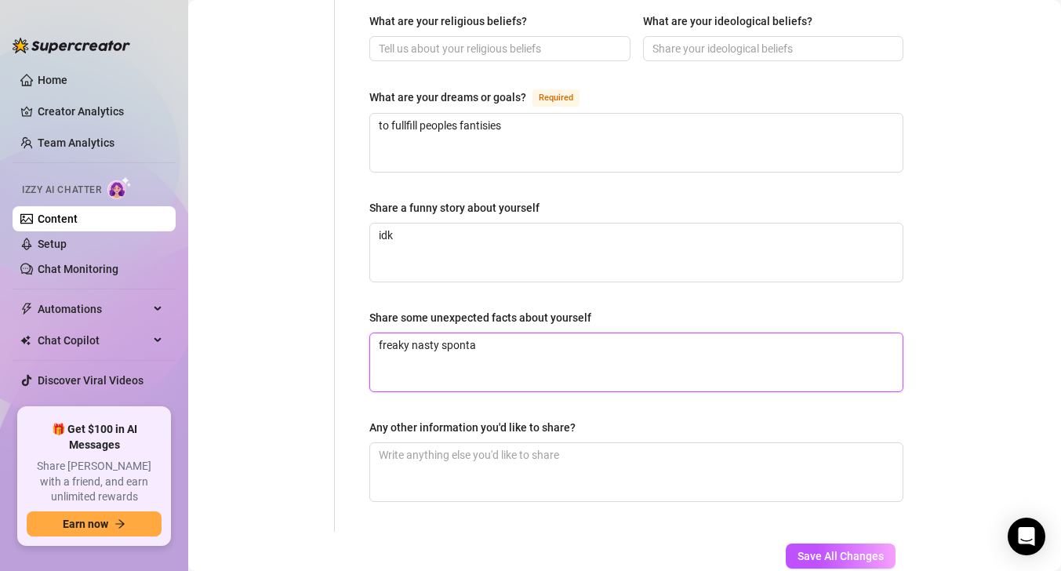
type textarea "freaky nasty spontan"
type textarea "freaky nasty spontaneously"
type textarea "freaky nasty spontaneousl"
type textarea "freaky nasty spontaneous"
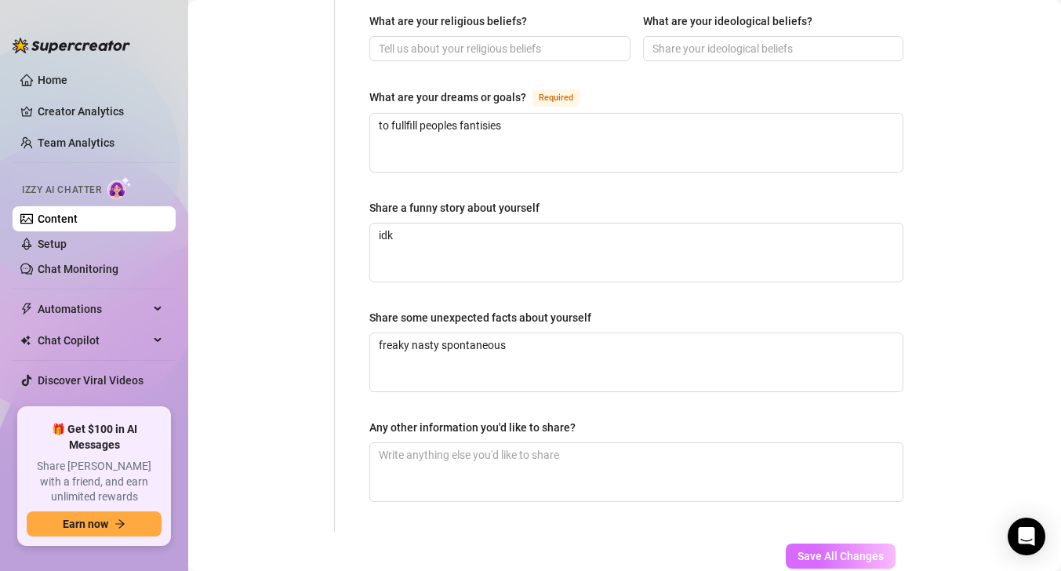
click at [807, 550] on span "Save All Changes" at bounding box center [841, 556] width 86 height 13
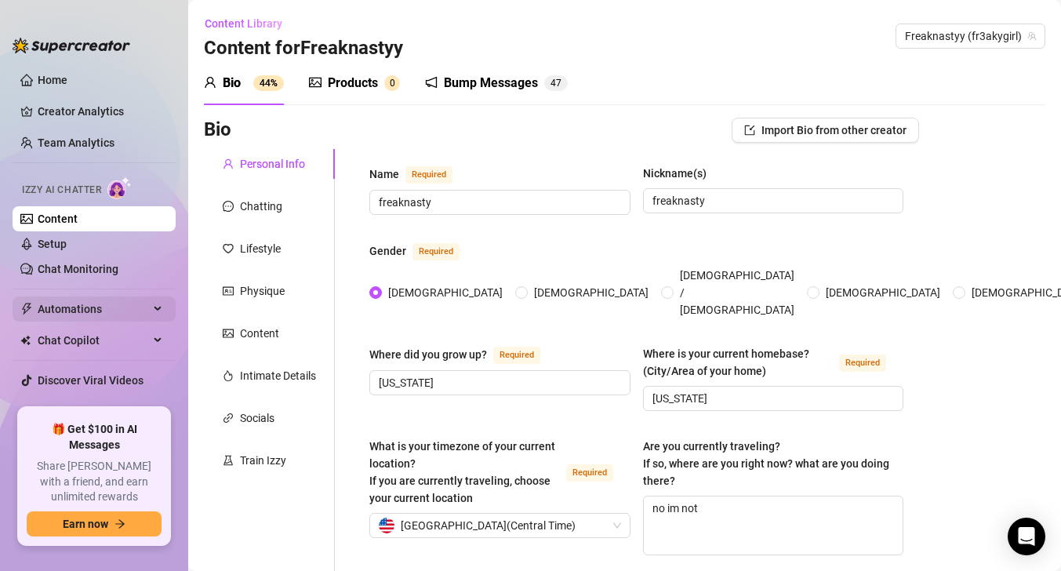
click at [131, 320] on span "Automations" at bounding box center [93, 309] width 111 height 25
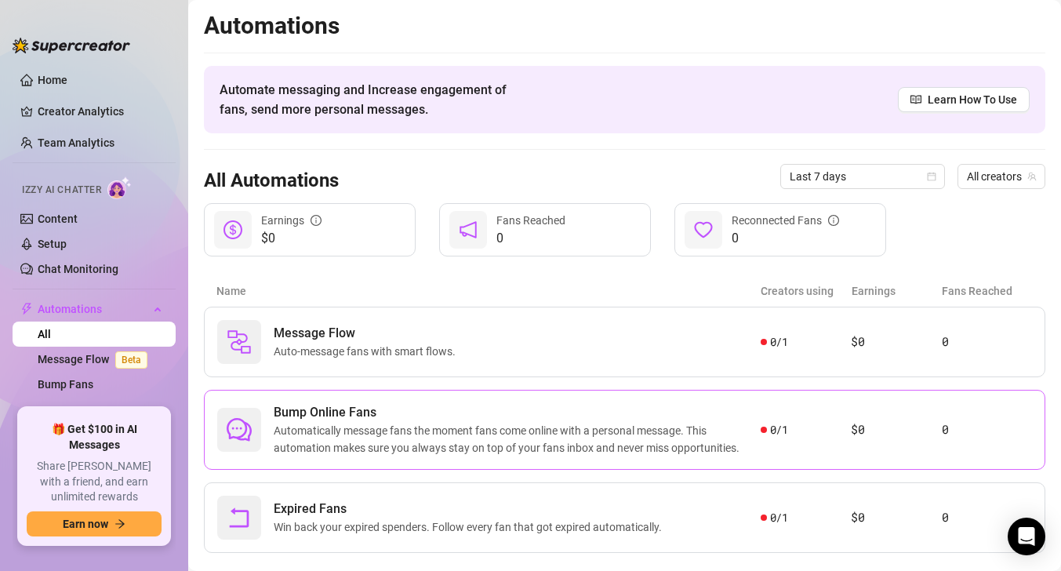
scroll to position [25, 0]
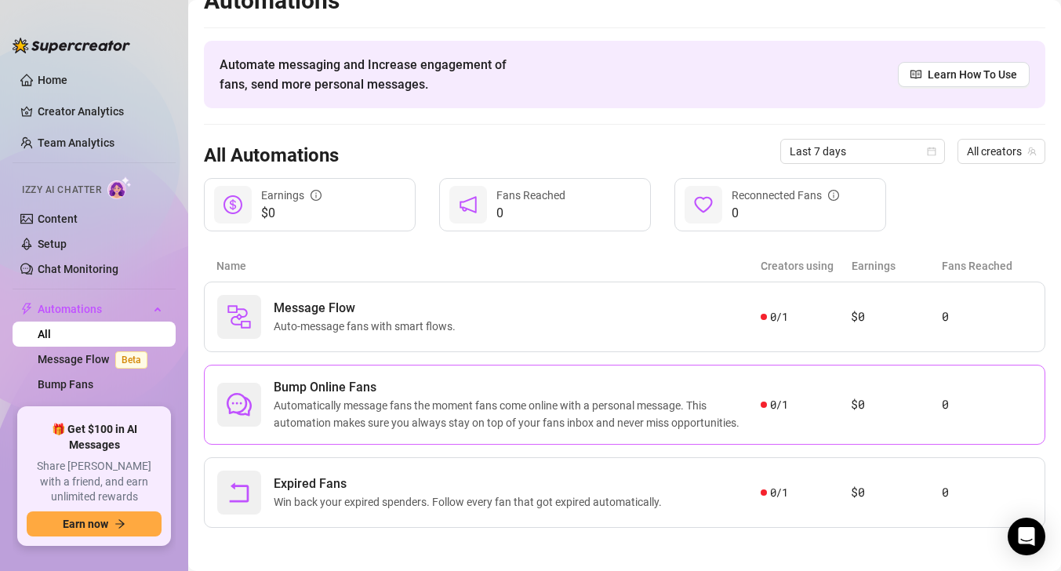
click at [614, 399] on span "Automatically message fans the moment fans come online with a personal message.…" at bounding box center [517, 414] width 487 height 35
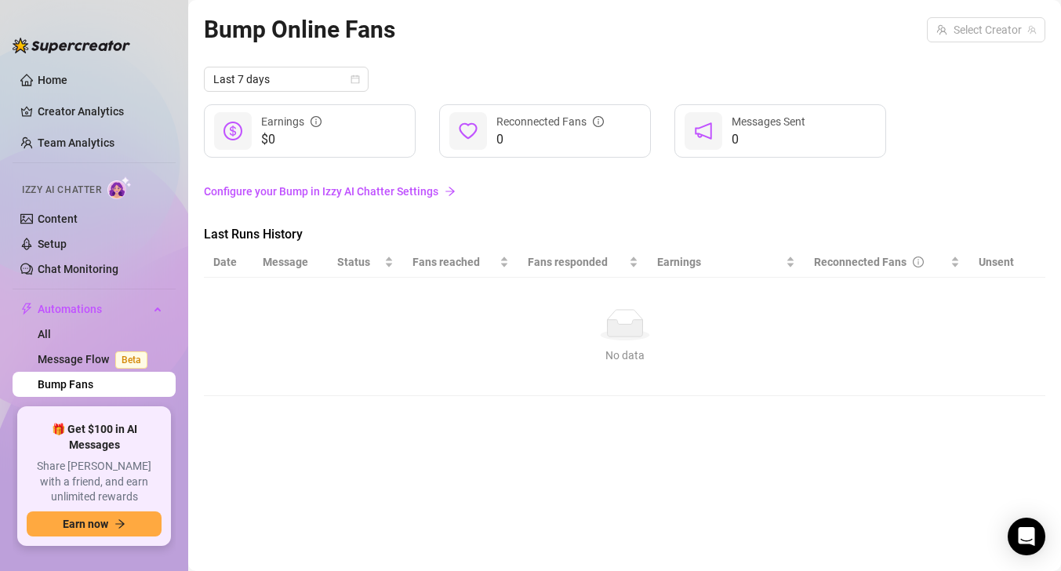
click at [93, 390] on link "Bump Fans" at bounding box center [66, 384] width 56 height 13
click at [102, 404] on link "Expired Fans" at bounding box center [70, 409] width 64 height 13
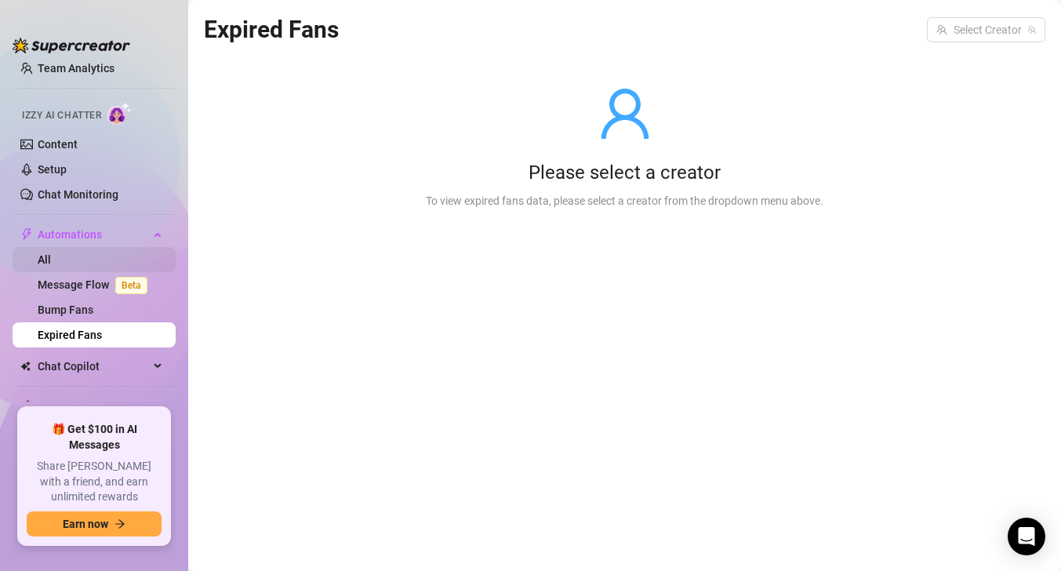
scroll to position [115, 0]
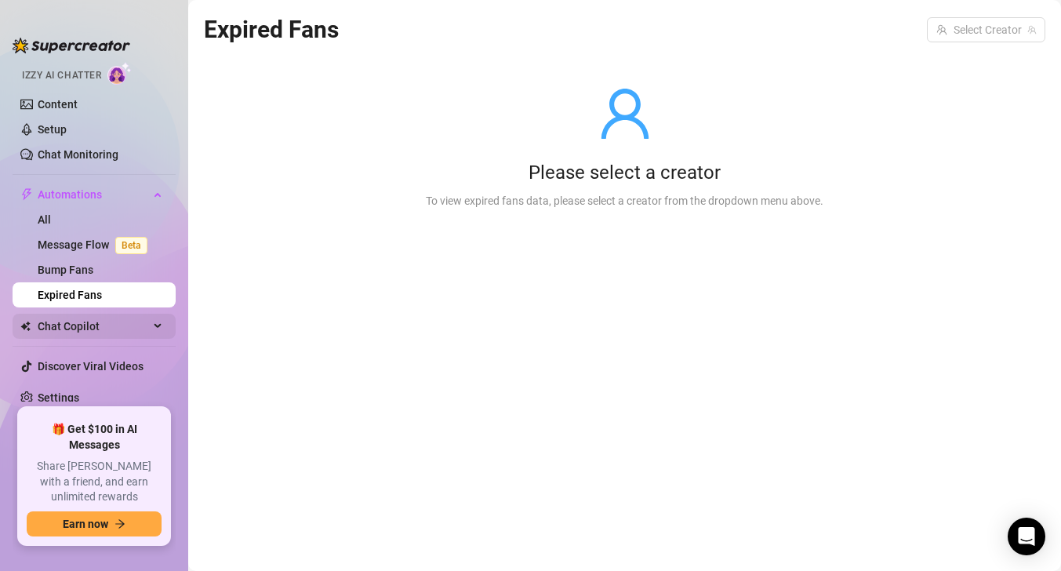
click at [120, 332] on span "Chat Copilot" at bounding box center [93, 326] width 111 height 25
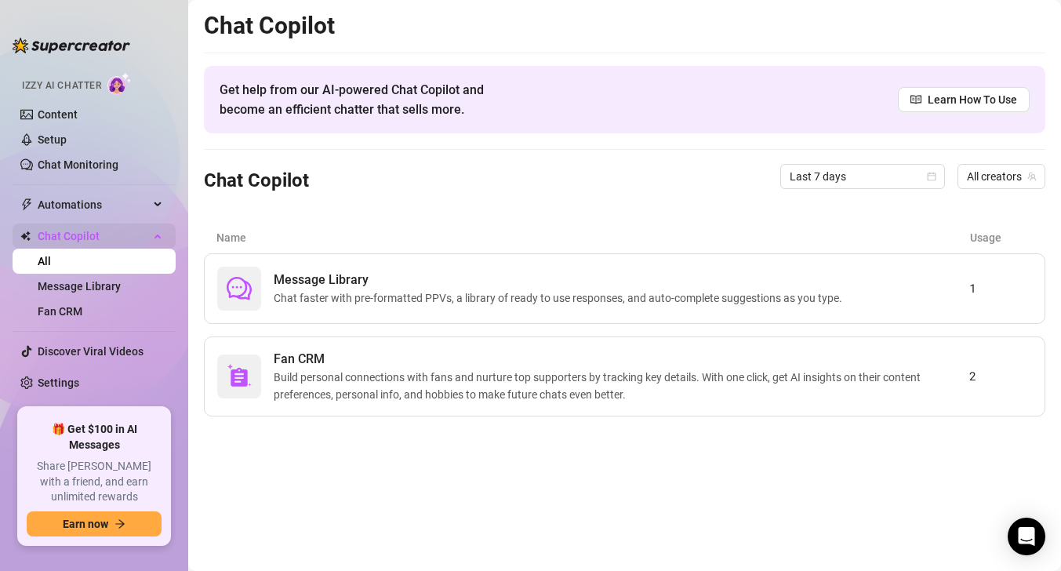
scroll to position [89, 0]
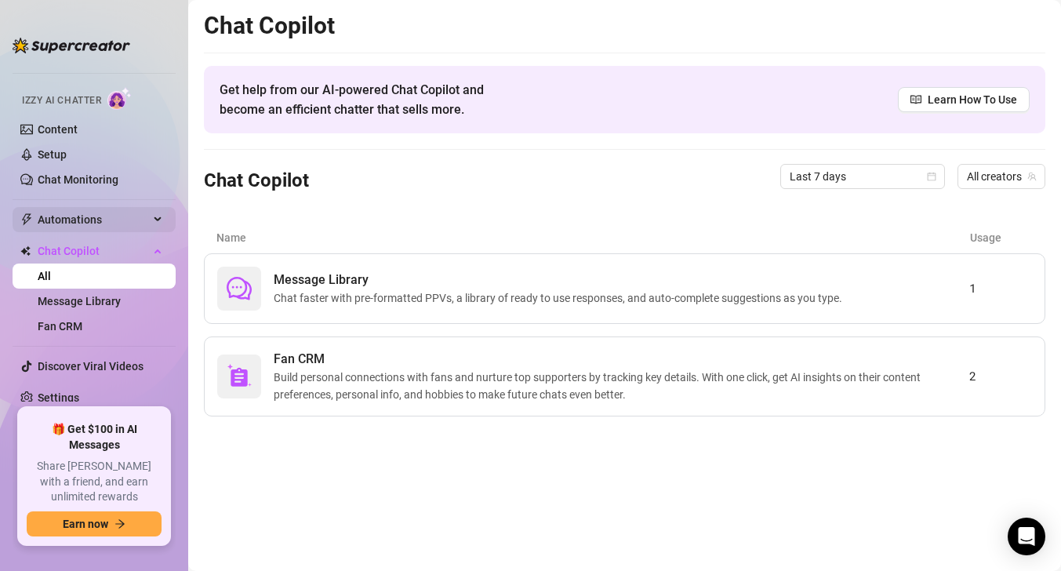
click at [86, 227] on span "Automations" at bounding box center [93, 219] width 111 height 25
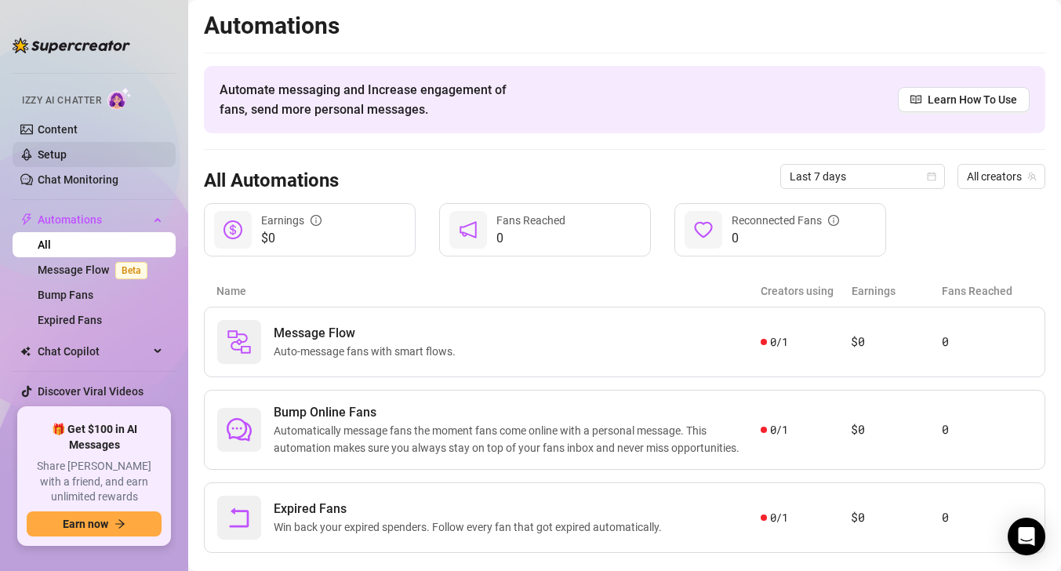
click at [67, 151] on link "Setup" at bounding box center [52, 154] width 29 height 13
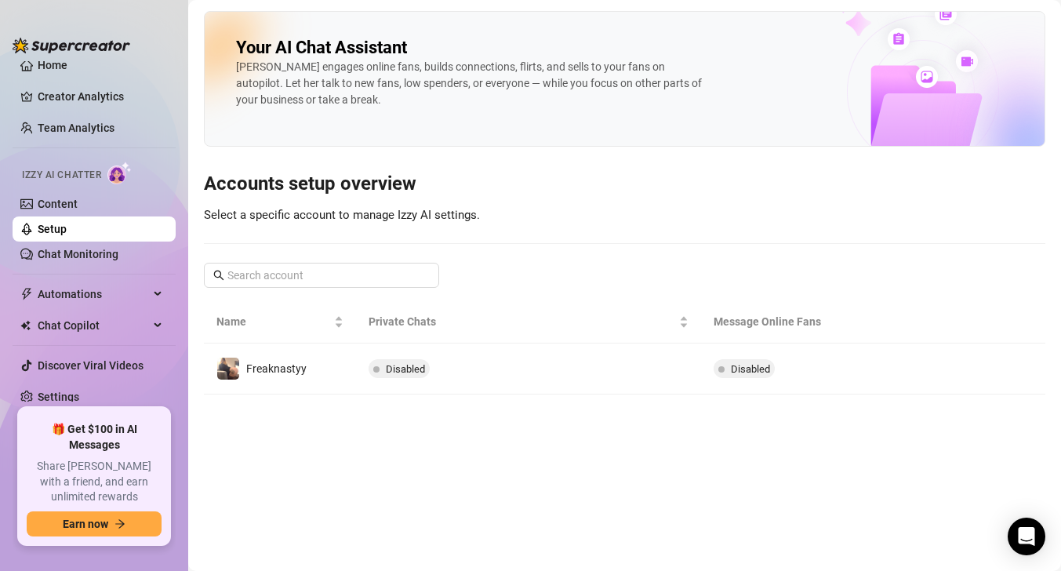
scroll to position [14, 0]
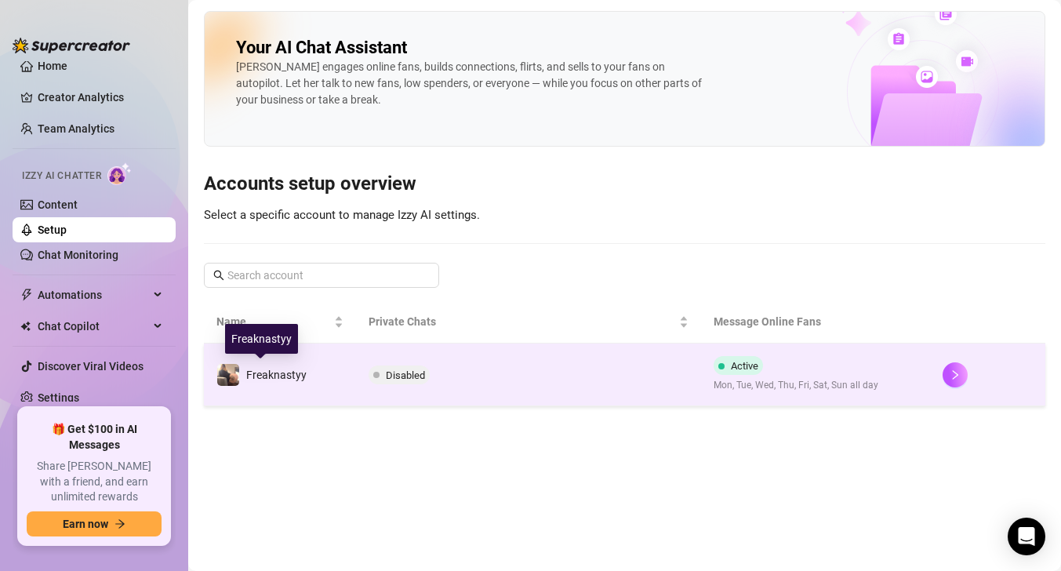
click at [283, 376] on span "Freaknastyy" at bounding box center [276, 375] width 60 height 13
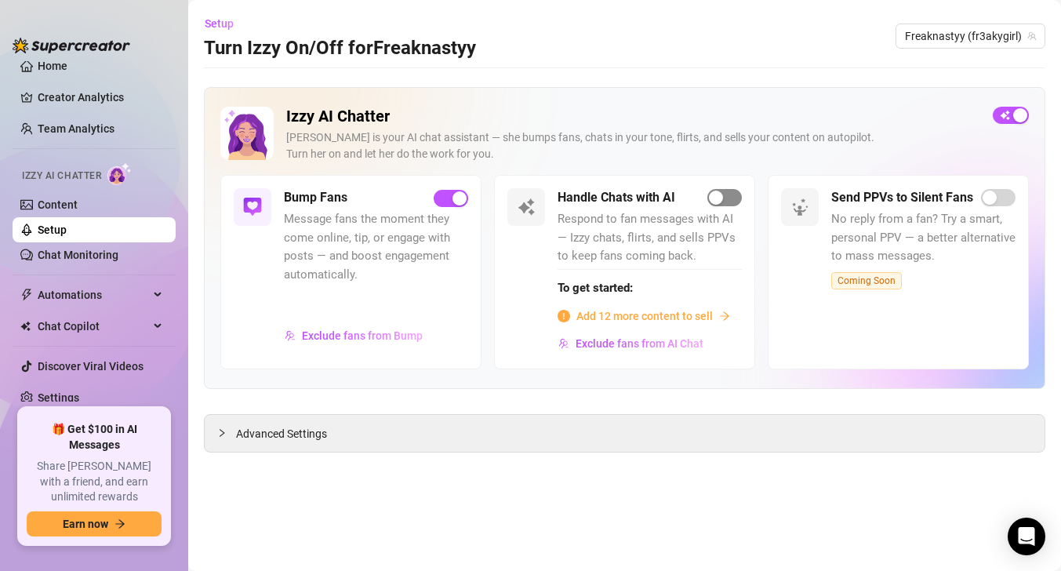
click at [721, 202] on div "button" at bounding box center [716, 198] width 14 height 14
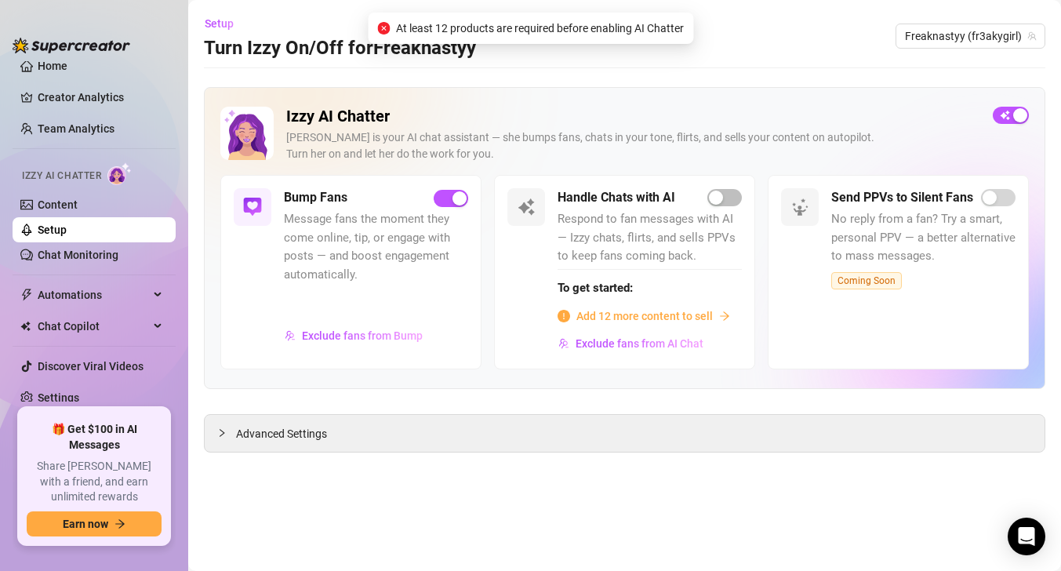
click at [707, 321] on span "Add 12 more content to sell" at bounding box center [645, 316] width 137 height 17
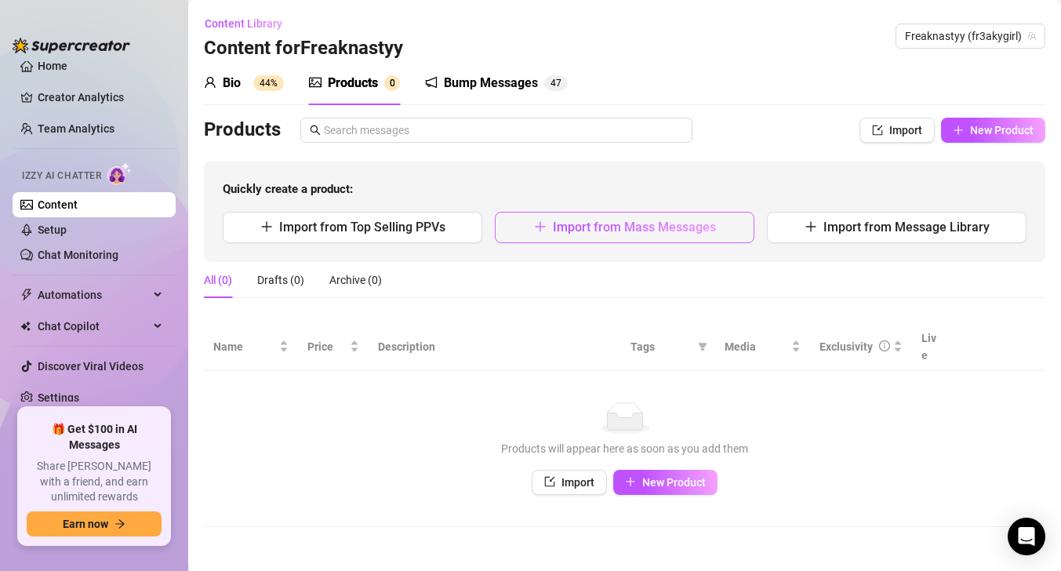
click at [733, 231] on button "Import from Mass Messages" at bounding box center [625, 227] width 260 height 31
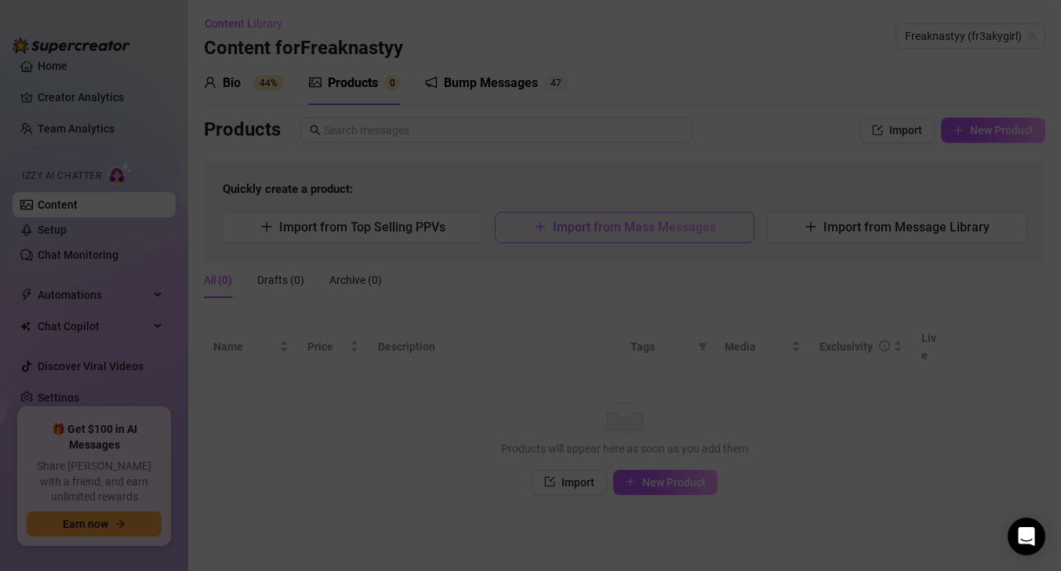
type textarea "Type your message here..."
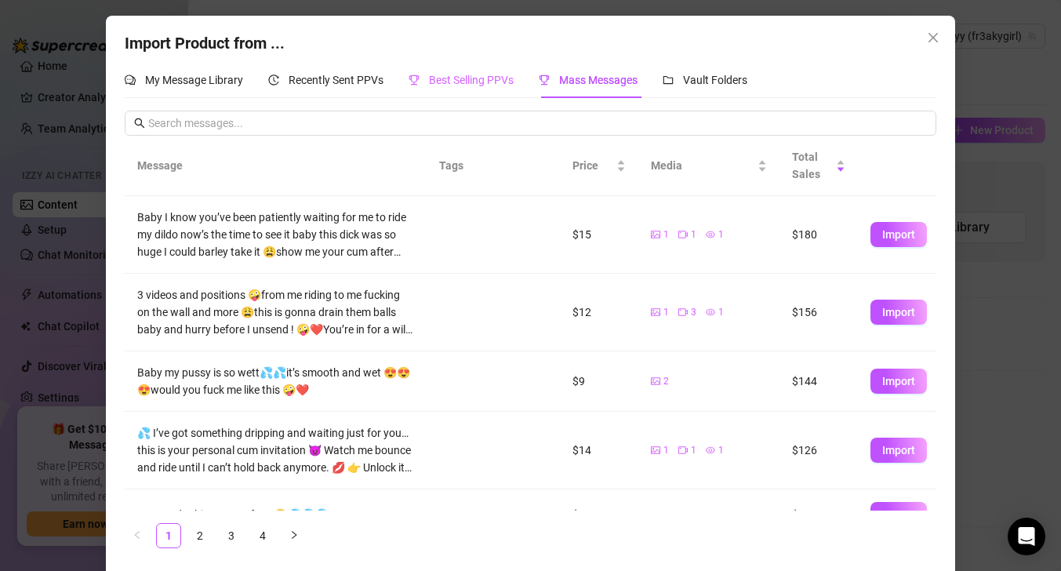
click at [490, 92] on div "Best Selling PPVs" at bounding box center [461, 80] width 105 height 36
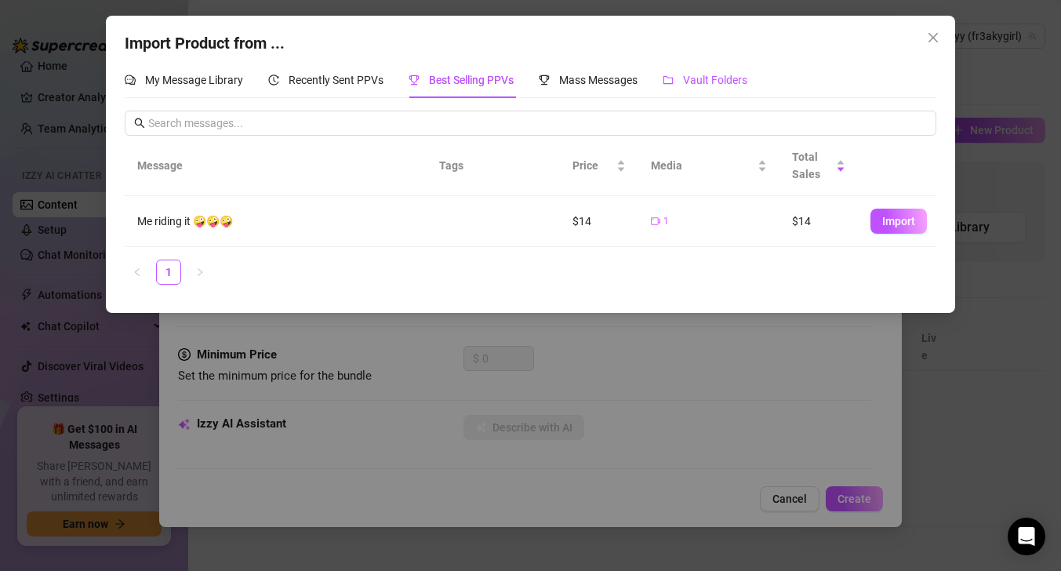
click at [683, 76] on div "Vault Folders" at bounding box center [705, 79] width 85 height 17
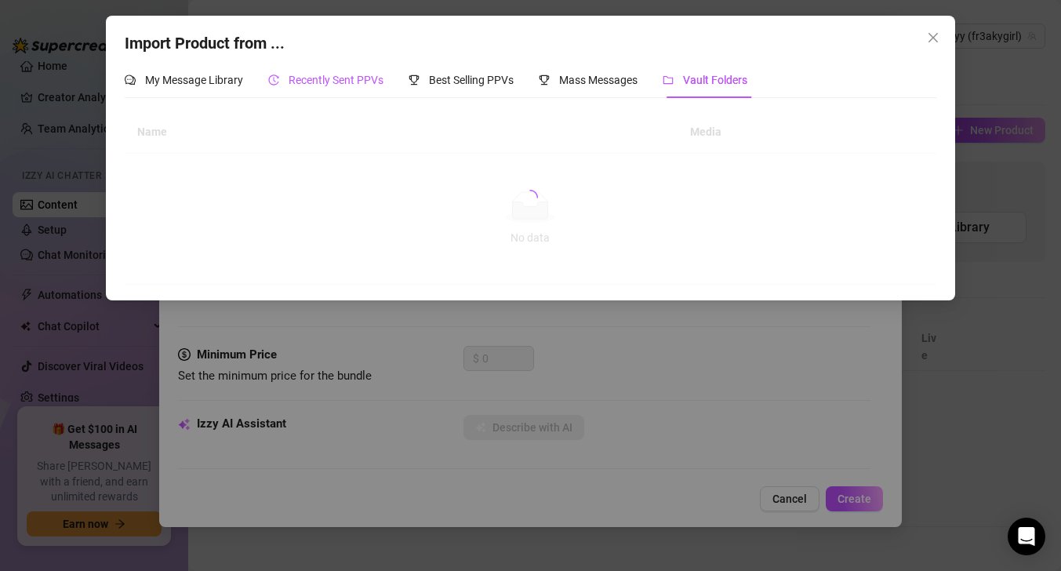
click at [341, 88] on div "Recently Sent PPVs" at bounding box center [325, 79] width 115 height 17
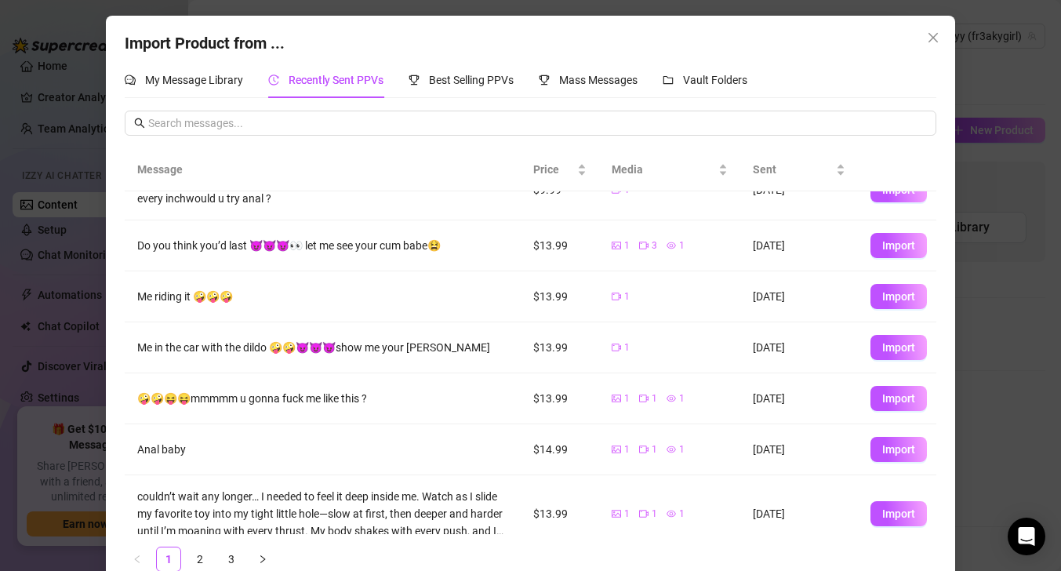
scroll to position [83, 0]
click at [228, 78] on span "My Message Library" at bounding box center [194, 80] width 98 height 13
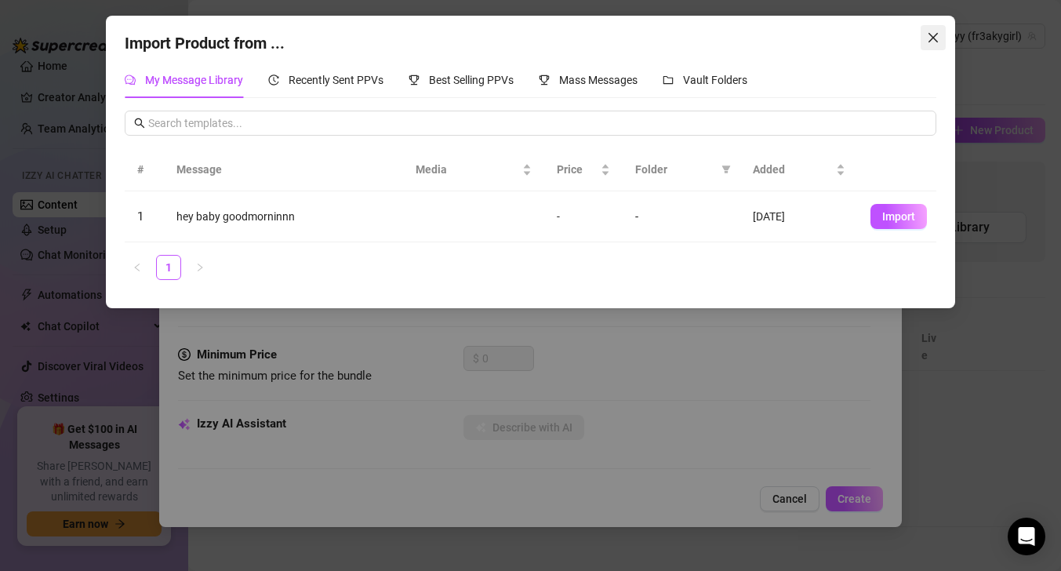
click at [937, 41] on icon "close" at bounding box center [933, 37] width 9 height 9
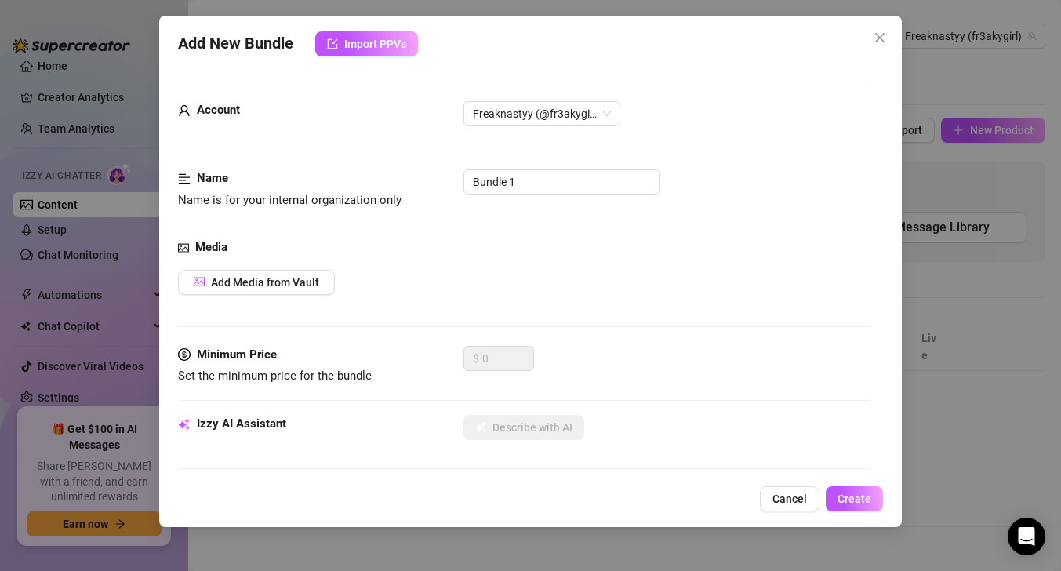
click at [875, 54] on div "Add New Bundle Import PPVs" at bounding box center [530, 43] width 705 height 25
click at [875, 35] on icon "close" at bounding box center [880, 37] width 13 height 13
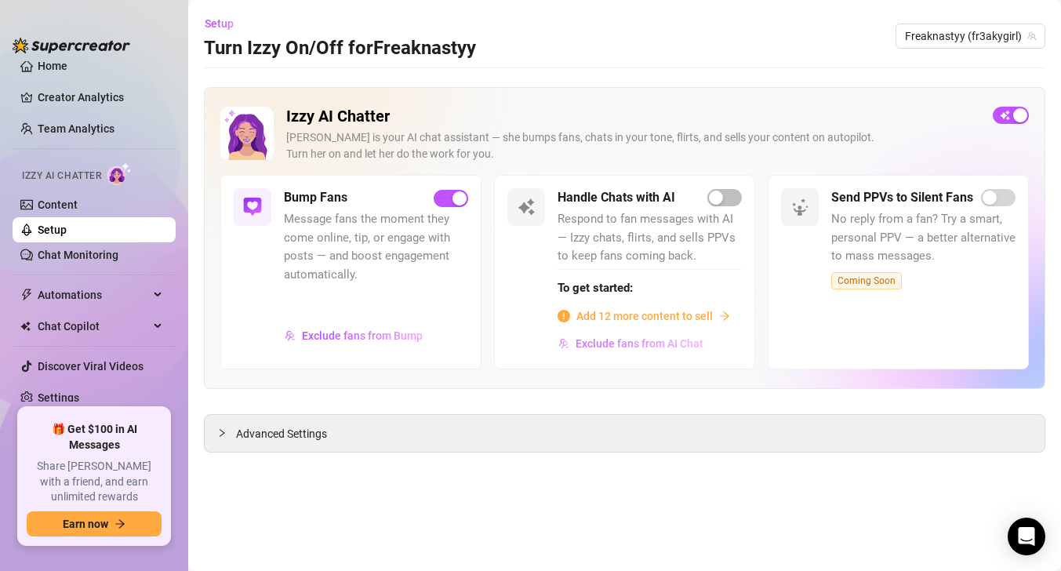
click at [687, 346] on span "Exclude fans from AI Chat" at bounding box center [640, 343] width 128 height 13
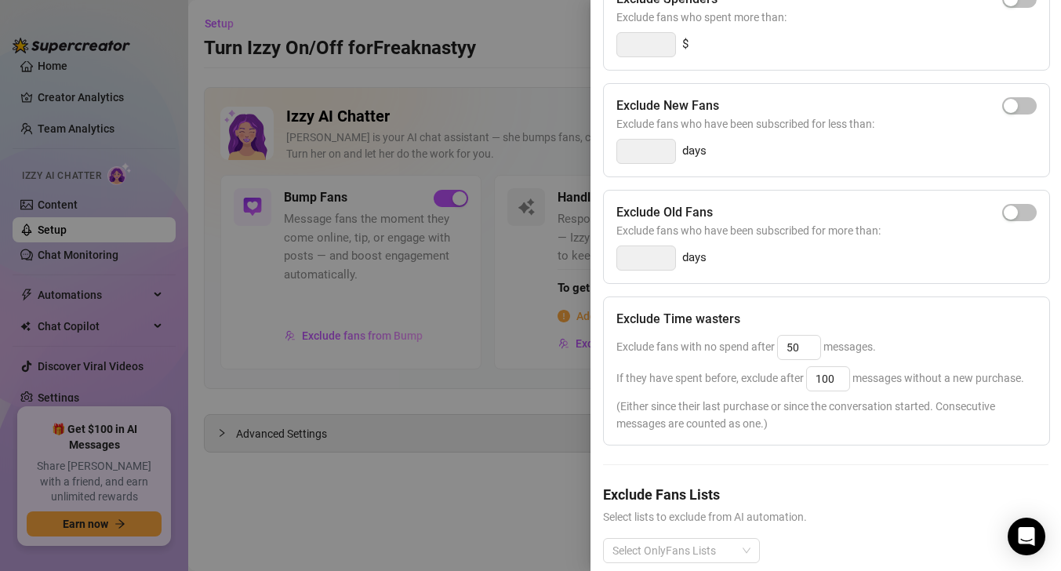
scroll to position [224, 0]
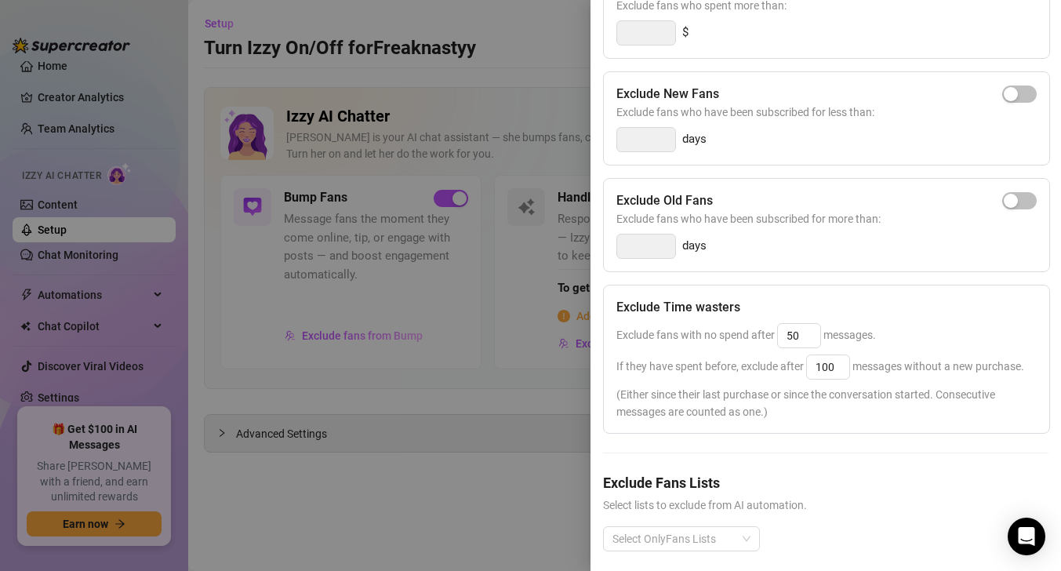
click at [489, 491] on div at bounding box center [530, 285] width 1061 height 571
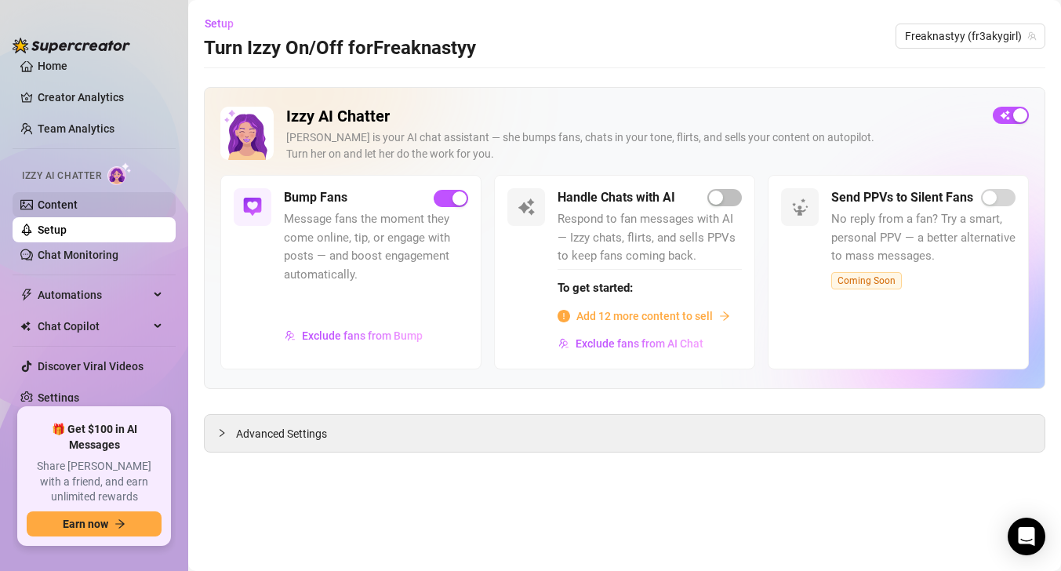
click at [78, 203] on link "Content" at bounding box center [58, 204] width 40 height 13
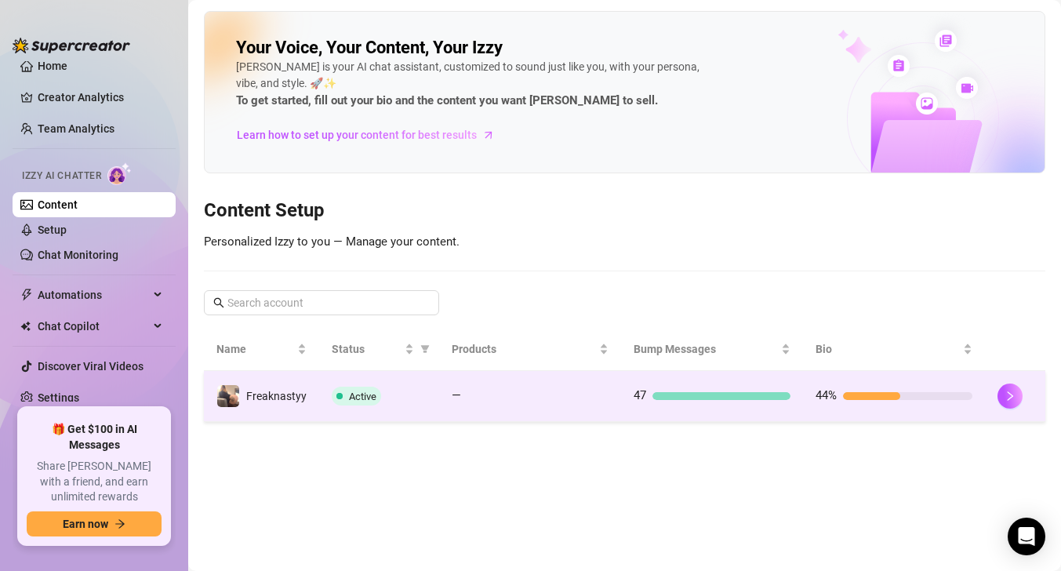
click at [430, 388] on td "Active" at bounding box center [379, 396] width 120 height 51
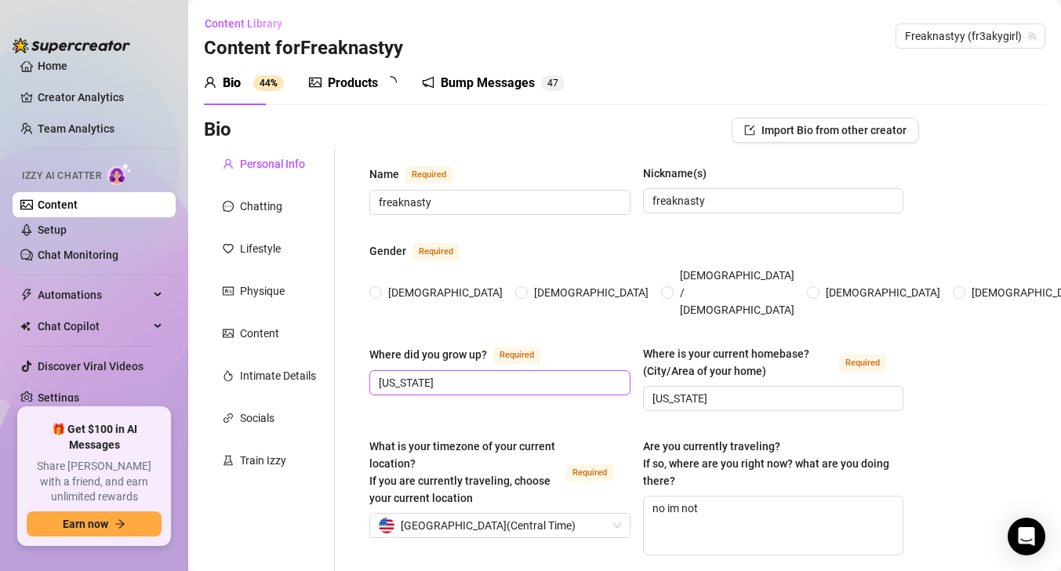
radio input "true"
click at [282, 342] on div "Content" at bounding box center [269, 334] width 131 height 30
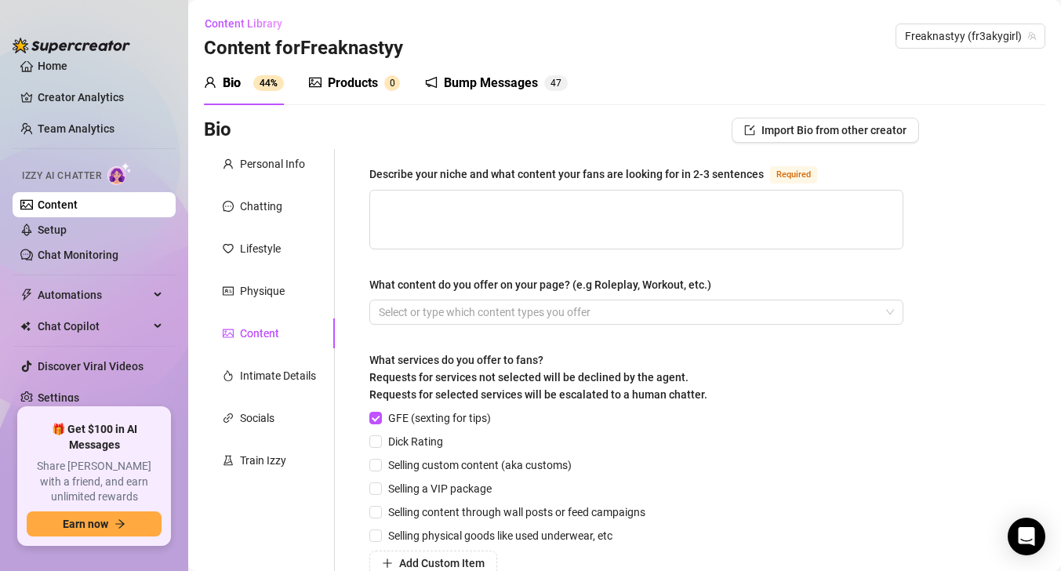
click at [473, 82] on div "Bump Messages" at bounding box center [491, 83] width 94 height 19
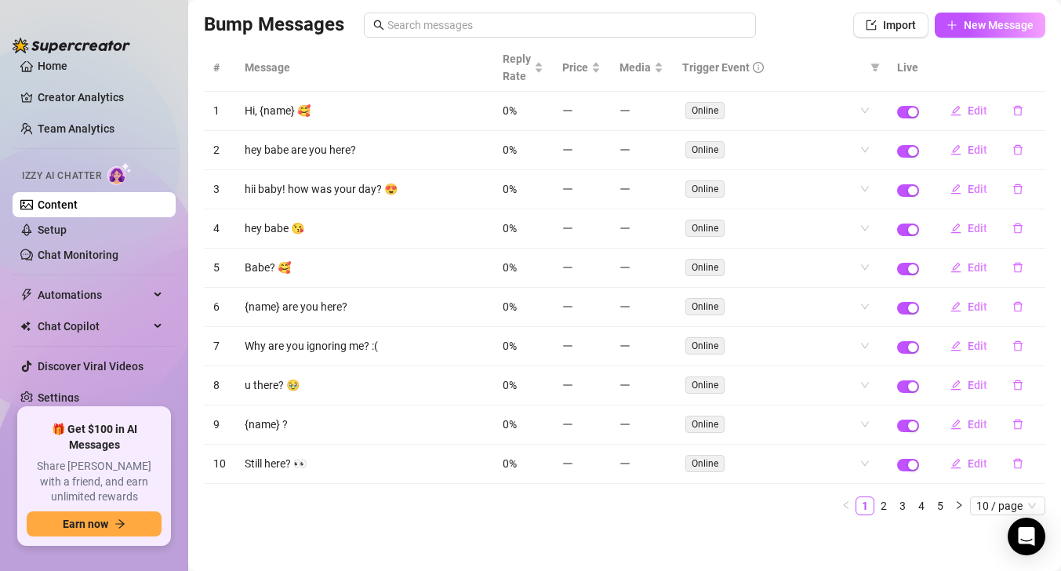
scroll to position [109, 0]
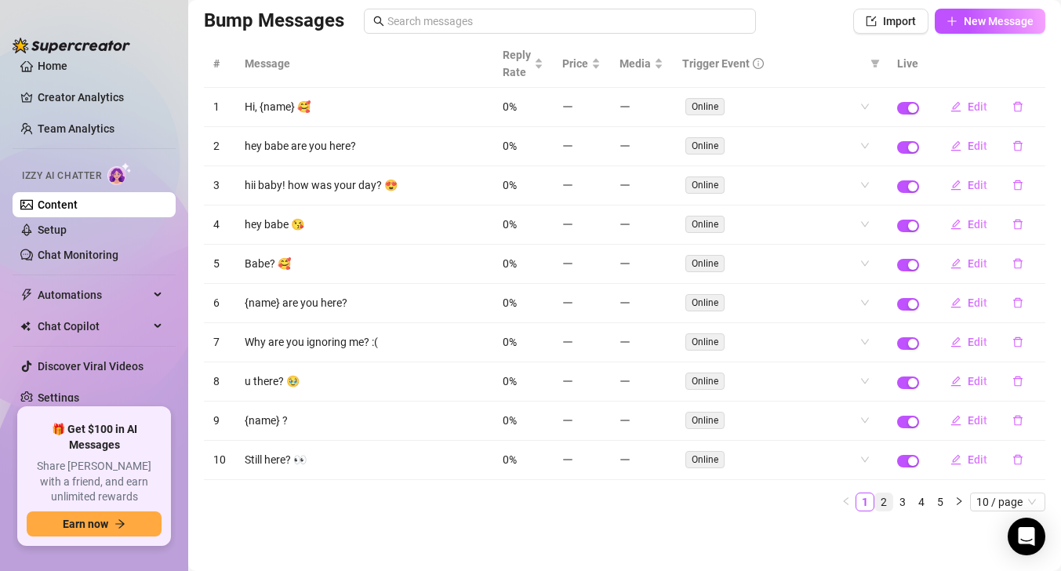
click at [891, 499] on link "2" at bounding box center [884, 501] width 17 height 17
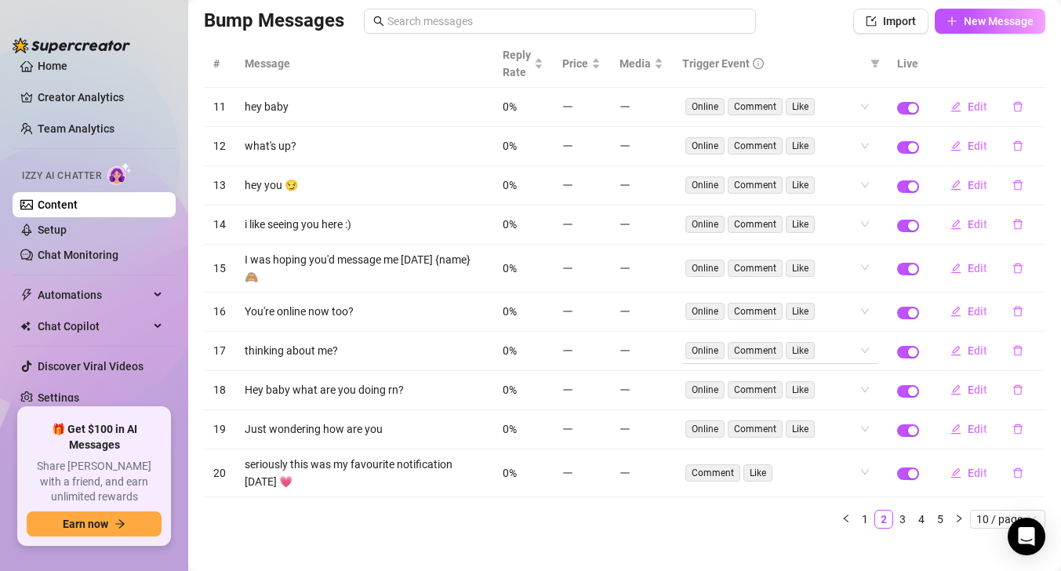
scroll to position [0, 0]
